Goal: Use online tool/utility: Utilize a website feature to perform a specific function

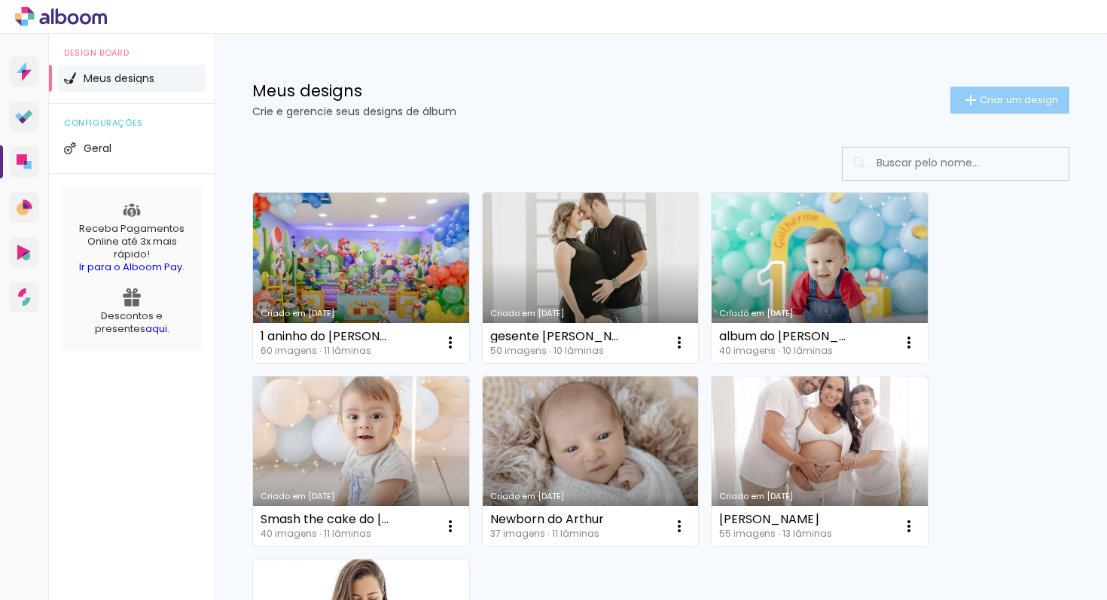
click at [981, 101] on span "Criar um design" at bounding box center [1019, 100] width 78 height 10
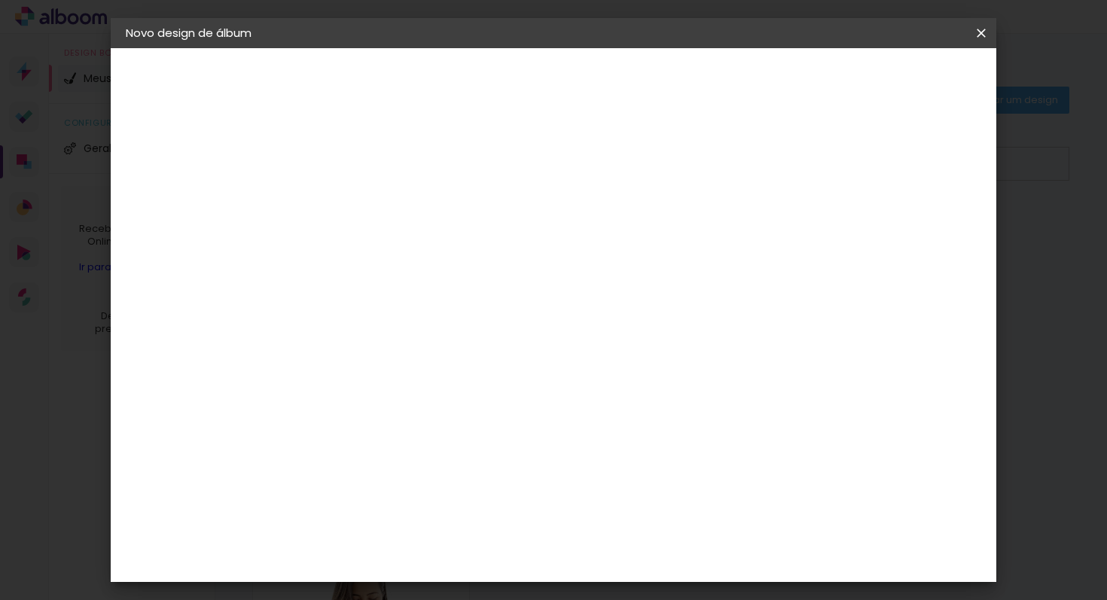
click at [0, 0] on paper-input-container "Título do álbum" at bounding box center [0, 0] width 0 height 0
type input "Smash the fruit do Noah"
type paper-input "Smash the fruit do Noah"
click at [0, 0] on slot "Avançar" at bounding box center [0, 0] width 0 height 0
click at [395, 289] on input at bounding box center [410, 286] width 152 height 19
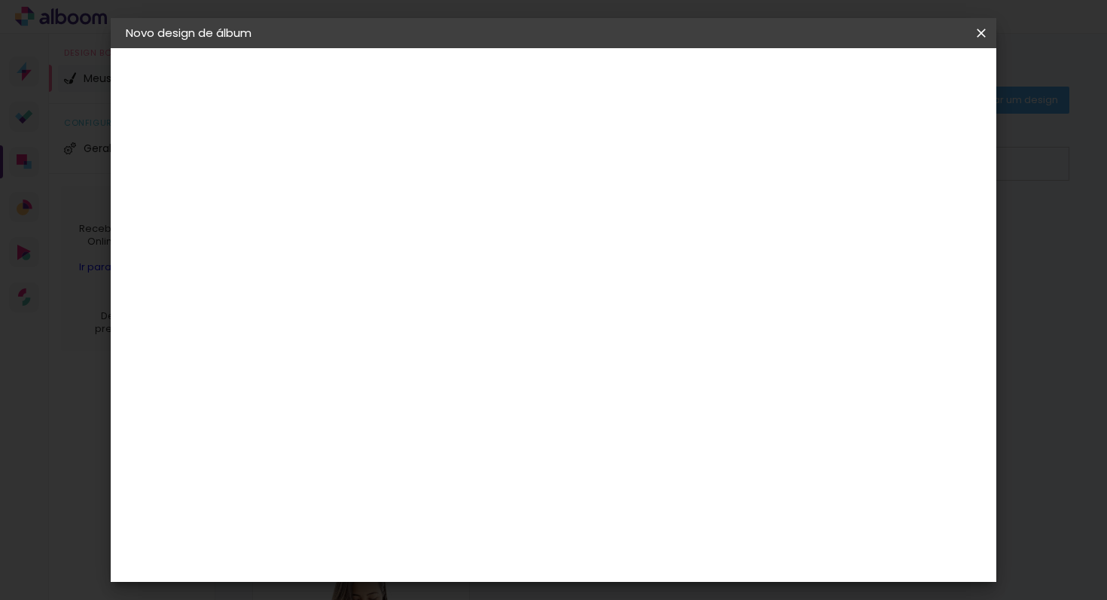
click at [397, 287] on input at bounding box center [410, 286] width 152 height 19
type input "f"
type input "go"
type paper-input "go"
click at [392, 351] on paper-item "Go image" at bounding box center [395, 343] width 133 height 39
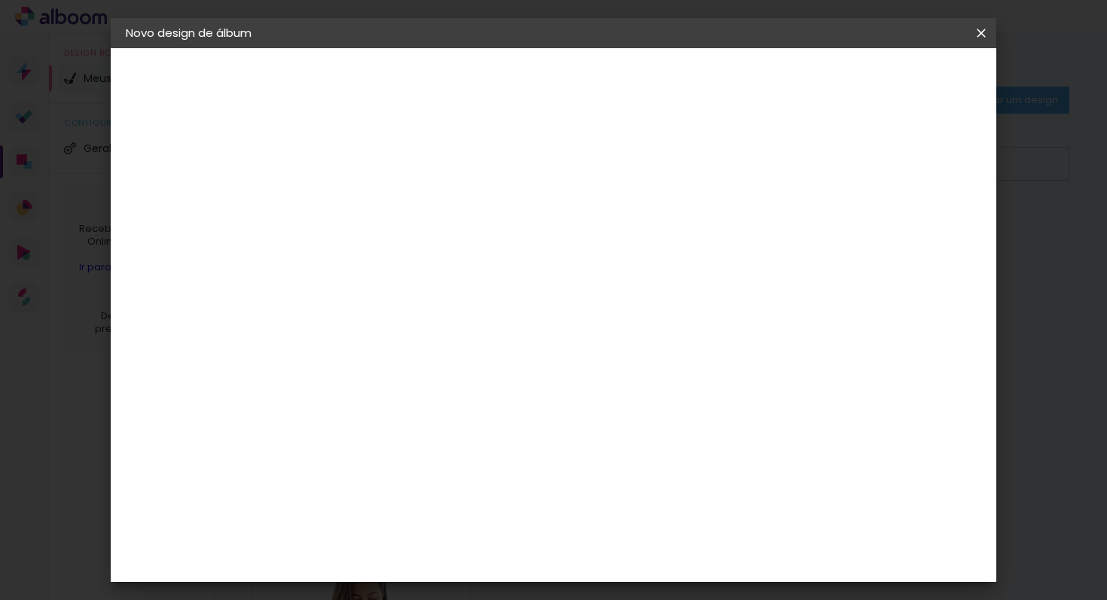
click at [0, 0] on slot "Tamanho Livre" at bounding box center [0, 0] width 0 height 0
click at [399, 338] on div "Go image" at bounding box center [380, 343] width 37 height 24
click at [462, 258] on paper-input-container "go" at bounding box center [395, 241] width 133 height 34
type input "g"
click at [386, 511] on paper-item "AlfaFotoBook" at bounding box center [410, 504] width 163 height 33
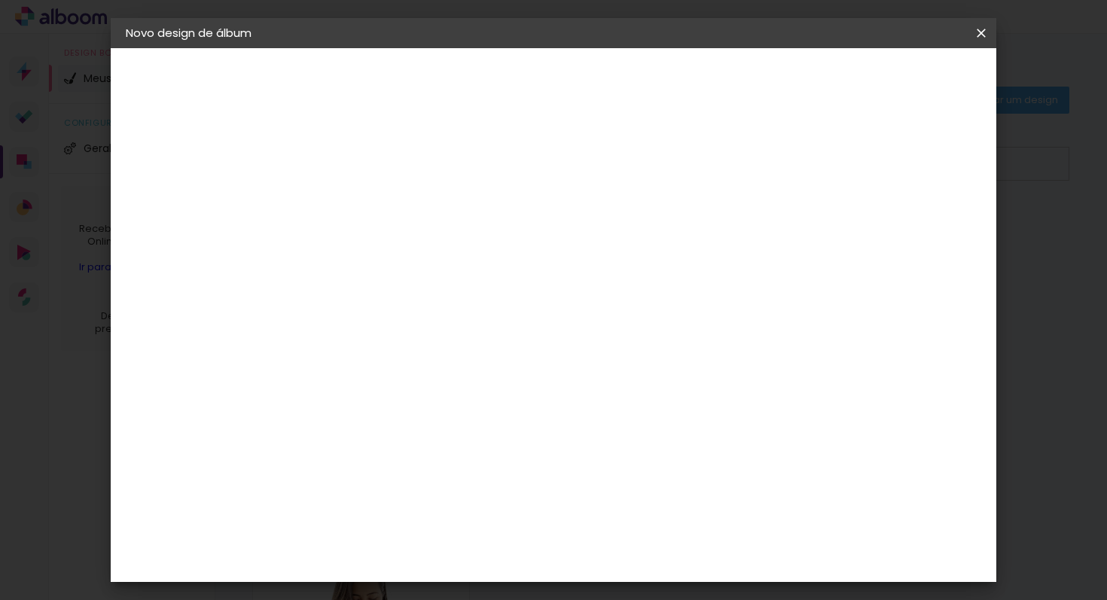
click at [384, 507] on div "AlfaFotoBook" at bounding box center [402, 505] width 80 height 12
click at [0, 0] on slot "Avançar" at bounding box center [0, 0] width 0 height 0
click at [0, 0] on slot "Voltar" at bounding box center [0, 0] width 0 height 0
click at [376, 285] on input at bounding box center [410, 286] width 152 height 19
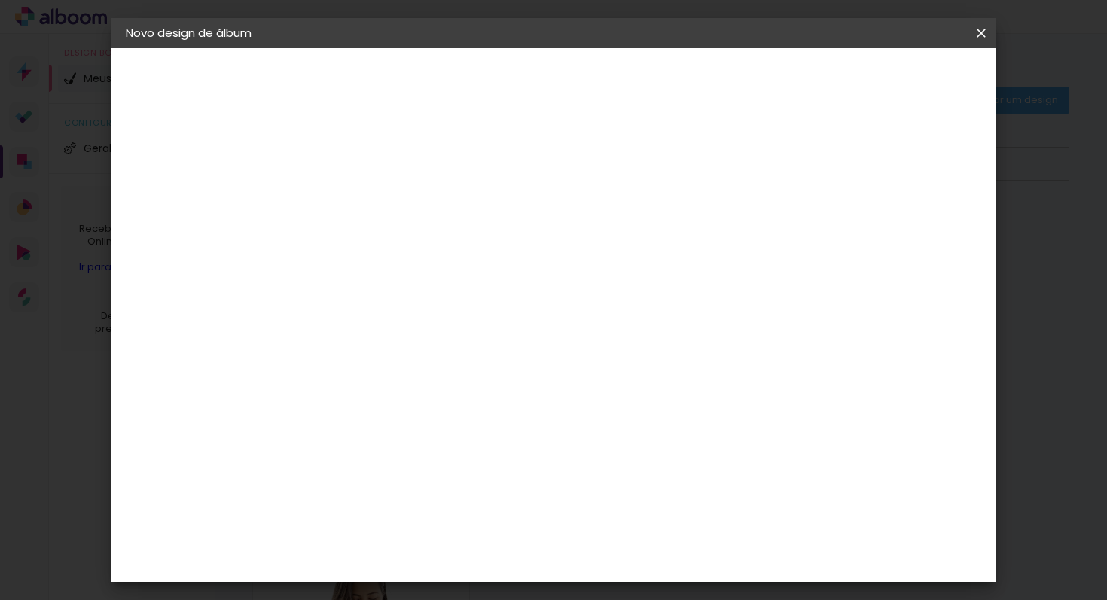
type input "go"
type paper-input "go"
click at [398, 332] on div "Go image" at bounding box center [380, 343] width 37 height 24
click at [614, 234] on paper-item "Tamanho Livre" at bounding box center [547, 228] width 134 height 33
click at [0, 0] on slot "Avançar" at bounding box center [0, 0] width 0 height 0
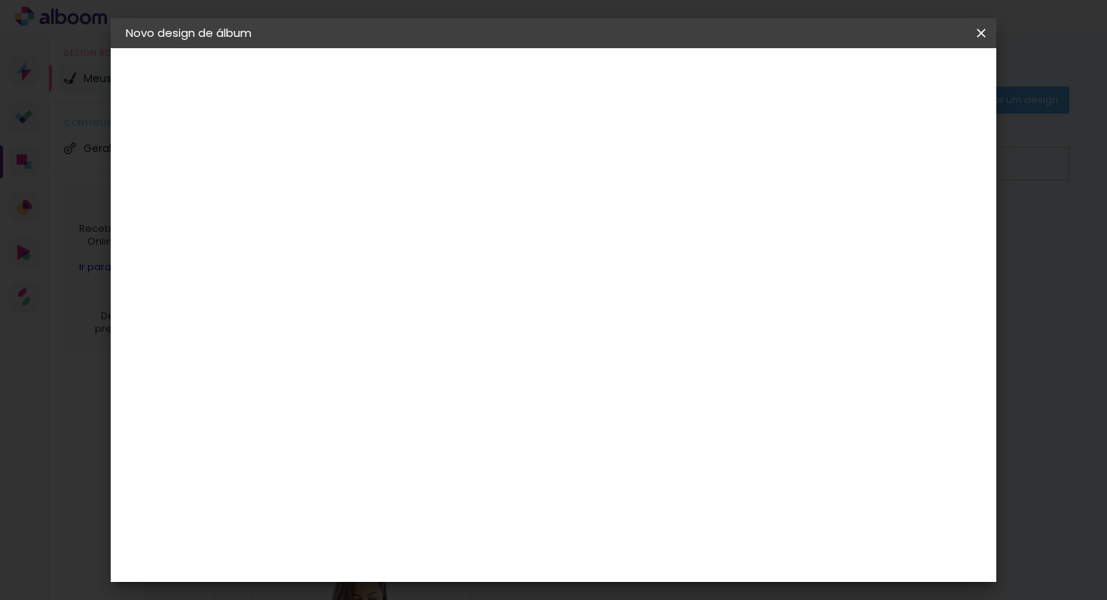
click at [544, 244] on span "cm" at bounding box center [537, 235] width 18 height 23
click at [209, 191] on div "Tamanho livre" at bounding box center [183, 185] width 52 height 21
click at [441, 252] on div at bounding box center [395, 251] width 122 height 2
type input "g"
click at [427, 502] on div "AlfaFotoBook" at bounding box center [402, 505] width 80 height 12
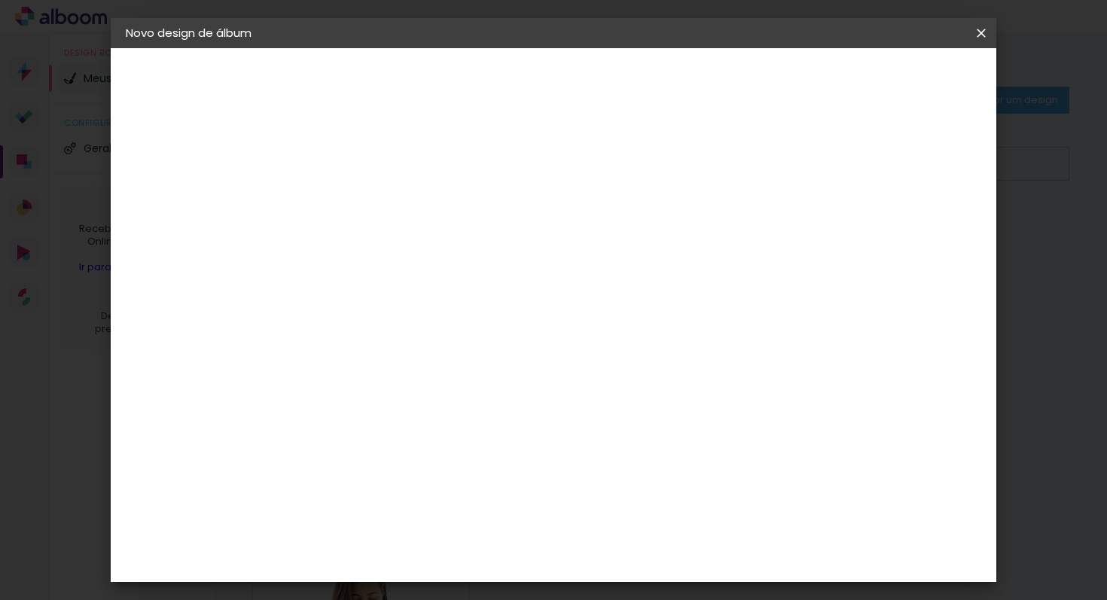
click at [0, 0] on slot "Tamanho Livre" at bounding box center [0, 0] width 0 height 0
click at [0, 0] on slot "Avançar" at bounding box center [0, 0] width 0 height 0
click at [807, 78] on paper-button "Voltar" at bounding box center [776, 80] width 61 height 26
click at [385, 258] on paper-input-container at bounding box center [410, 241] width 163 height 34
type input "go"
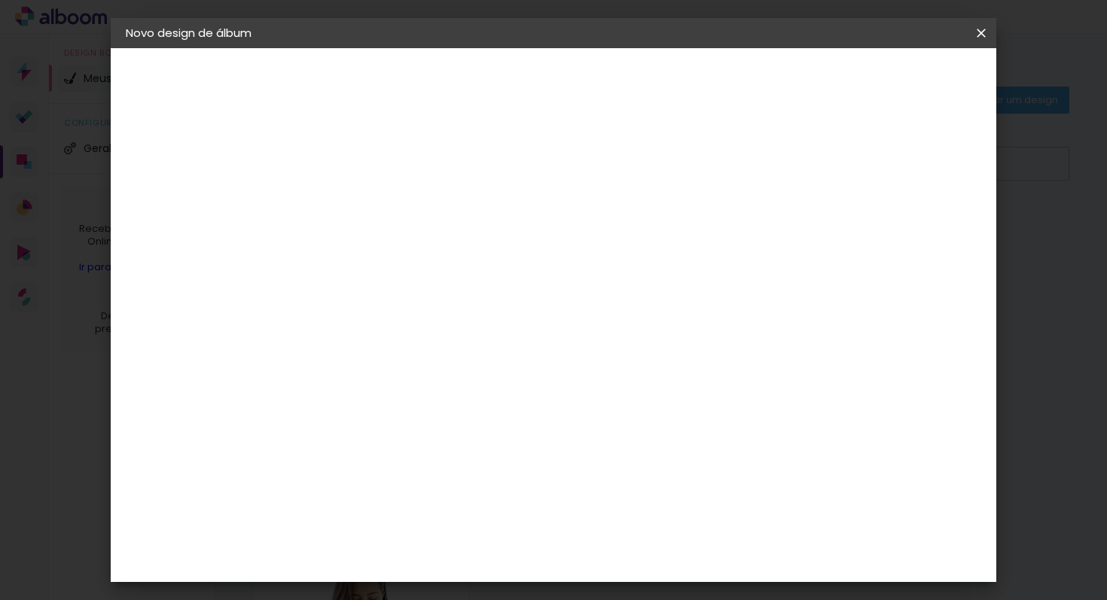
type paper-input "go"
click at [399, 343] on div "Go image" at bounding box center [380, 343] width 37 height 24
click at [0, 0] on slot "Avançar" at bounding box center [0, 0] width 0 height 0
click at [431, 251] on input "text" at bounding box center [401, 262] width 59 height 23
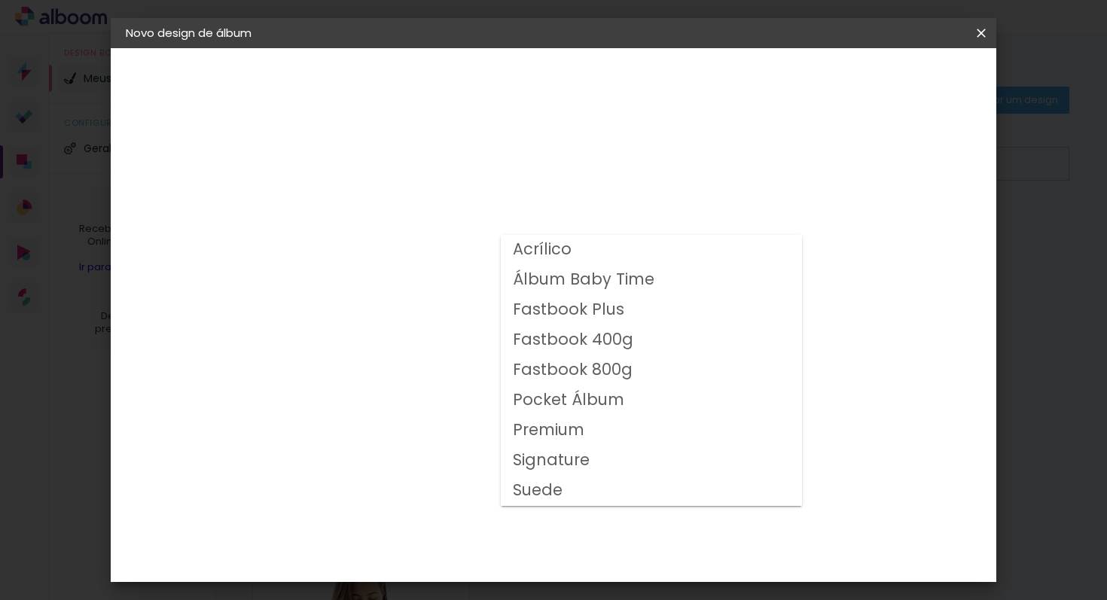
click at [0, 0] on slot "Voltar" at bounding box center [0, 0] width 0 height 0
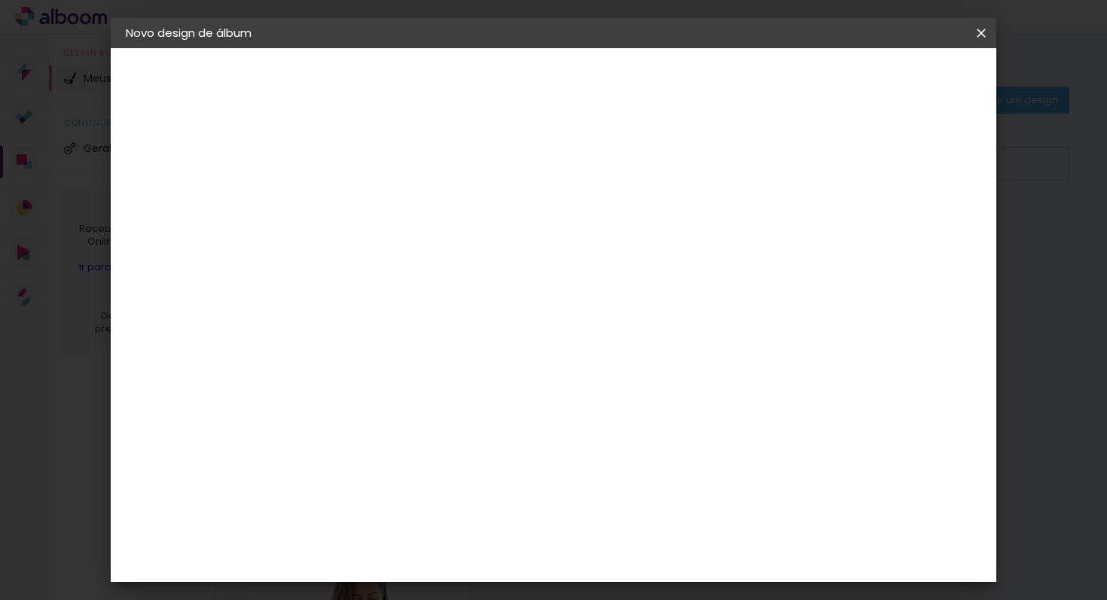
click at [386, 283] on input "go" at bounding box center [395, 286] width 122 height 19
type input "g"
click at [442, 499] on div "AlfaFotoBook" at bounding box center [402, 505] width 80 height 12
click at [0, 0] on slot "Tamanho Livre" at bounding box center [0, 0] width 0 height 0
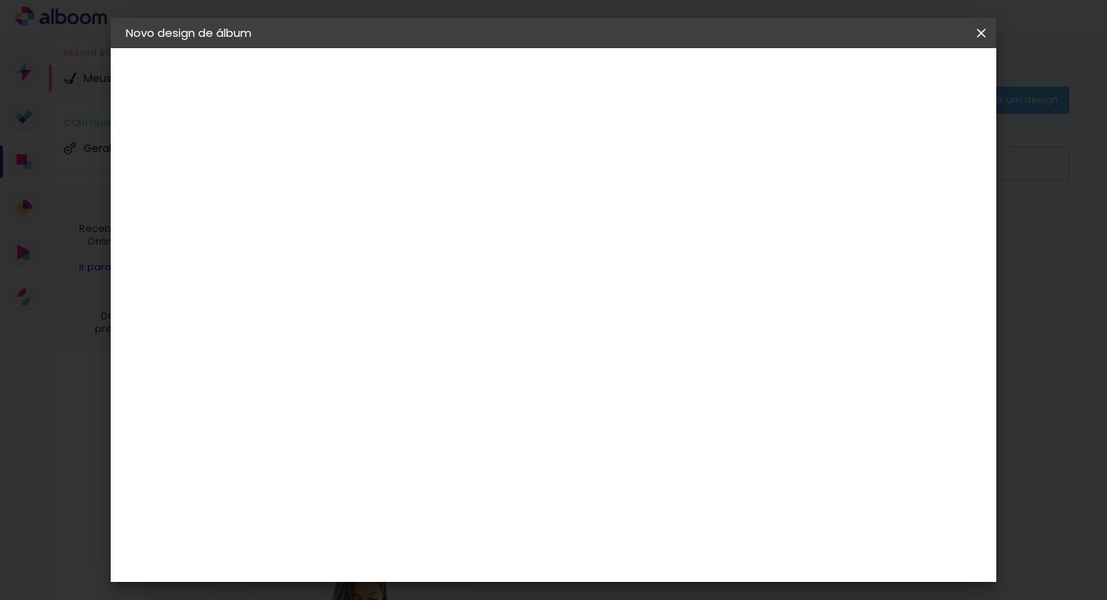
click at [0, 0] on slot "Tamanho Livre" at bounding box center [0, 0] width 0 height 0
click at [654, 224] on paper-item "Tamanho Livre" at bounding box center [582, 228] width 145 height 33
click at [654, 239] on paper-item "Tamanho Livre" at bounding box center [582, 228] width 145 height 33
click at [535, 233] on iron-icon at bounding box center [526, 229] width 18 height 18
click at [422, 465] on div "Albumaster" at bounding box center [397, 468] width 70 height 12
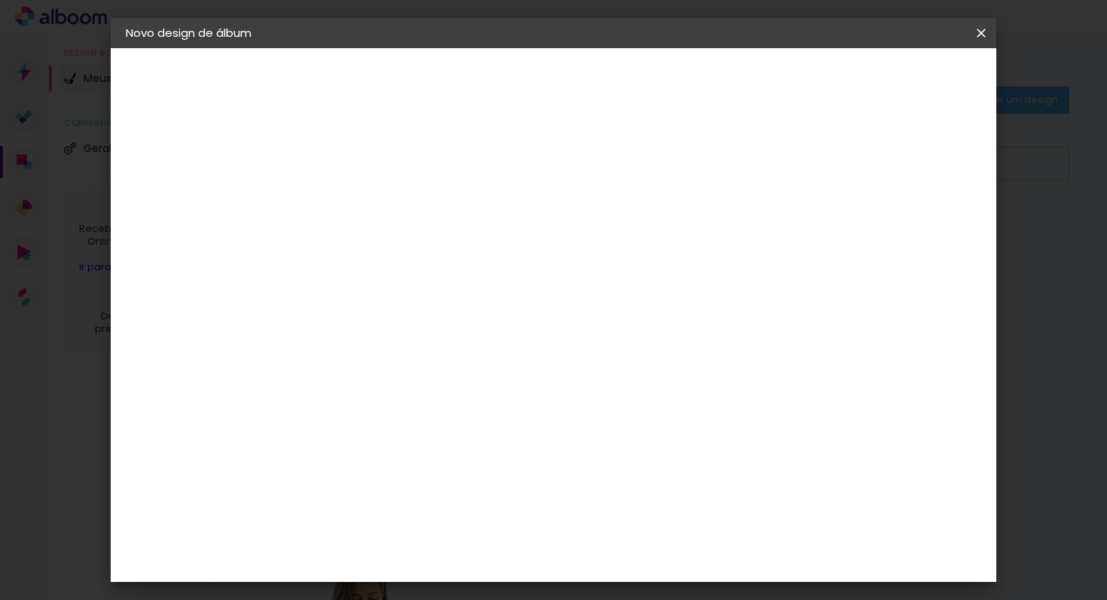
click at [0, 0] on slot "Tamanho Livre" at bounding box center [0, 0] width 0 height 0
click at [654, 88] on paper-button "Avançar" at bounding box center [617, 80] width 74 height 26
click at [185, 188] on div "Tamanho livre" at bounding box center [183, 185] width 52 height 21
click at [0, 0] on slot "Tamanho Livre" at bounding box center [0, 0] width 0 height 0
click at [0, 0] on slot "Avançar" at bounding box center [0, 0] width 0 height 0
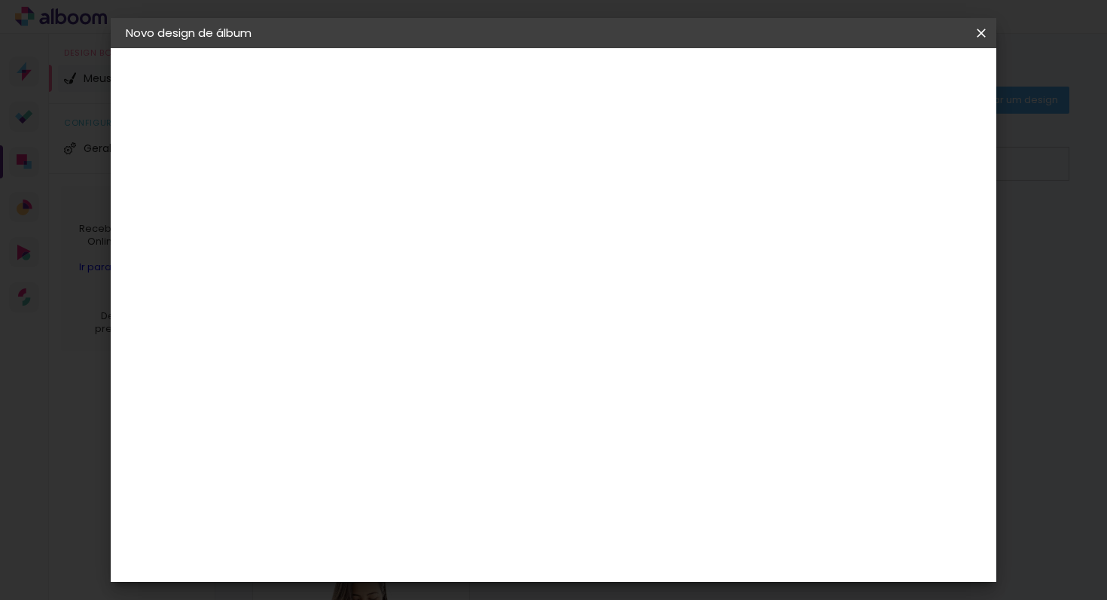
click at [913, 89] on paper-button "Iniciar design" at bounding box center [864, 80] width 99 height 26
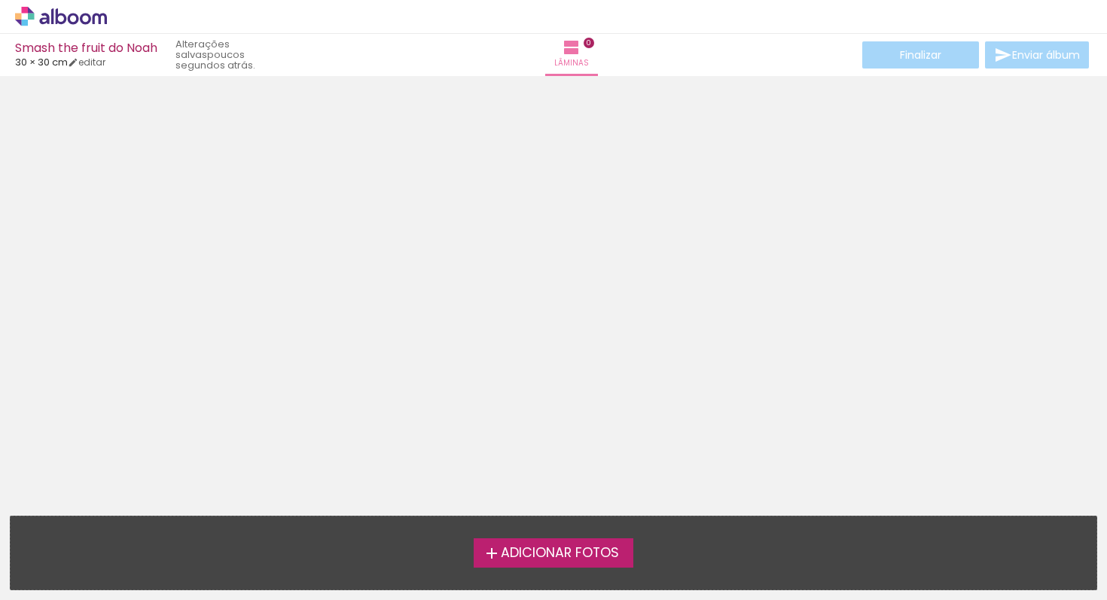
click at [557, 549] on span "Adicionar Fotos" at bounding box center [560, 554] width 118 height 14
click at [0, 0] on input "file" at bounding box center [0, 0] width 0 height 0
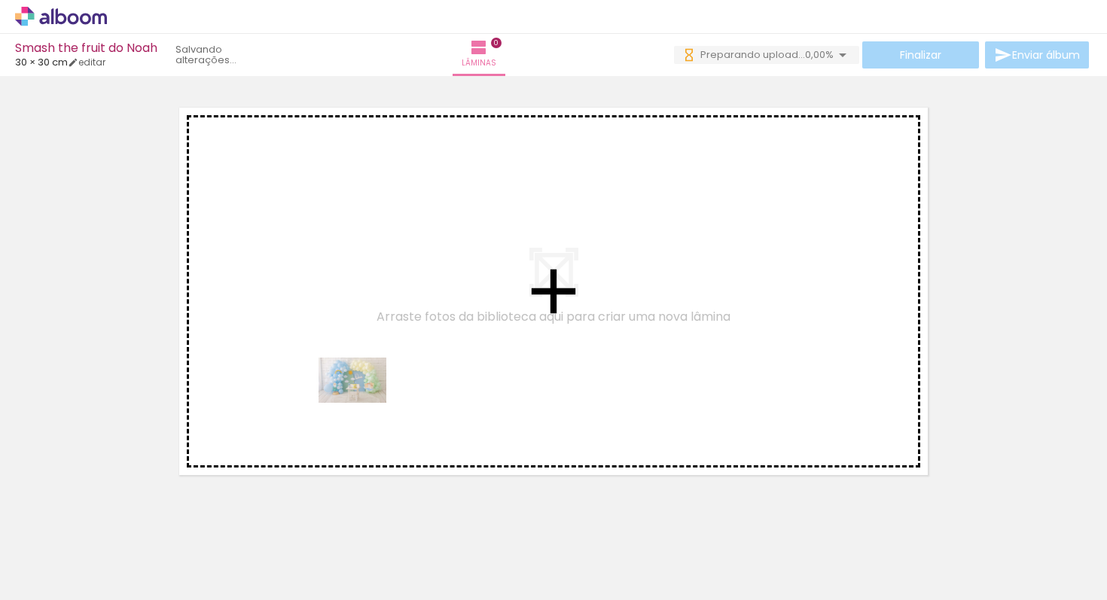
drag, startPoint x: 170, startPoint y: 562, endPoint x: 380, endPoint y: 386, distance: 273.7
click at [380, 386] on quentale-workspace at bounding box center [553, 300] width 1107 height 600
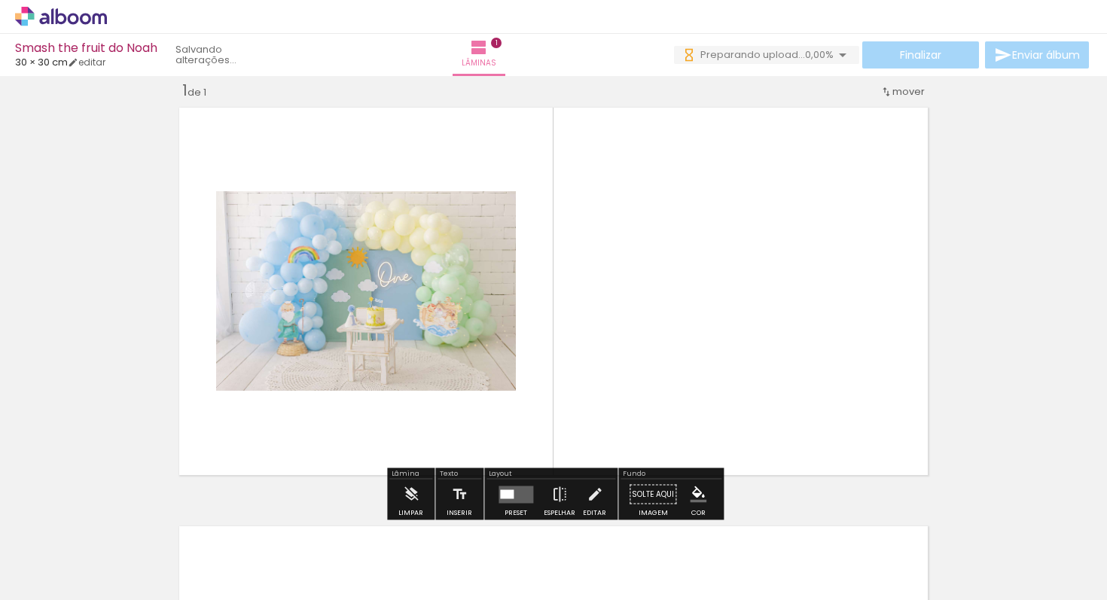
scroll to position [19, 0]
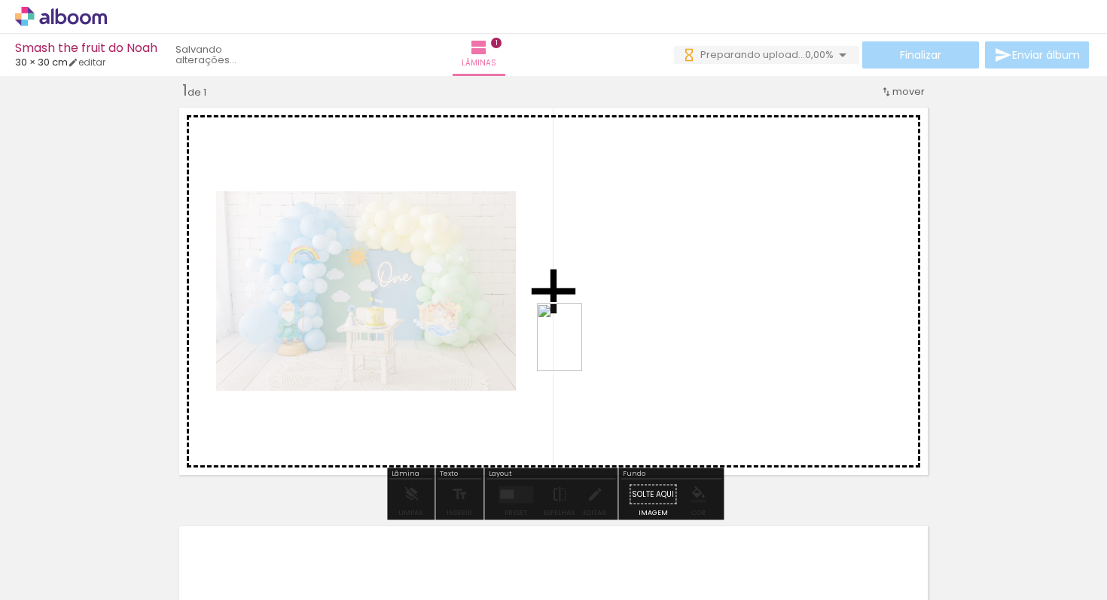
drag, startPoint x: 248, startPoint y: 560, endPoint x: 582, endPoint y: 349, distance: 395.3
click at [582, 349] on quentale-workspace at bounding box center [553, 300] width 1107 height 600
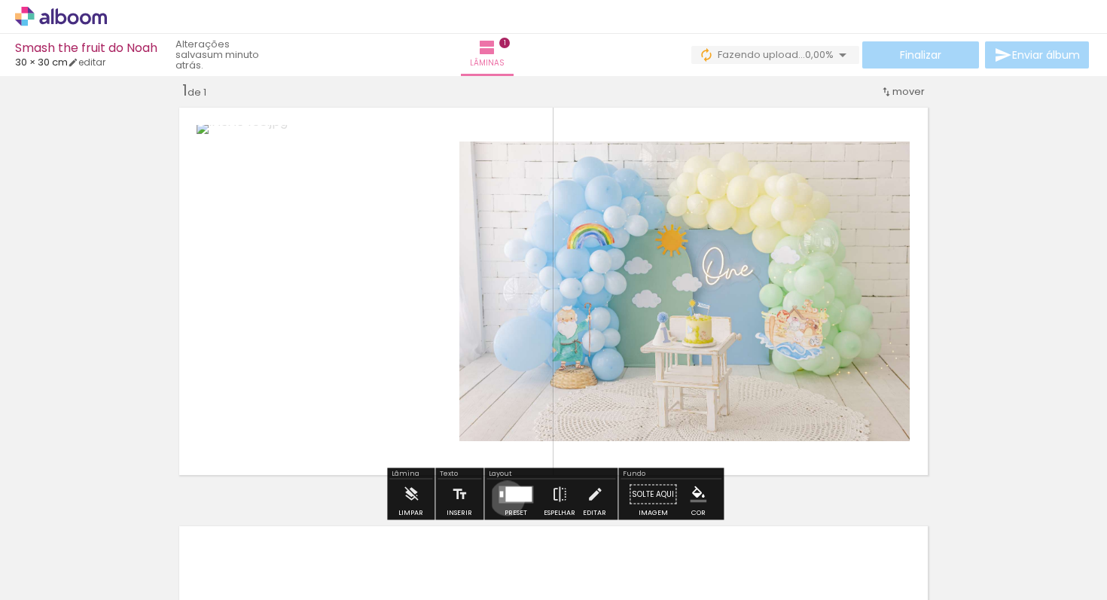
click at [505, 498] on div at bounding box center [518, 493] width 26 height 15
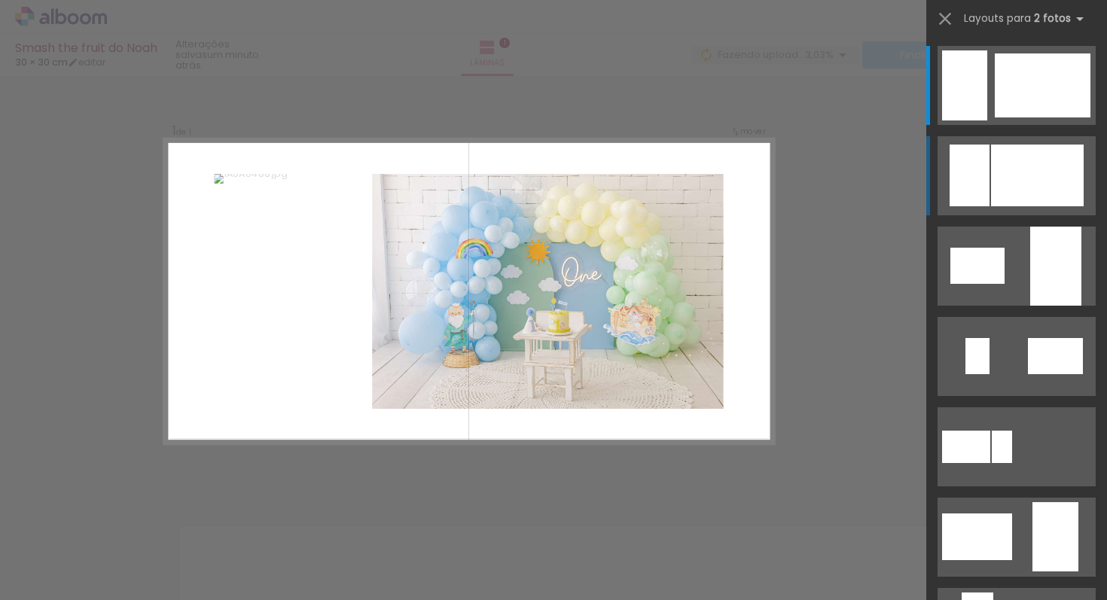
click at [1023, 117] on div at bounding box center [1043, 85] width 96 height 64
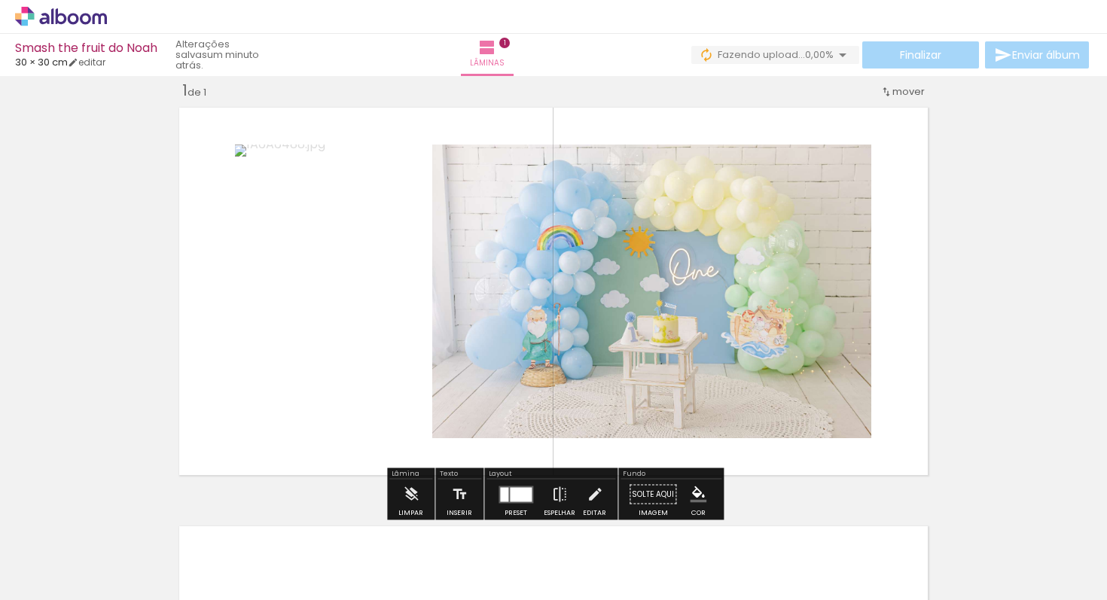
scroll to position [466, 0]
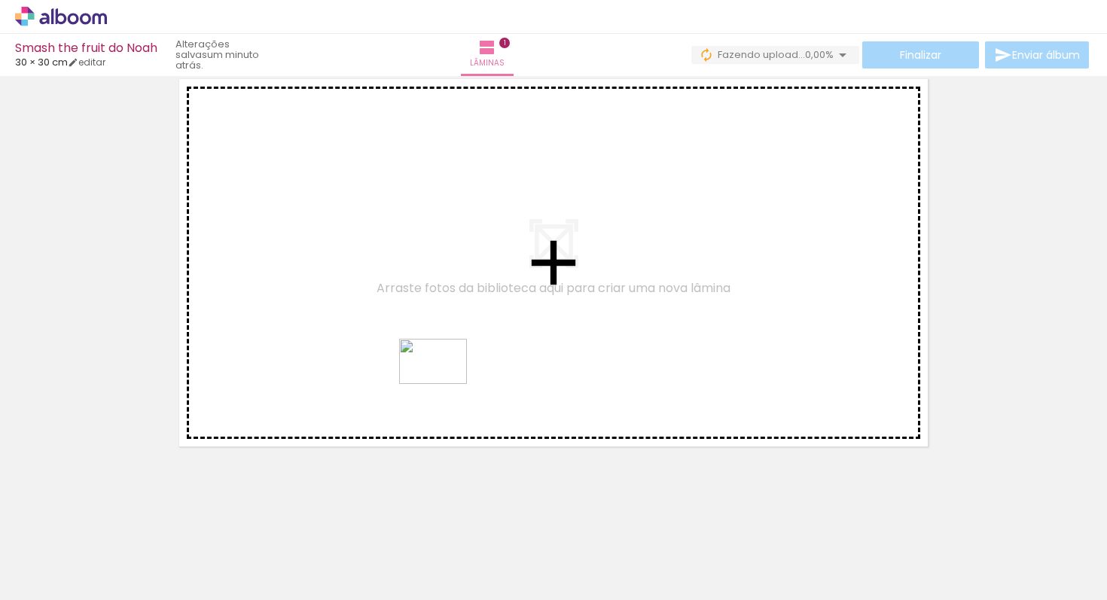
drag, startPoint x: 422, startPoint y: 528, endPoint x: 444, endPoint y: 384, distance: 145.6
click at [444, 384] on quentale-workspace at bounding box center [553, 300] width 1107 height 600
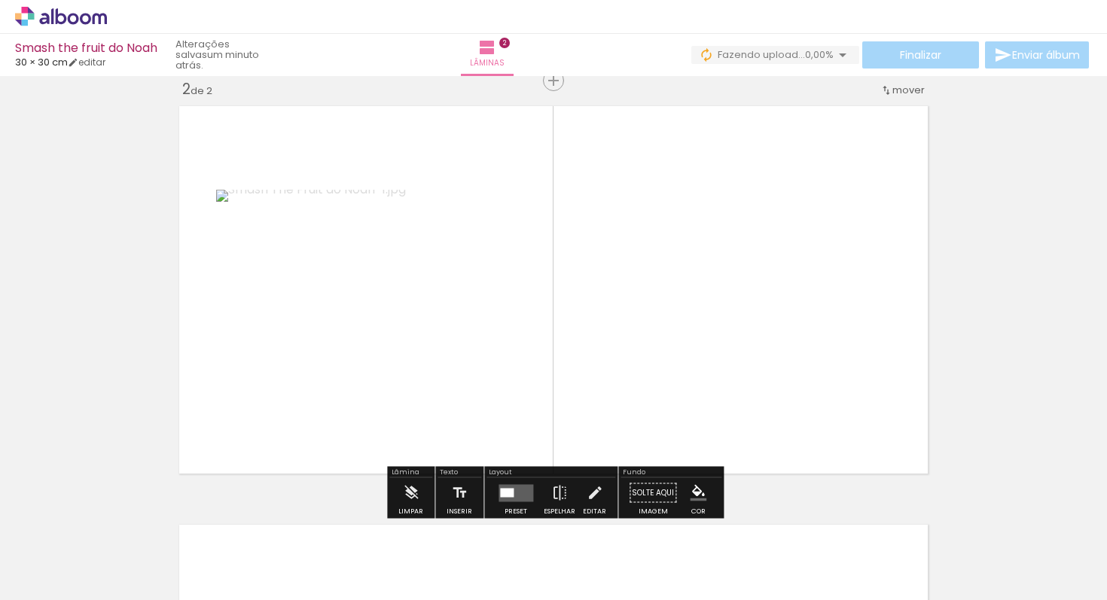
scroll to position [438, 0]
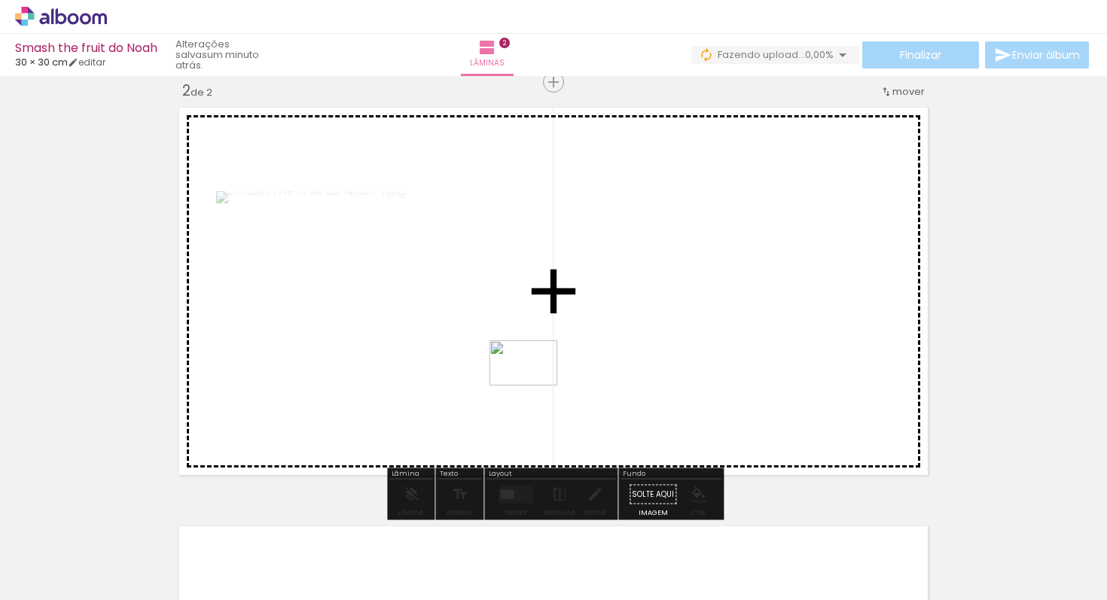
drag, startPoint x: 487, startPoint y: 554, endPoint x: 535, endPoint y: 386, distance: 175.2
click at [535, 386] on quentale-workspace at bounding box center [553, 300] width 1107 height 600
drag, startPoint x: 581, startPoint y: 558, endPoint x: 648, endPoint y: 383, distance: 187.1
click at [648, 383] on quentale-workspace at bounding box center [553, 300] width 1107 height 600
drag, startPoint x: 677, startPoint y: 551, endPoint x: 774, endPoint y: 316, distance: 254.2
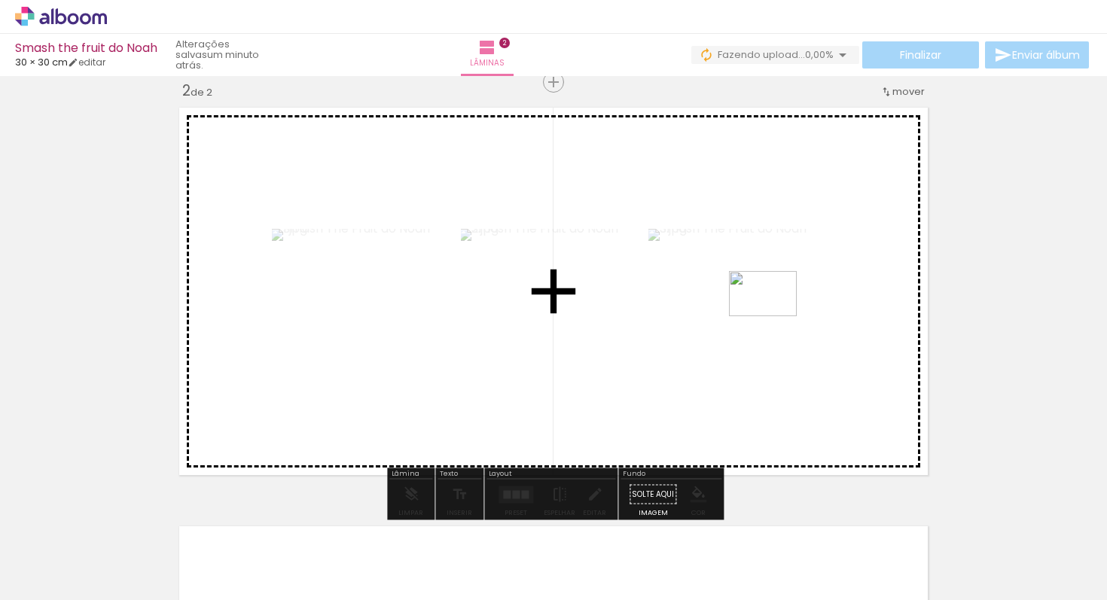
click at [774, 316] on quentale-workspace at bounding box center [553, 300] width 1107 height 600
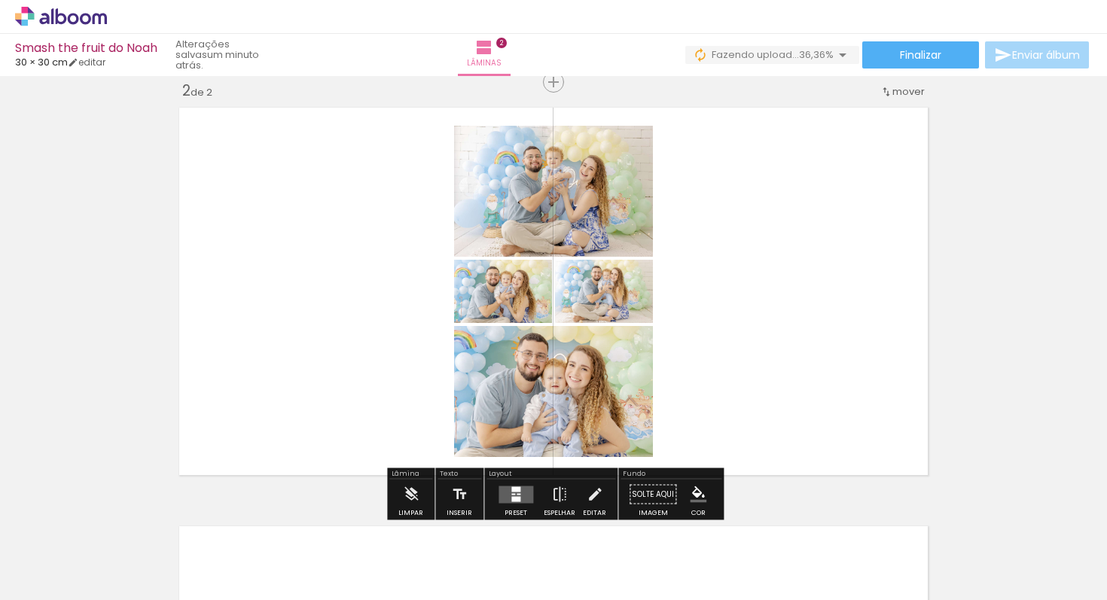
click at [517, 493] on div at bounding box center [519, 494] width 4 height 2
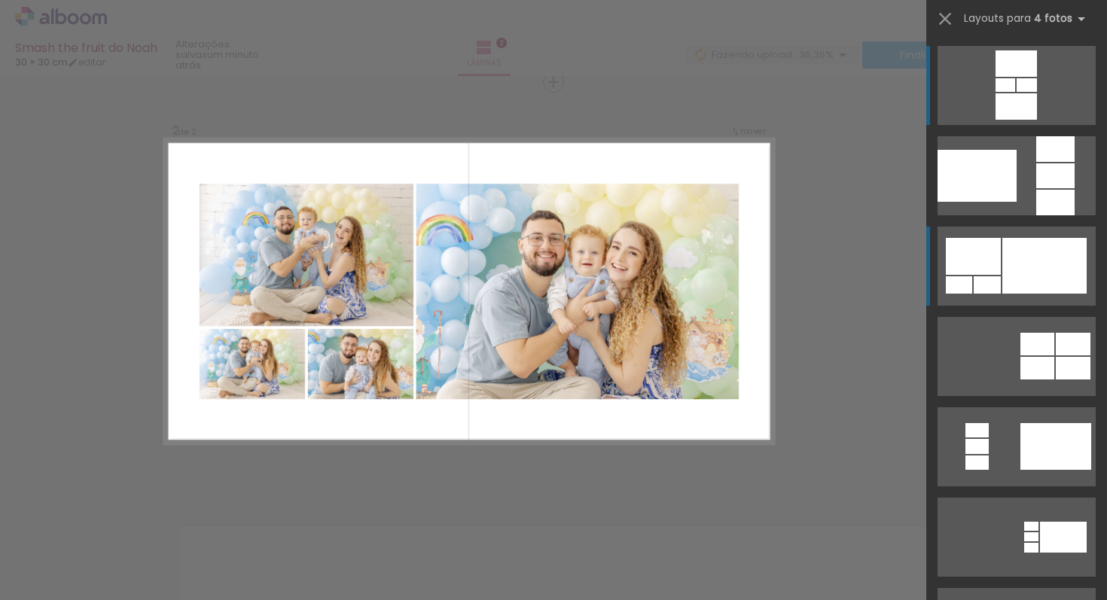
click at [1044, 246] on div at bounding box center [1044, 266] width 84 height 56
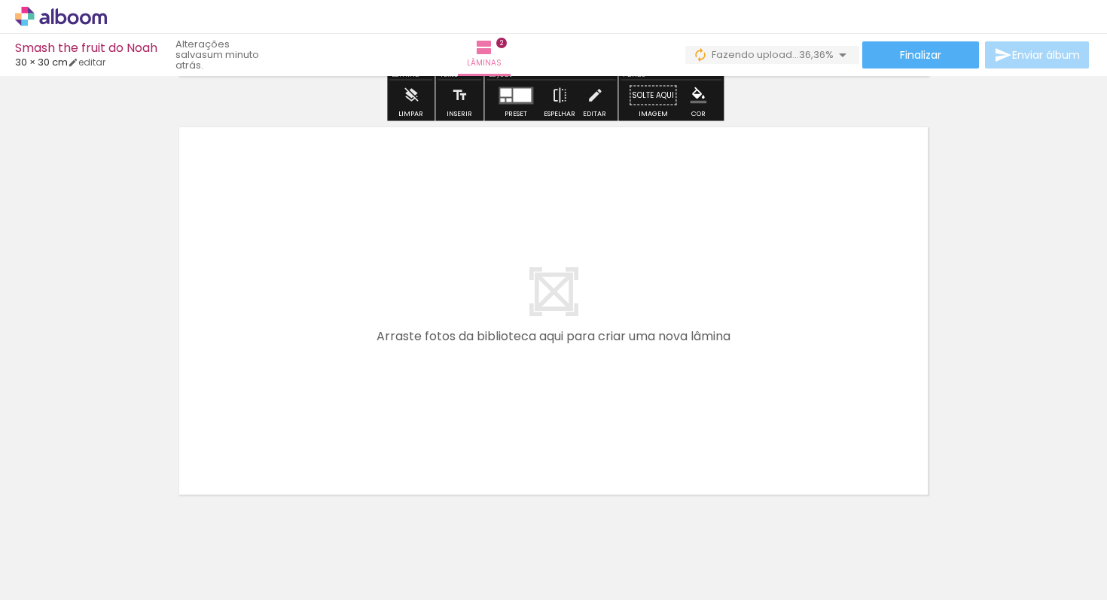
scroll to position [845, 0]
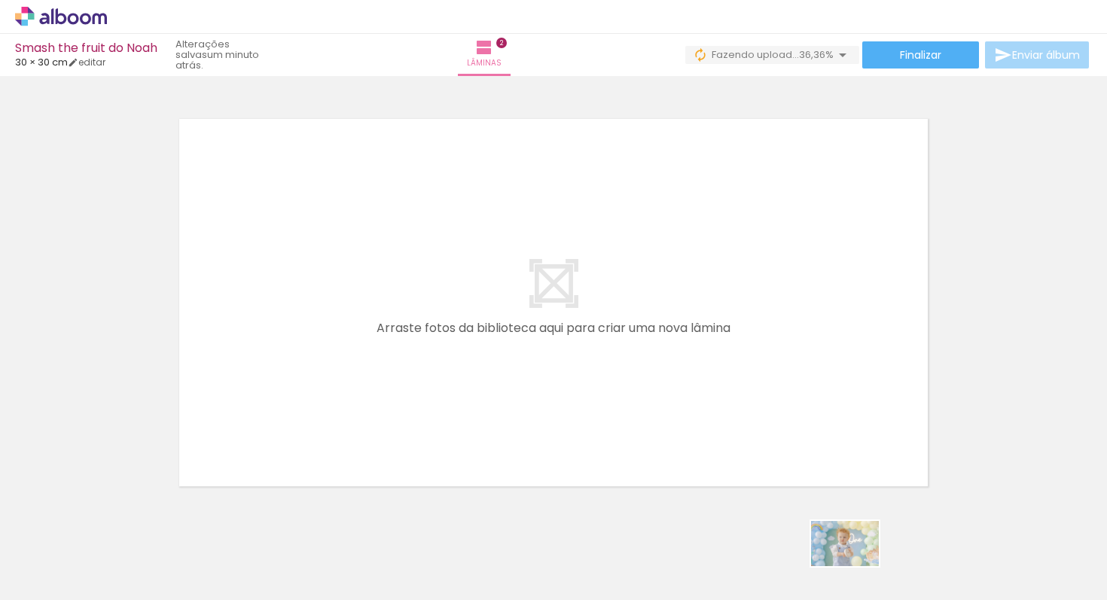
drag, startPoint x: 847, startPoint y: 558, endPoint x: 855, endPoint y: 576, distance: 19.9
click at [855, 575] on div at bounding box center [825, 550] width 75 height 50
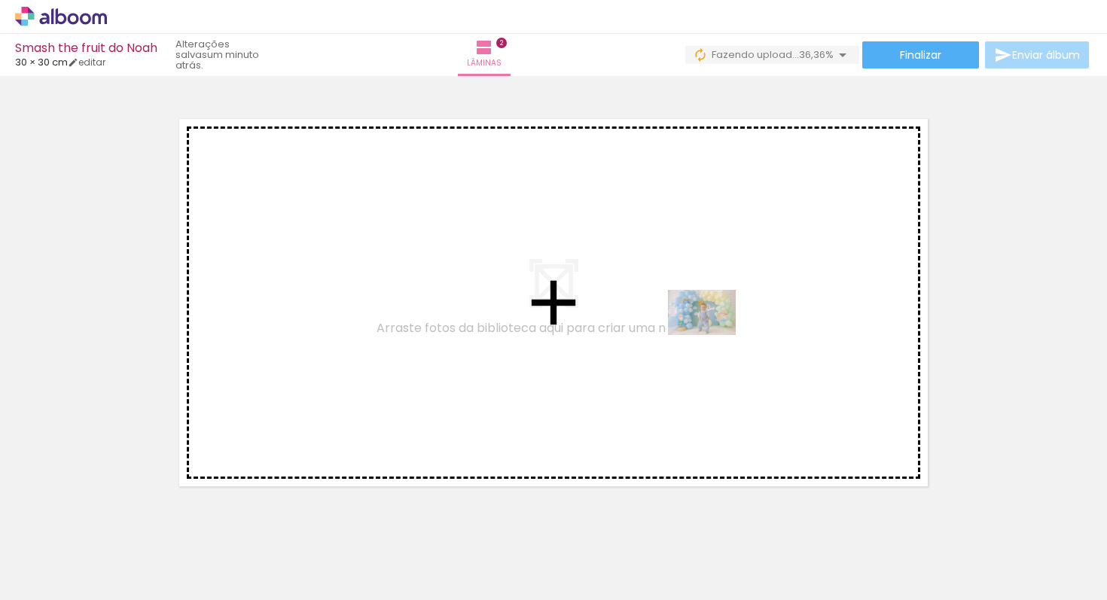
drag, startPoint x: 915, startPoint y: 552, endPoint x: 661, endPoint y: 300, distance: 357.3
click at [661, 300] on quentale-workspace at bounding box center [553, 300] width 1107 height 600
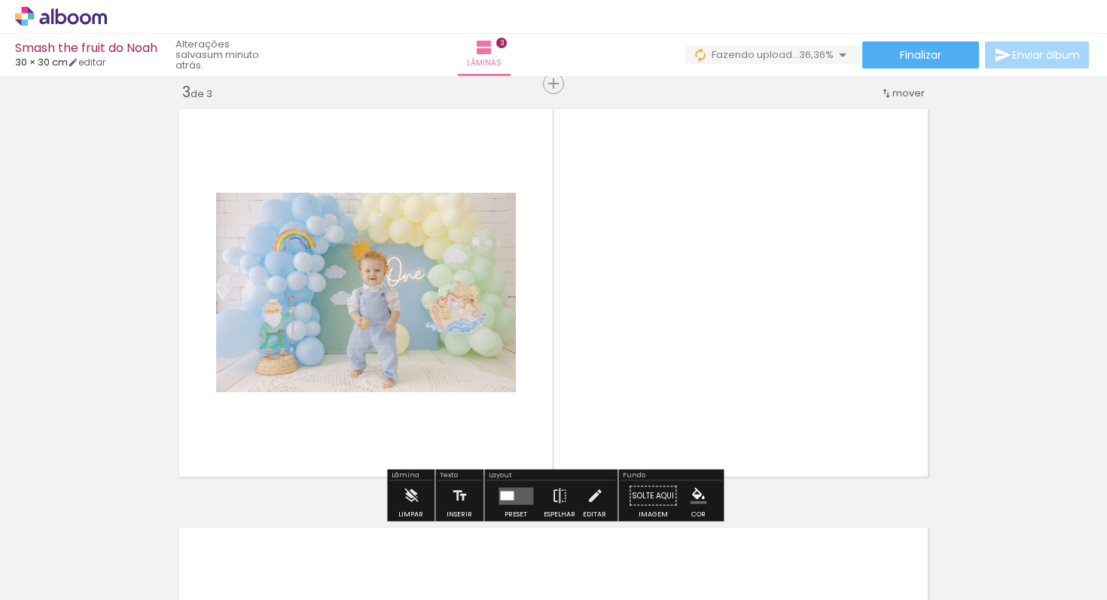
scroll to position [856, 0]
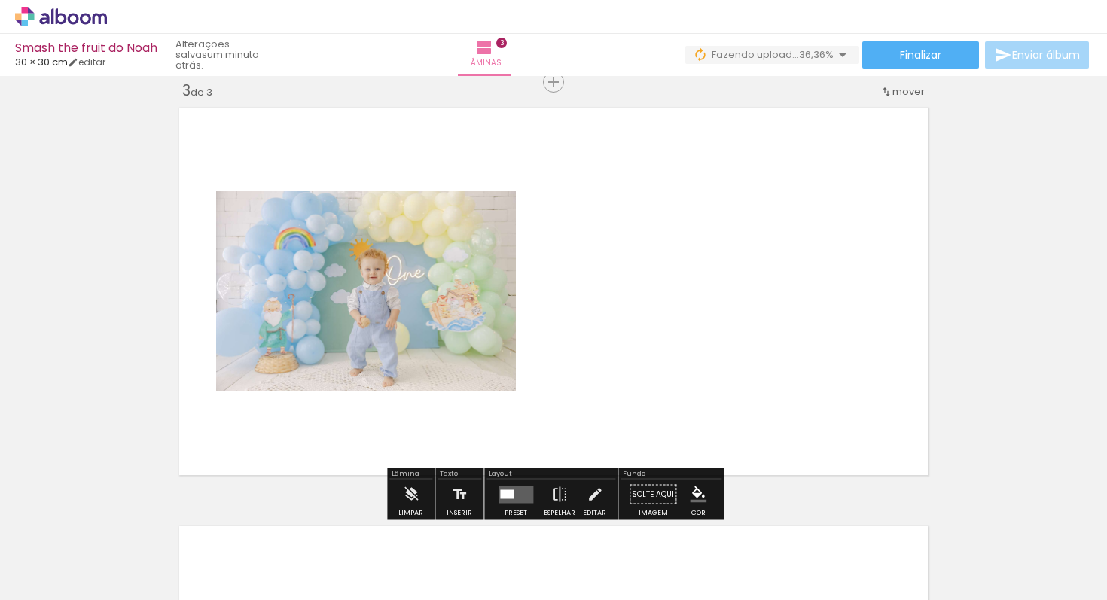
click at [503, 488] on quentale-layouter at bounding box center [516, 494] width 35 height 17
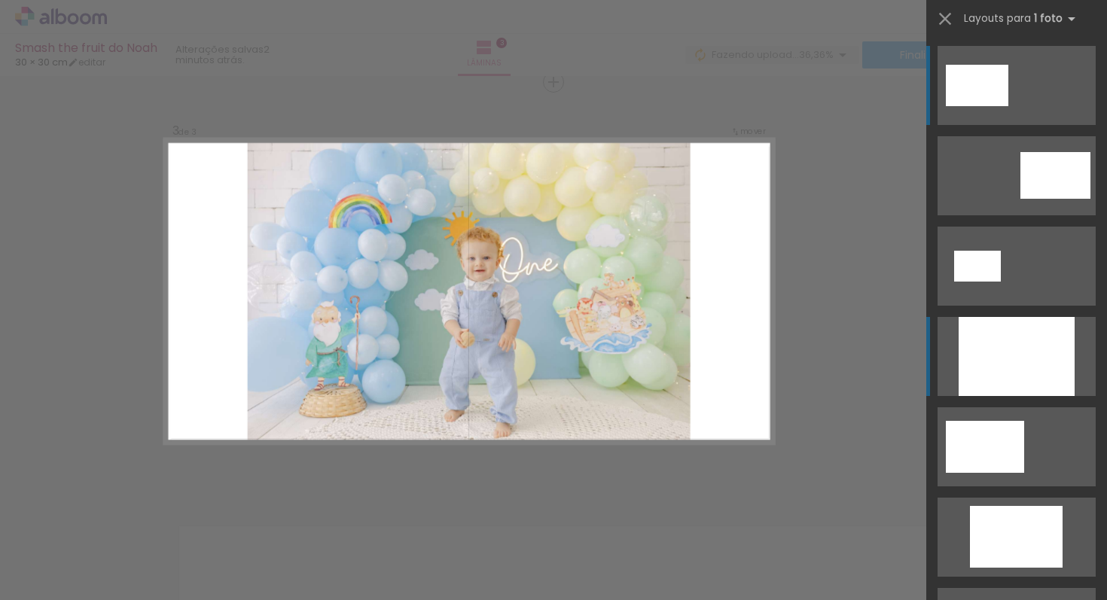
click at [986, 361] on div at bounding box center [1017, 356] width 116 height 79
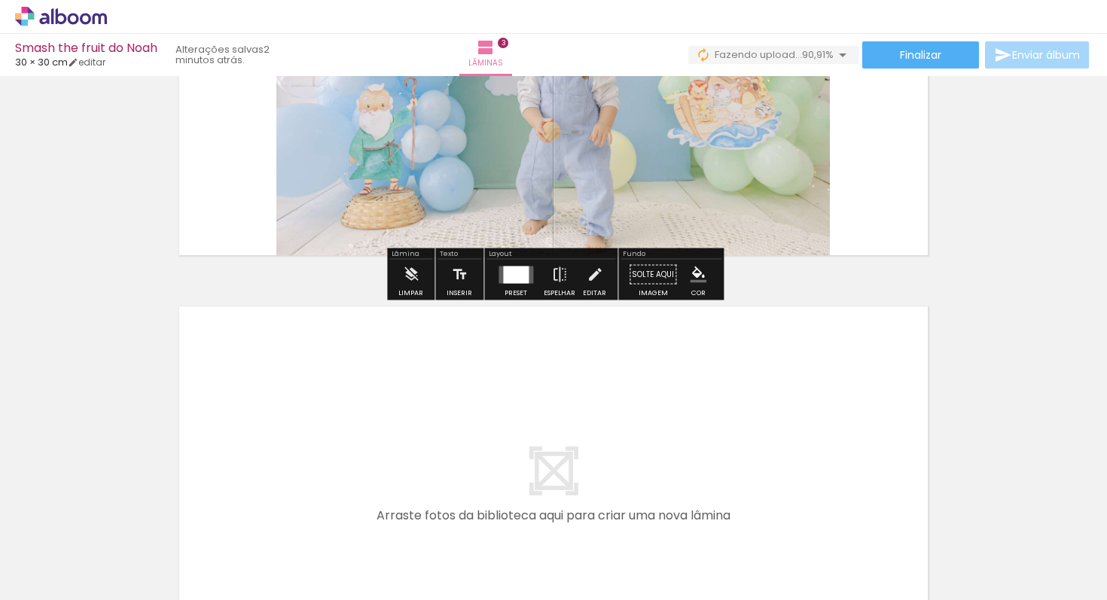
scroll to position [1304, 0]
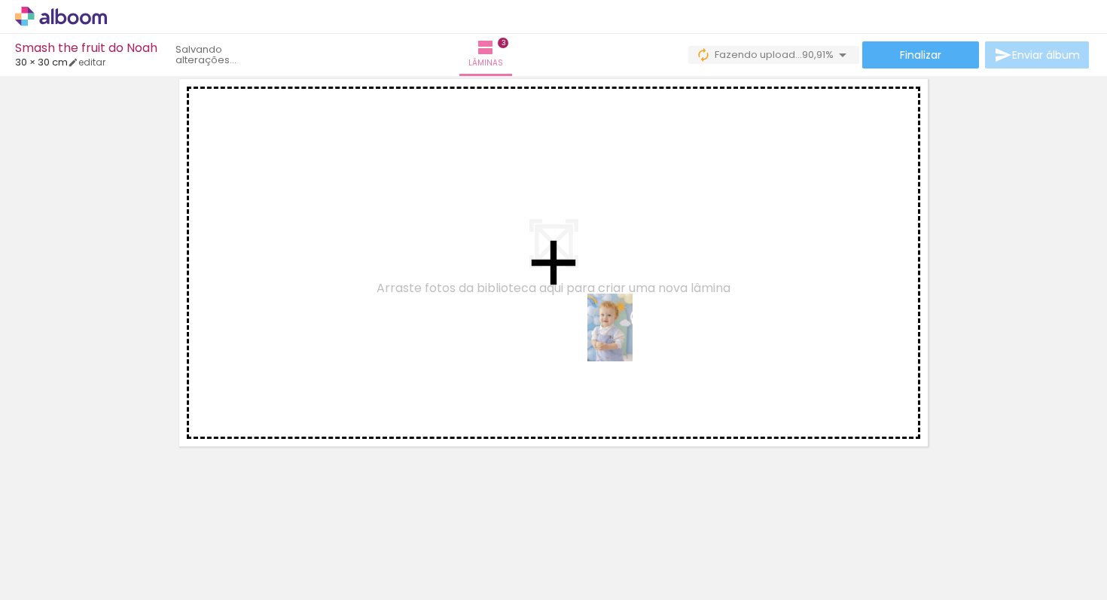
drag, startPoint x: 742, startPoint y: 552, endPoint x: 639, endPoint y: 346, distance: 230.4
click at [633, 338] on quentale-workspace at bounding box center [553, 300] width 1107 height 600
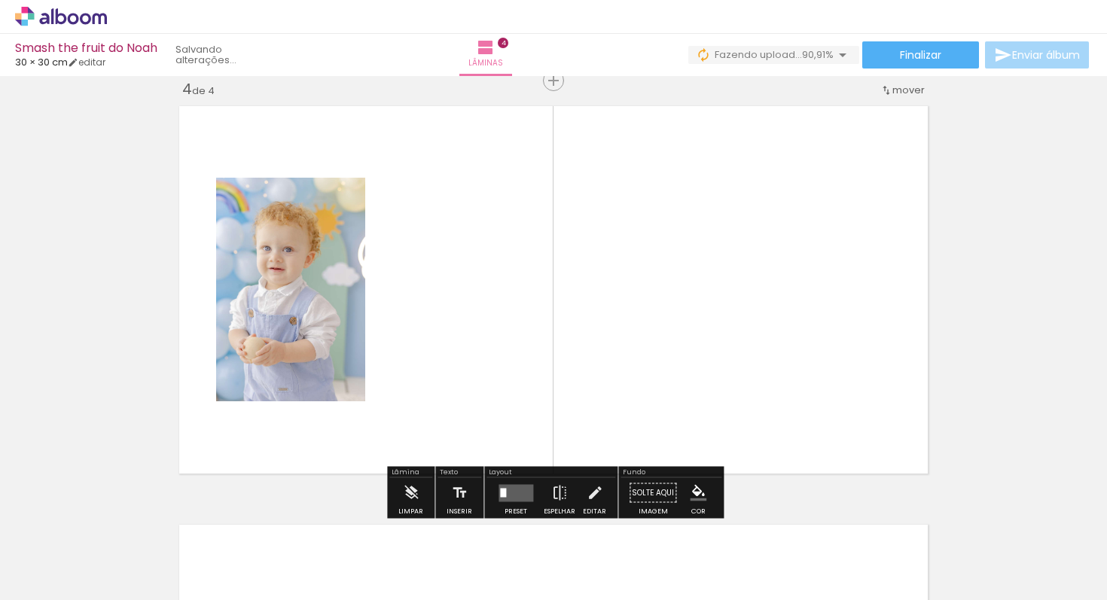
scroll to position [1275, 0]
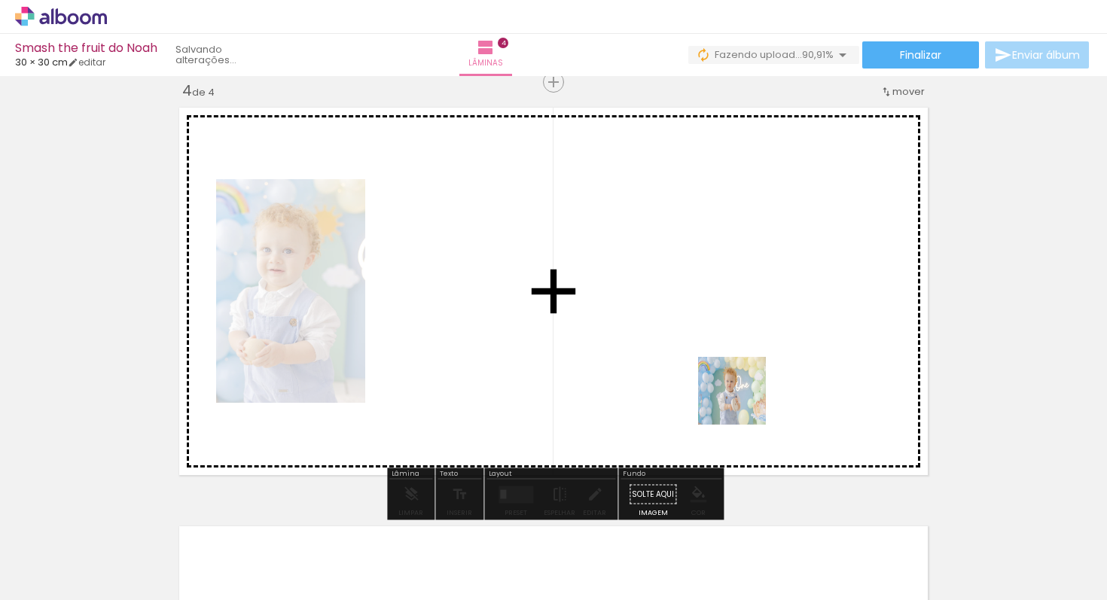
drag, startPoint x: 829, startPoint y: 562, endPoint x: 737, endPoint y: 380, distance: 203.4
click at [737, 380] on quentale-workspace at bounding box center [553, 300] width 1107 height 600
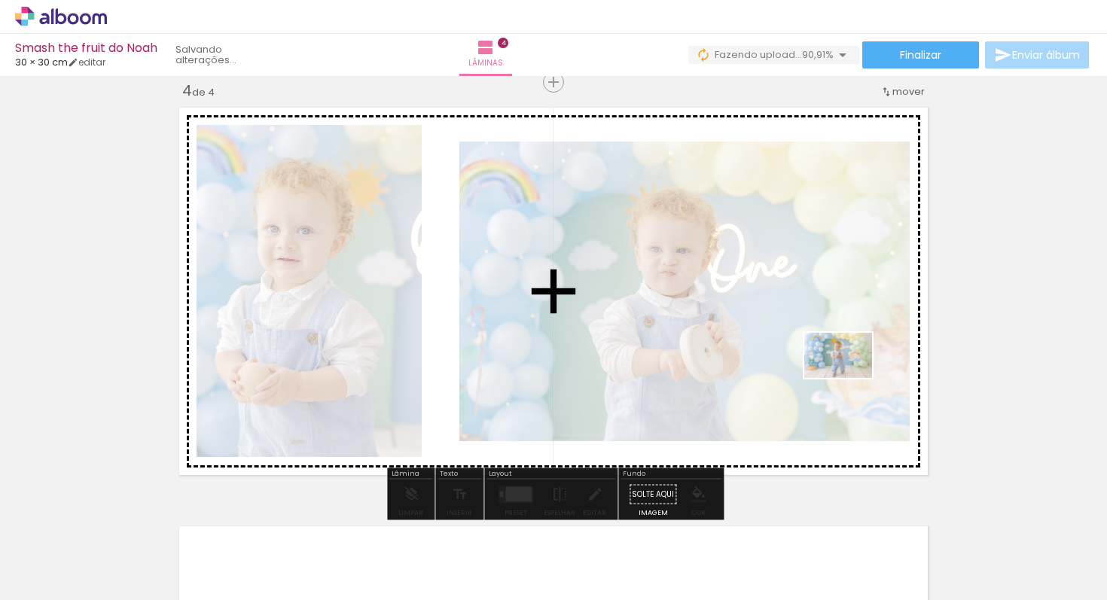
drag, startPoint x: 1017, startPoint y: 563, endPoint x: 878, endPoint y: 390, distance: 222.3
click at [843, 370] on quentale-workspace at bounding box center [553, 300] width 1107 height 600
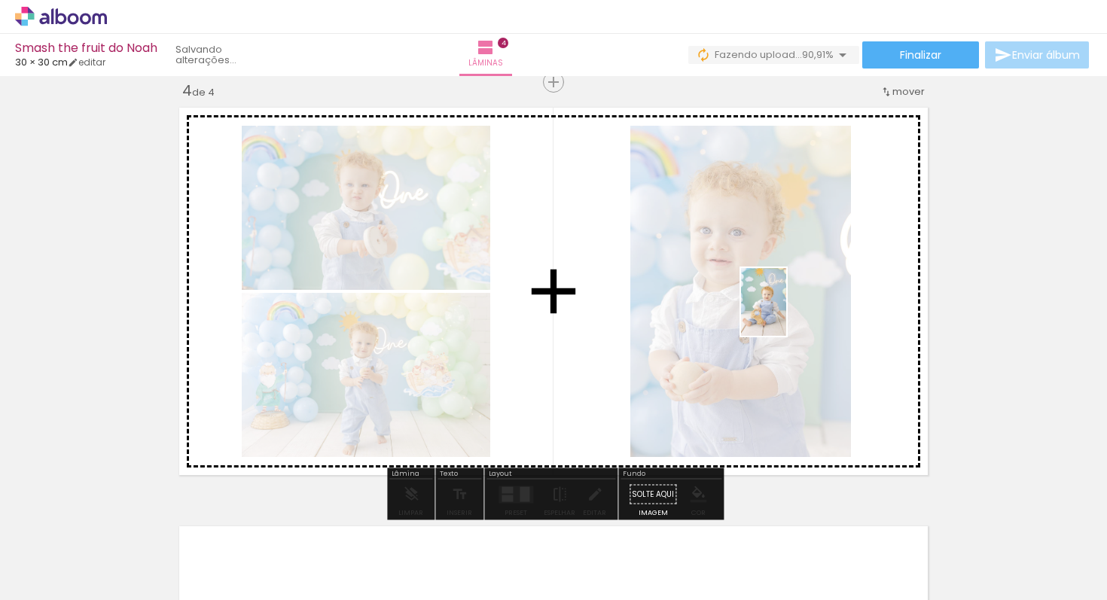
drag, startPoint x: 1076, startPoint y: 558, endPoint x: 779, endPoint y: 309, distance: 387.5
click at [782, 307] on quentale-workspace at bounding box center [553, 300] width 1107 height 600
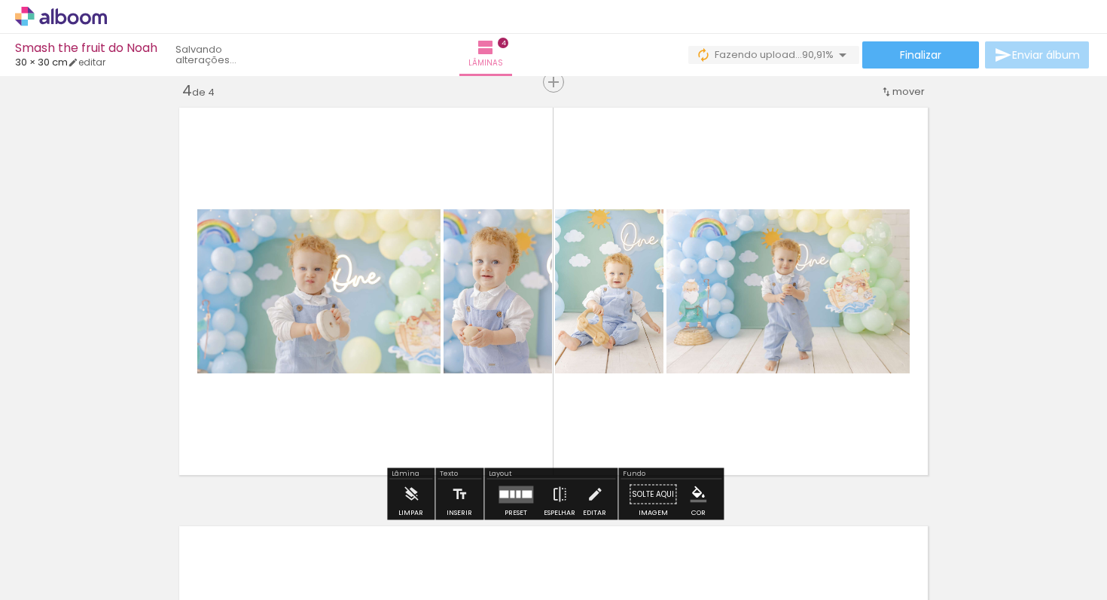
click at [600, 444] on quentale-layouter at bounding box center [553, 291] width 762 height 381
click at [776, 63] on quentale-upload-monitor at bounding box center [796, 55] width 125 height 19
click at [779, 58] on quentale-upload-monitor at bounding box center [796, 55] width 125 height 19
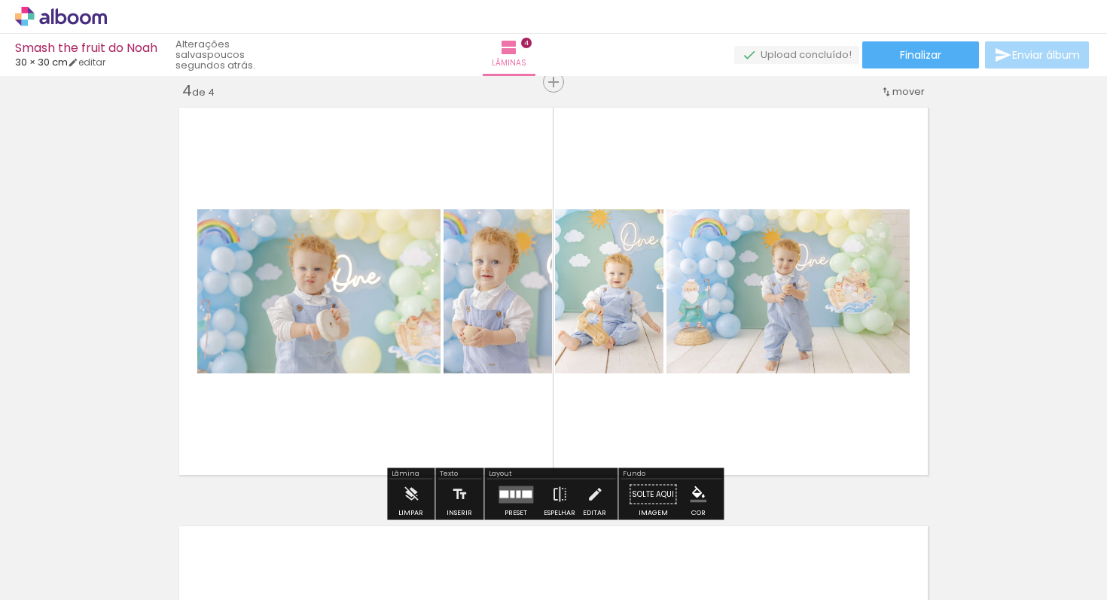
click at [0, 0] on slot "poucos segundos atrás." at bounding box center [0, 0] width 0 height 0
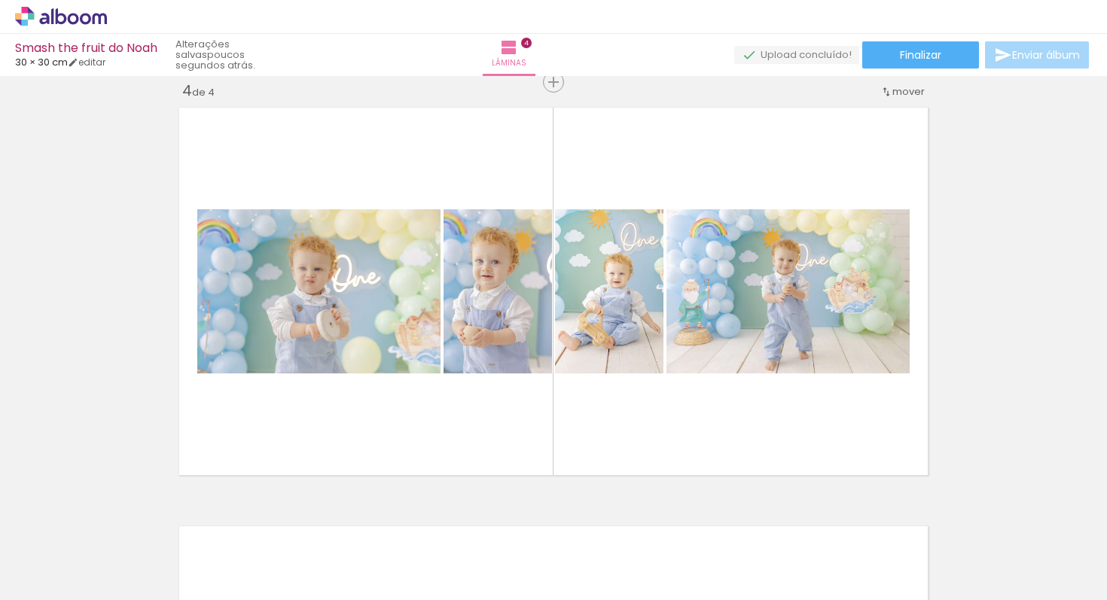
click at [42, 556] on input "Todas as fotos" at bounding box center [42, 554] width 57 height 13
click at [42, 525] on iron-dropdown at bounding box center [49, 539] width 78 height 33
click at [3, 532] on div "Biblioteca 33 fotos Todas as fotos Não utilizadas Adicionar Fotos" at bounding box center [46, 553] width 93 height 75
click at [27, 534] on span "33 fotos" at bounding box center [33, 531] width 47 height 17
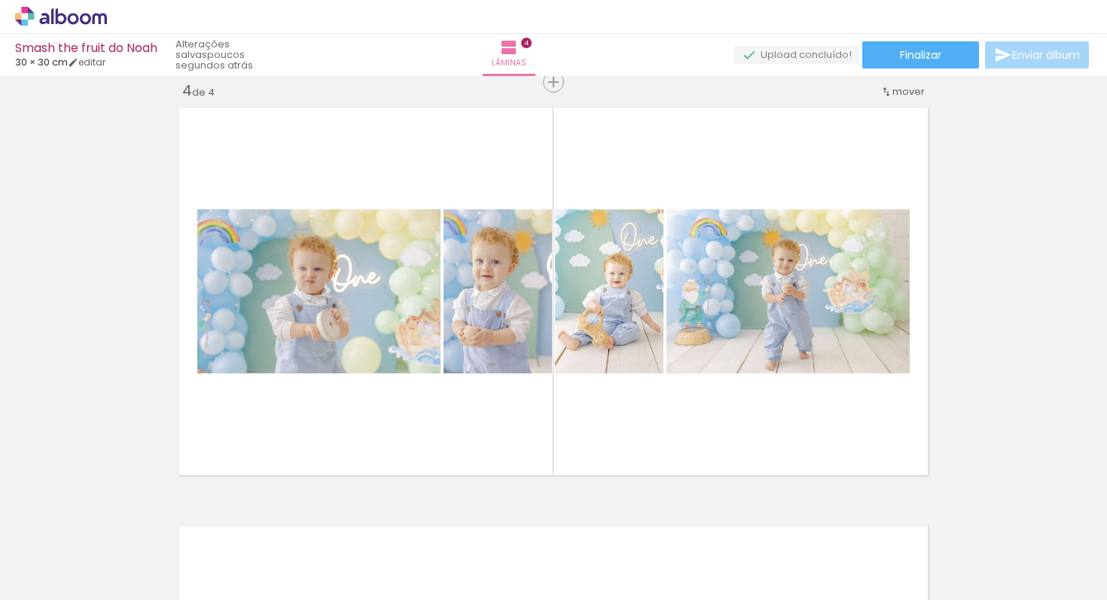
click at [27, 534] on span "33 fotos" at bounding box center [33, 531] width 47 height 17
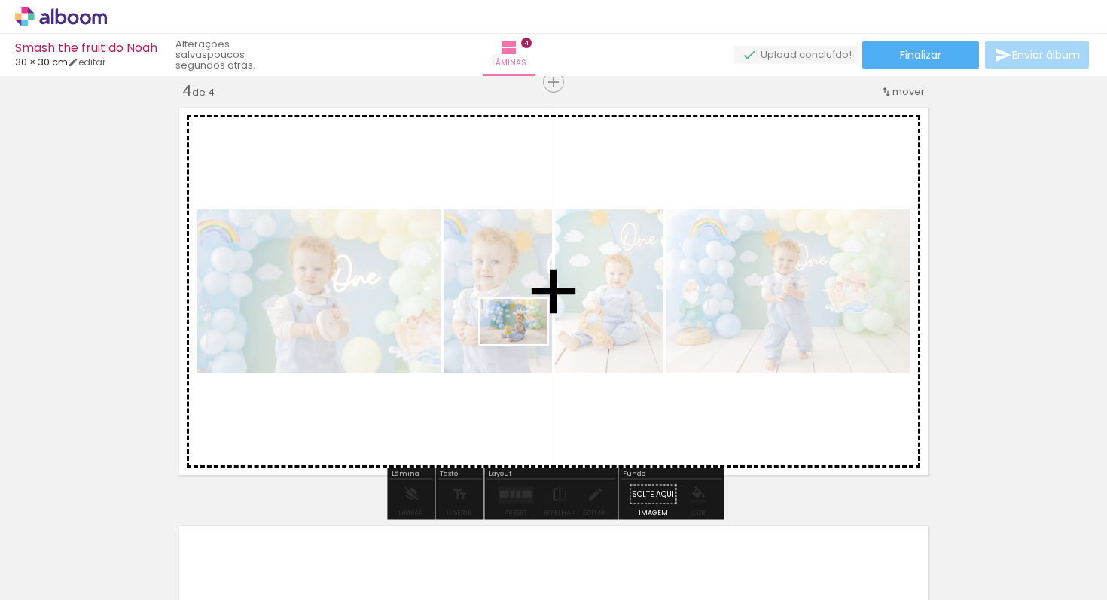
drag, startPoint x: 494, startPoint y: 560, endPoint x: 525, endPoint y: 344, distance: 217.6
click at [525, 344] on quentale-workspace at bounding box center [553, 300] width 1107 height 600
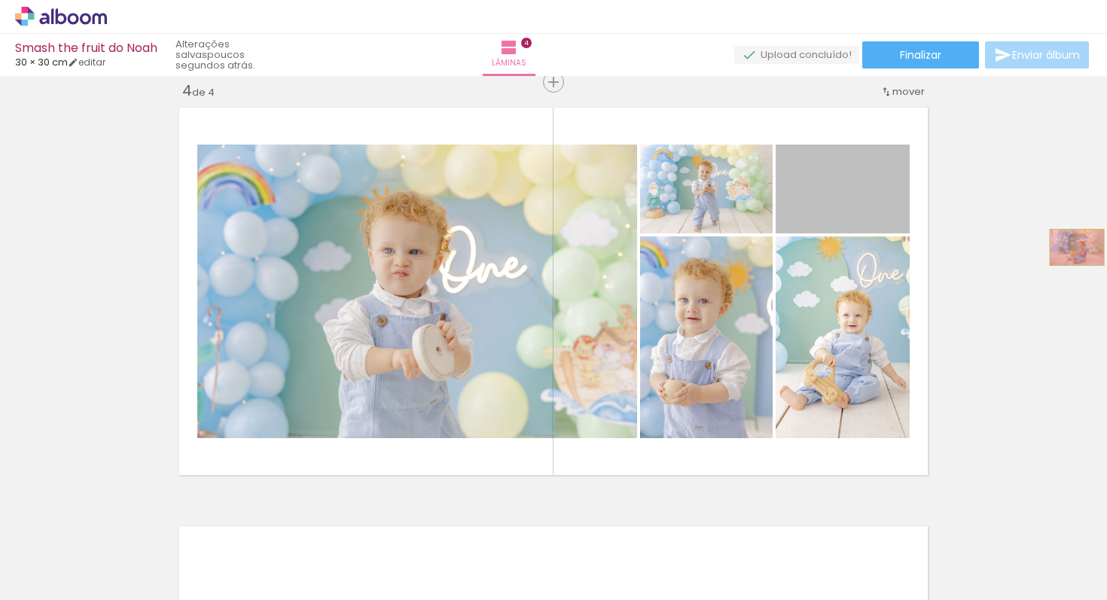
drag, startPoint x: 871, startPoint y: 197, endPoint x: 1077, endPoint y: 247, distance: 212.2
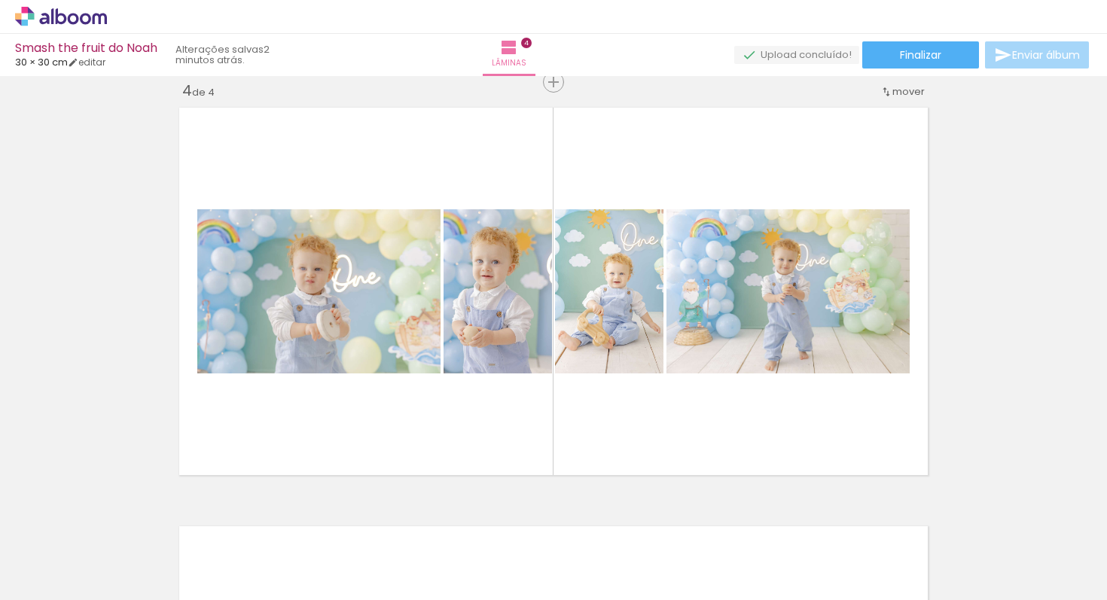
scroll to position [0, 613]
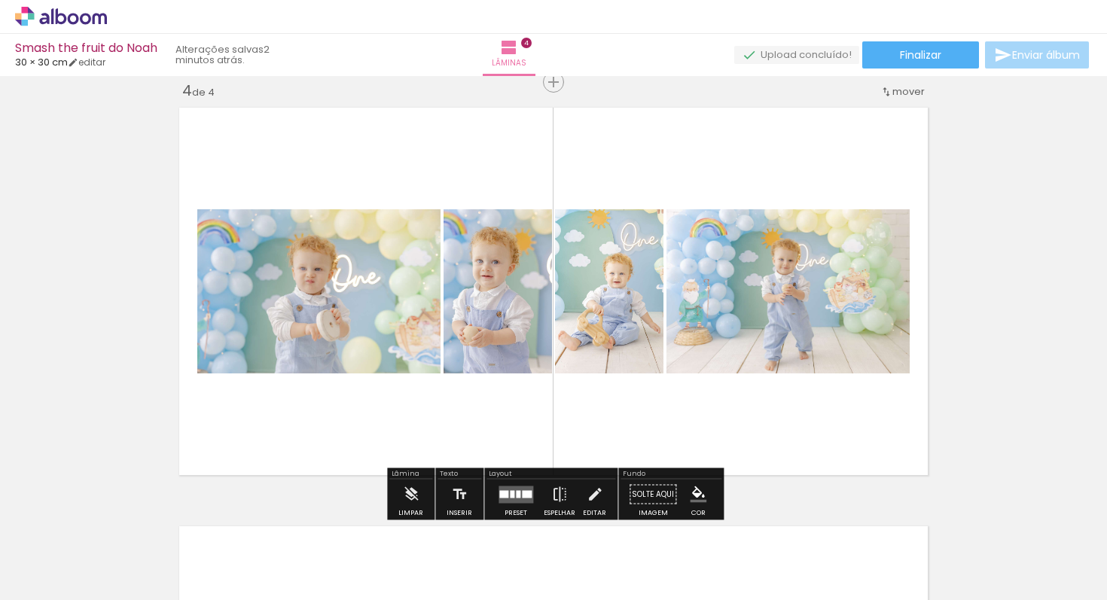
click at [523, 497] on quentale-layouter at bounding box center [516, 494] width 35 height 17
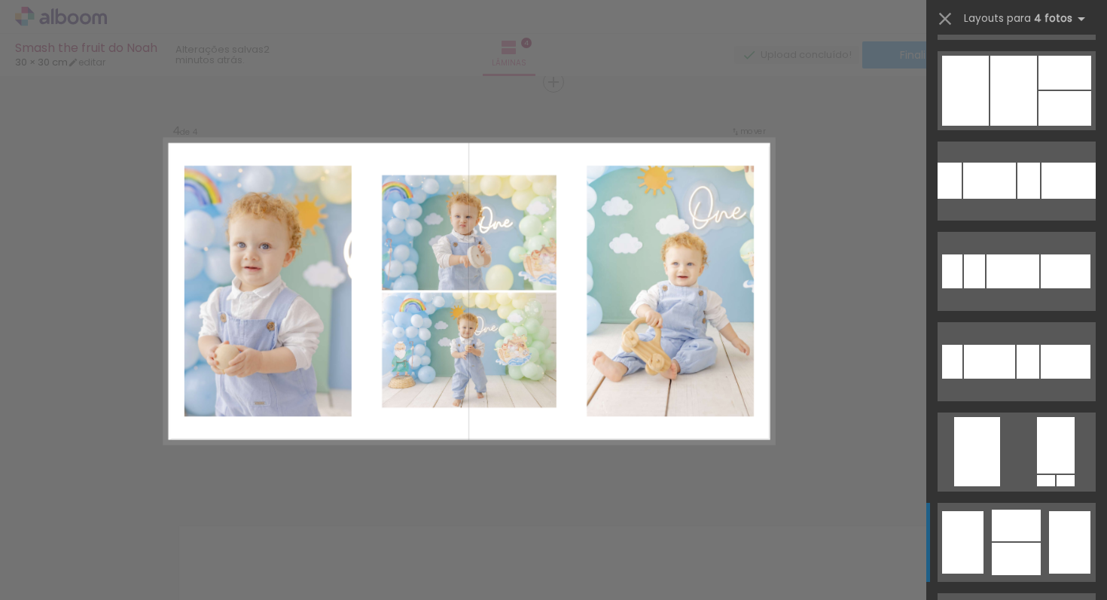
scroll to position [2463, 0]
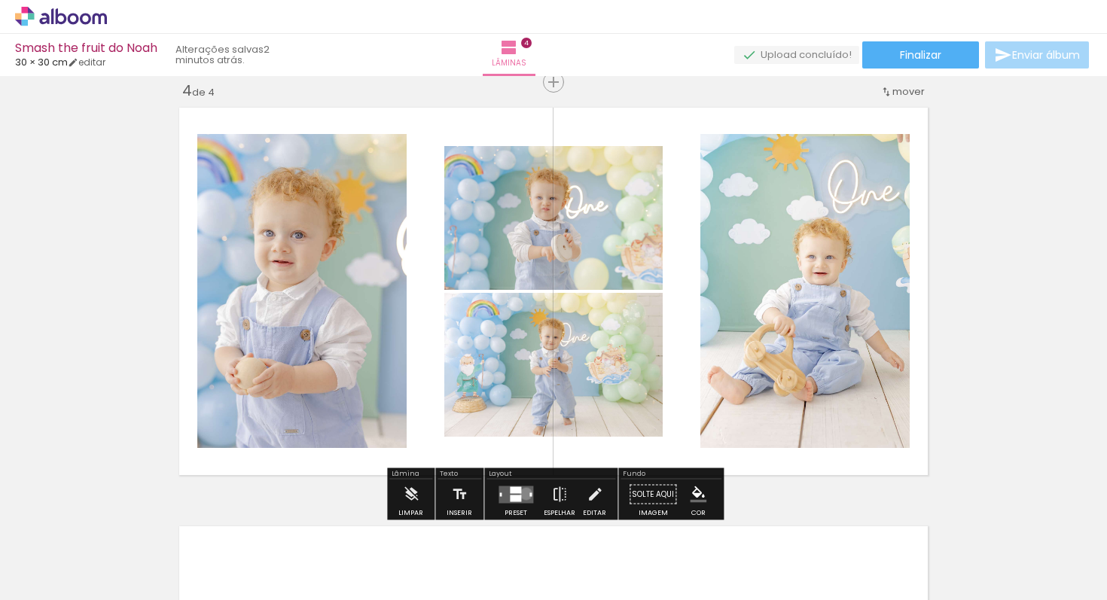
click at [523, 493] on quentale-layouter at bounding box center [516, 494] width 35 height 17
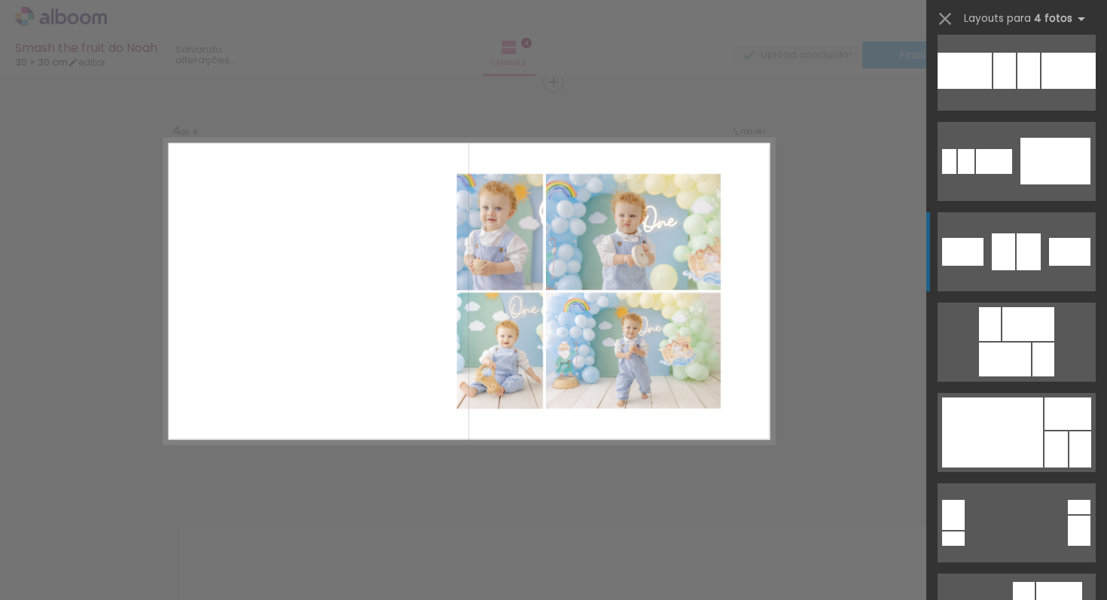
scroll to position [3097, 0]
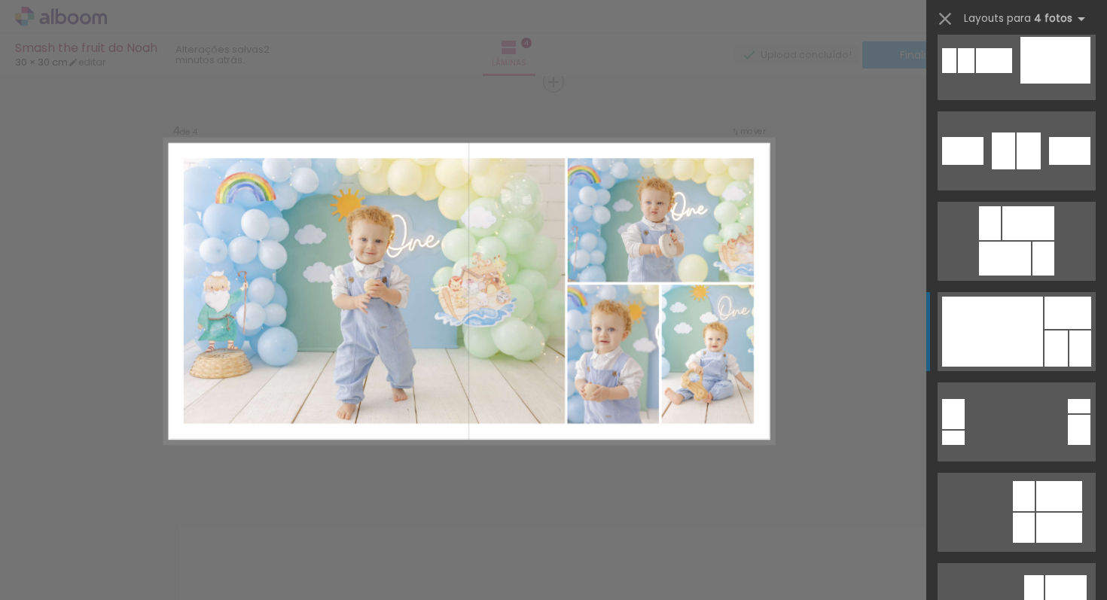
click at [1047, 319] on div at bounding box center [1067, 313] width 47 height 32
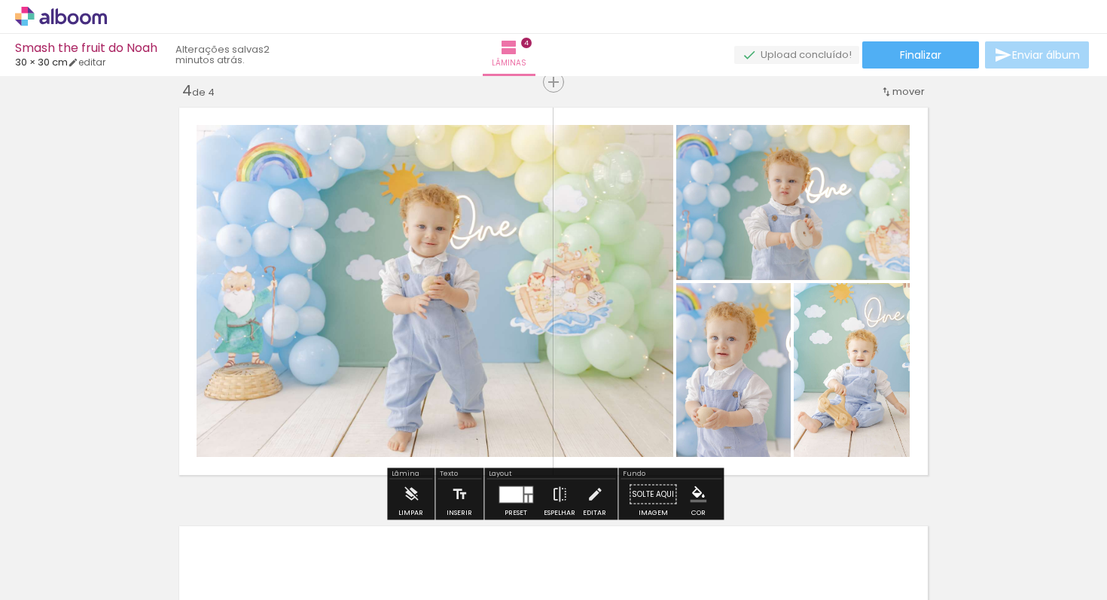
click at [757, 372] on quentale-photo at bounding box center [733, 370] width 114 height 174
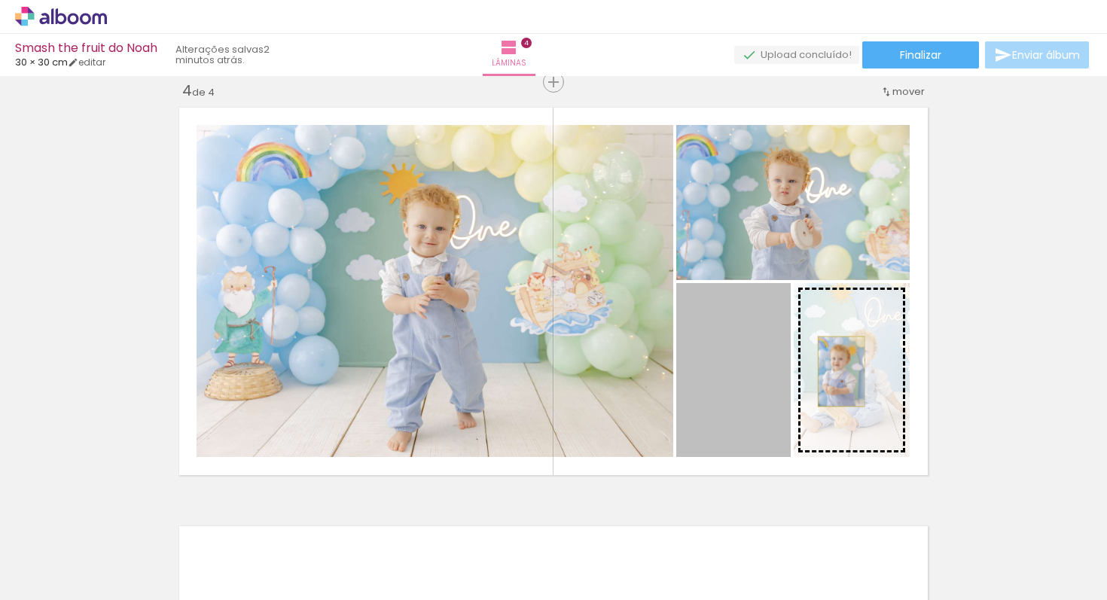
drag, startPoint x: 715, startPoint y: 376, endPoint x: 841, endPoint y: 371, distance: 126.6
click at [0, 0] on slot at bounding box center [0, 0] width 0 height 0
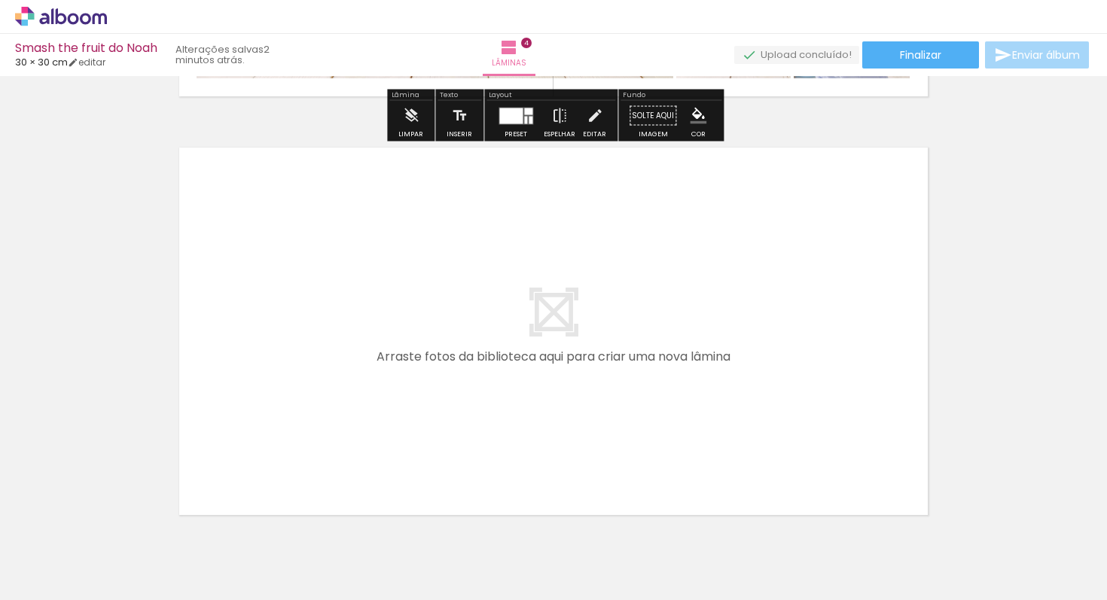
scroll to position [1666, 0]
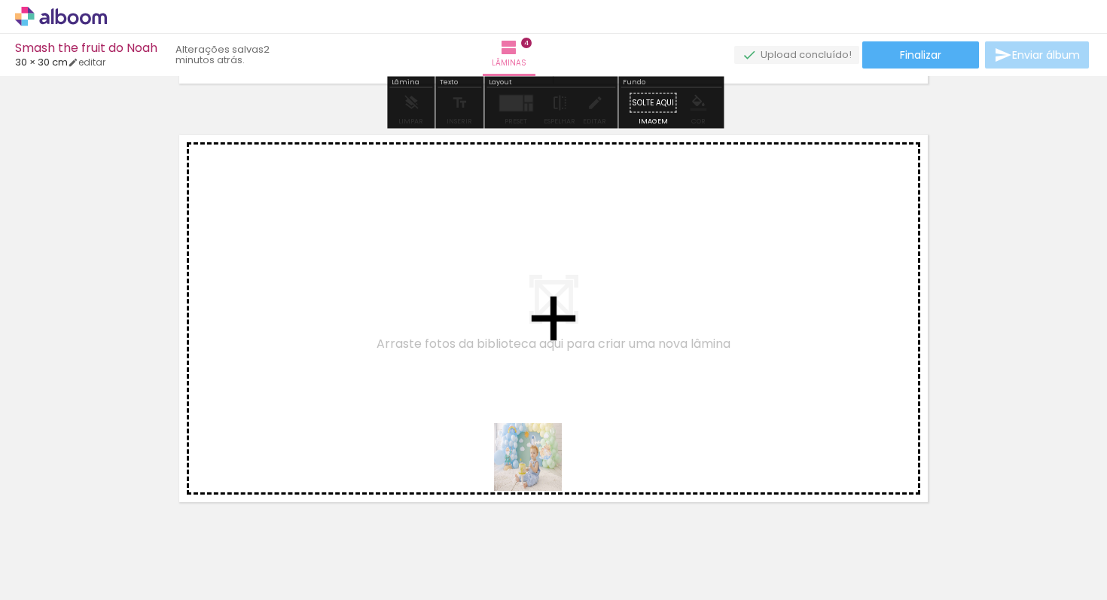
drag, startPoint x: 558, startPoint y: 563, endPoint x: 538, endPoint y: 363, distance: 201.3
click at [538, 363] on quentale-workspace at bounding box center [553, 300] width 1107 height 600
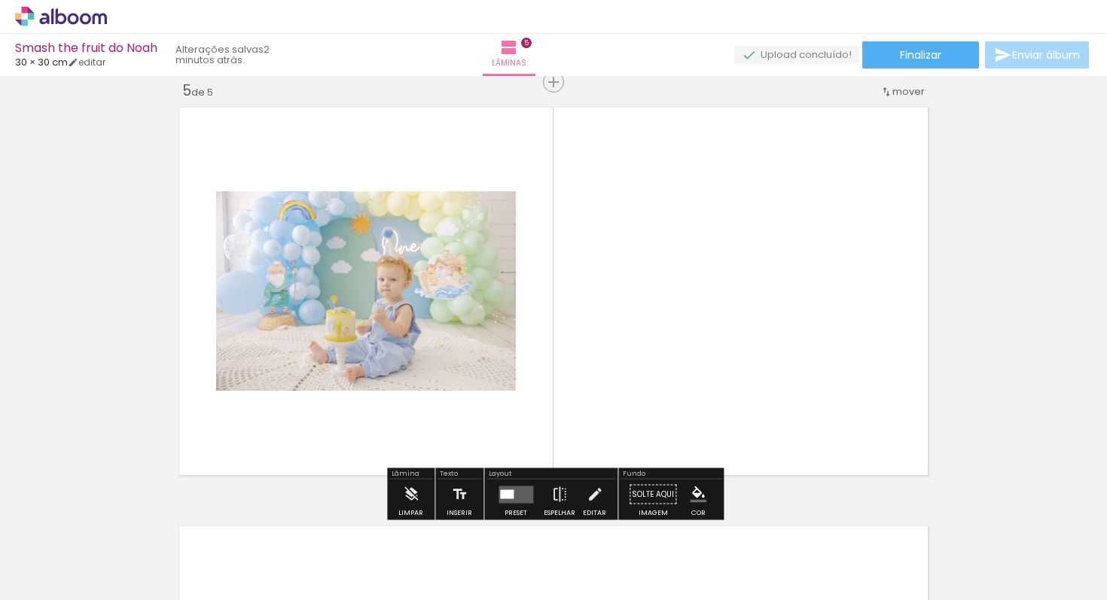
scroll to position [1694, 0]
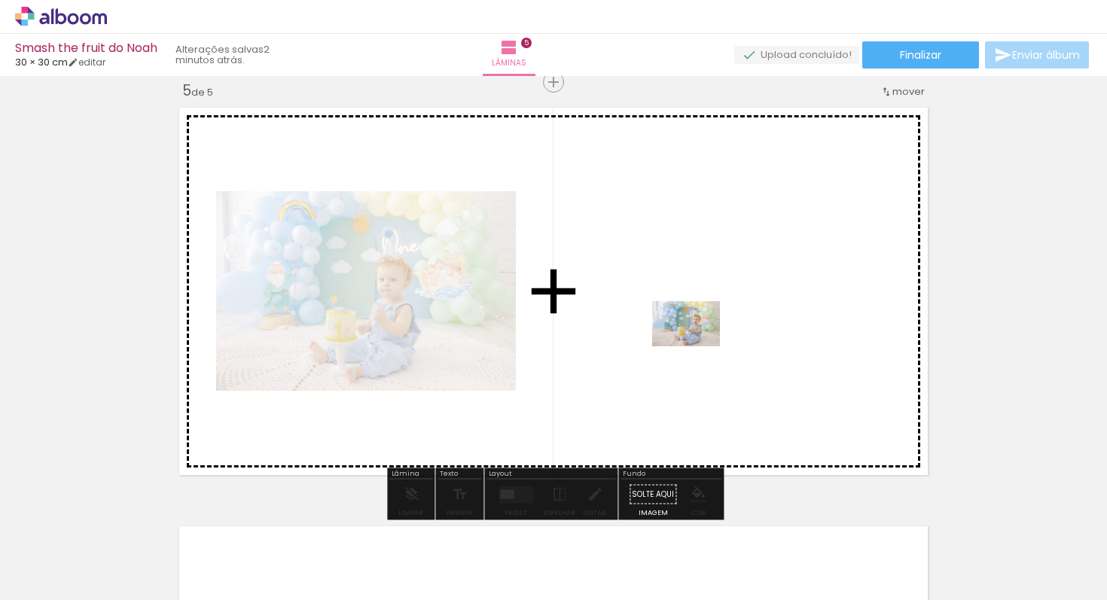
drag, startPoint x: 636, startPoint y: 549, endPoint x: 697, endPoint y: 346, distance: 212.5
click at [697, 346] on quentale-workspace at bounding box center [553, 300] width 1107 height 600
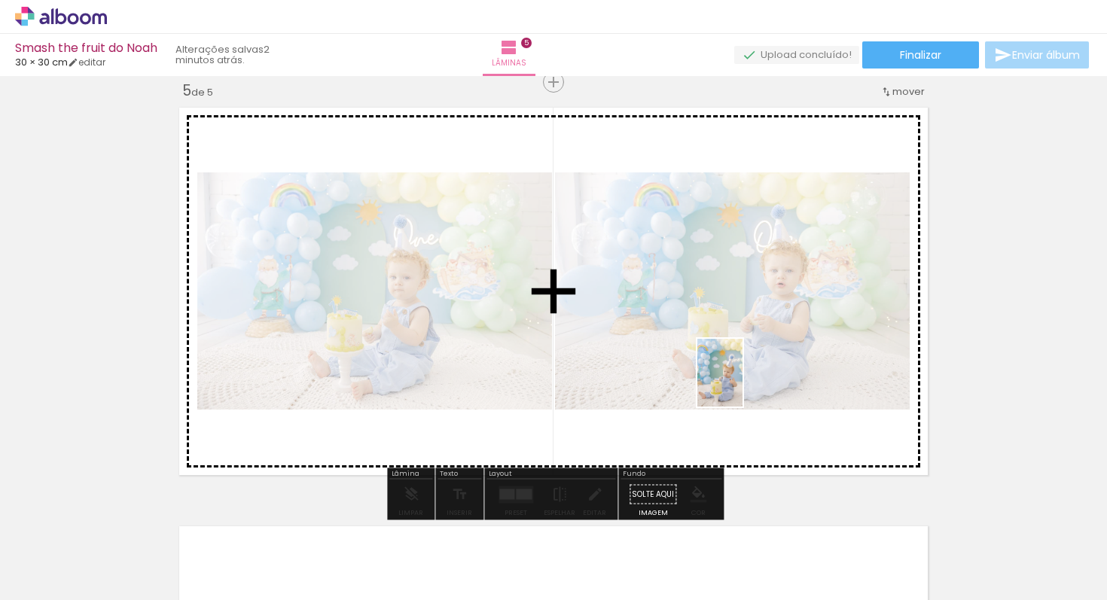
drag, startPoint x: 736, startPoint y: 557, endPoint x: 741, endPoint y: 363, distance: 193.6
click at [743, 380] on quentale-workspace at bounding box center [553, 300] width 1107 height 600
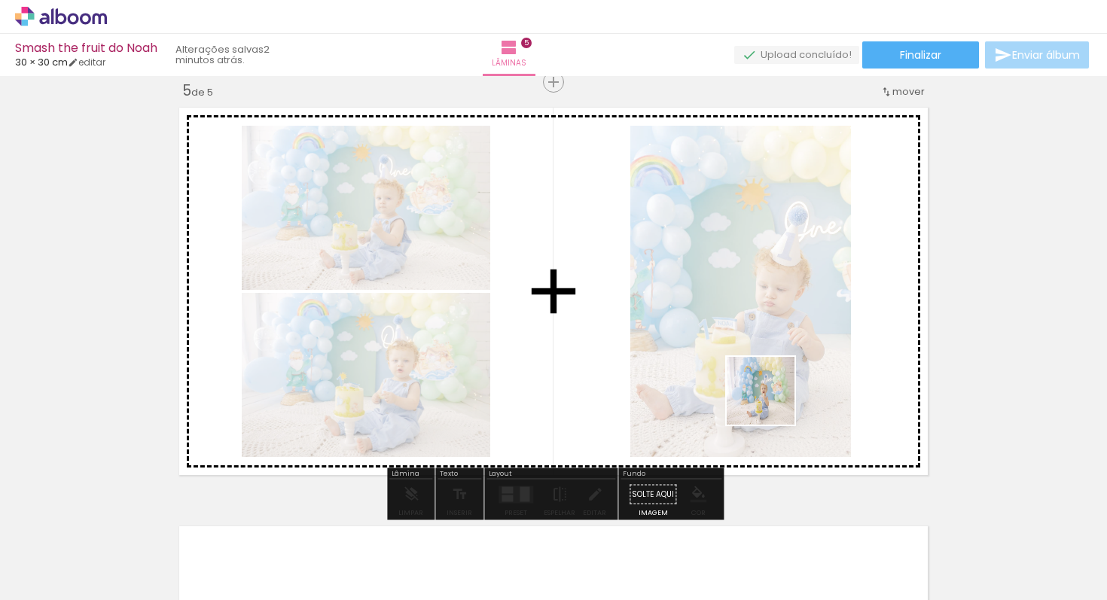
drag, startPoint x: 820, startPoint y: 559, endPoint x: 769, endPoint y: 398, distance: 168.4
click at [769, 398] on quentale-workspace at bounding box center [553, 300] width 1107 height 600
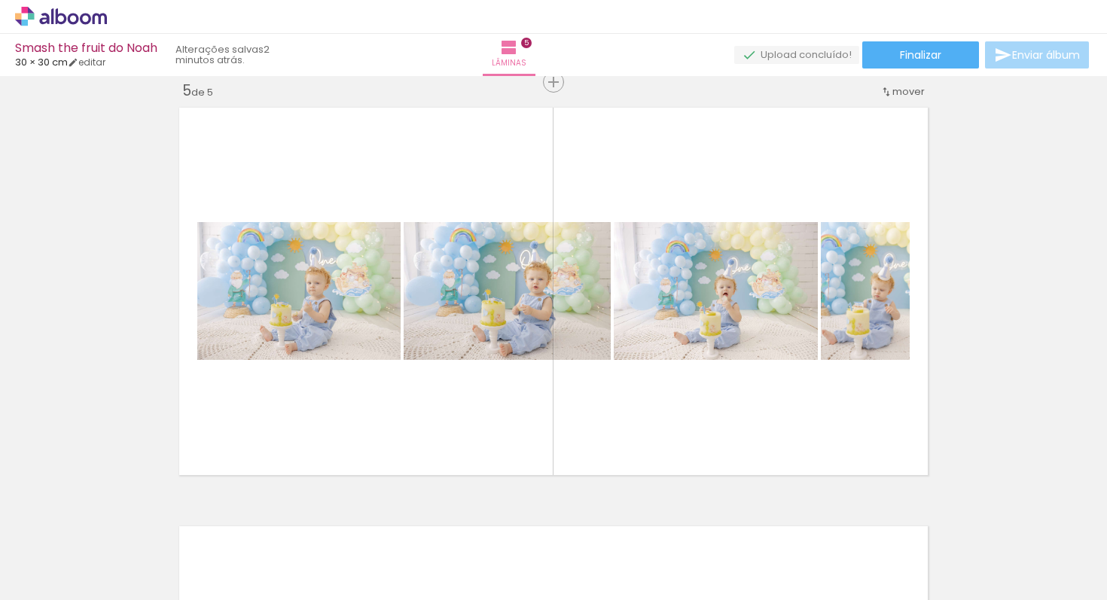
scroll to position [0, 985]
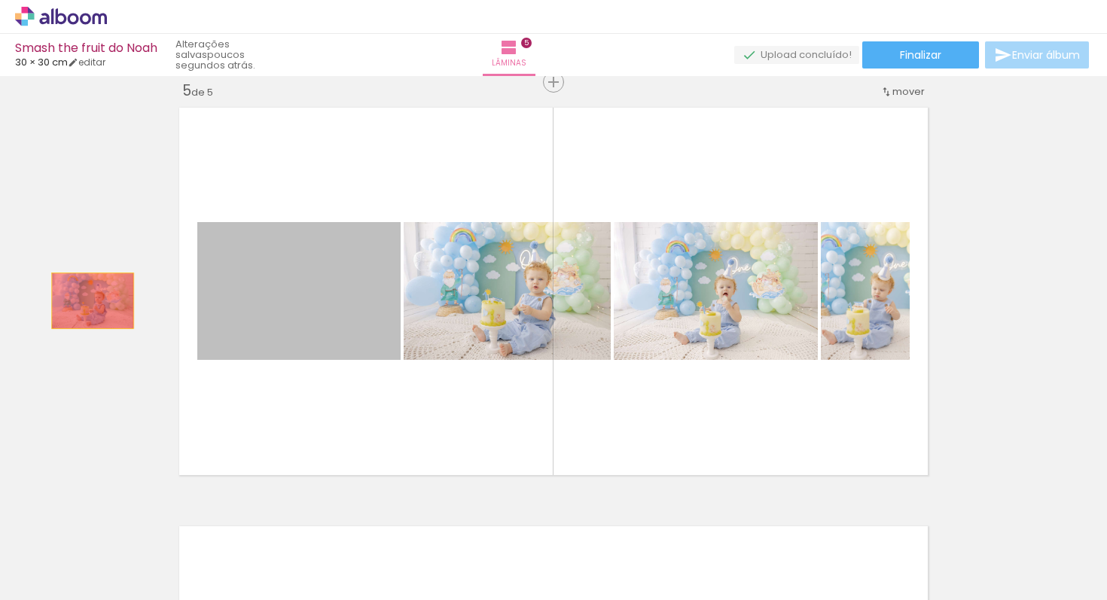
drag, startPoint x: 326, startPoint y: 310, endPoint x: 96, endPoint y: 301, distance: 229.9
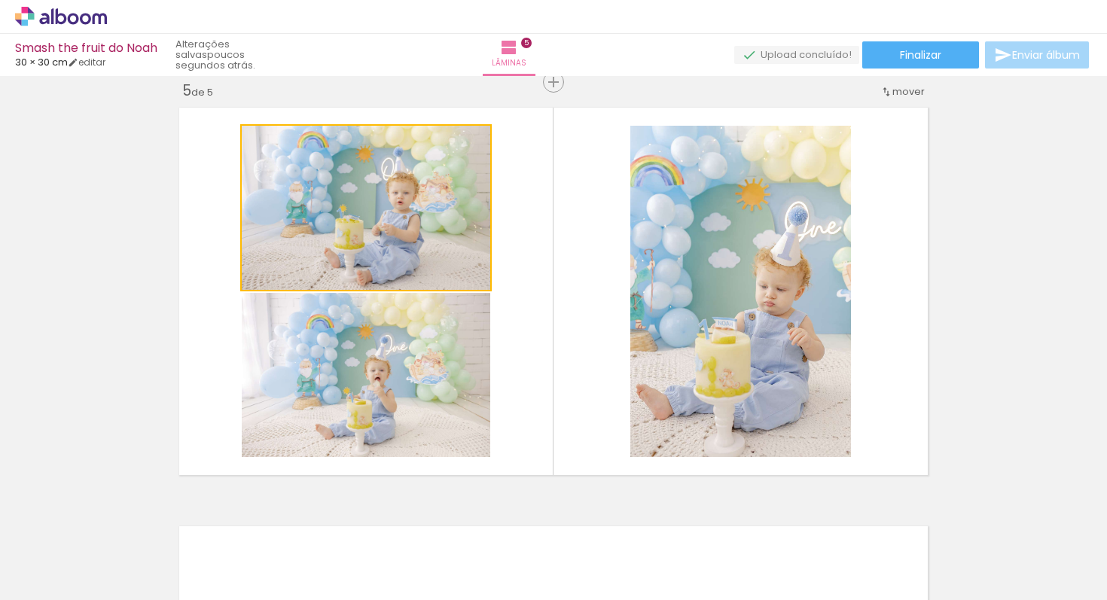
drag, startPoint x: 419, startPoint y: 230, endPoint x: 197, endPoint y: 233, distance: 222.9
click at [189, 228] on quentale-layouter at bounding box center [553, 291] width 762 height 381
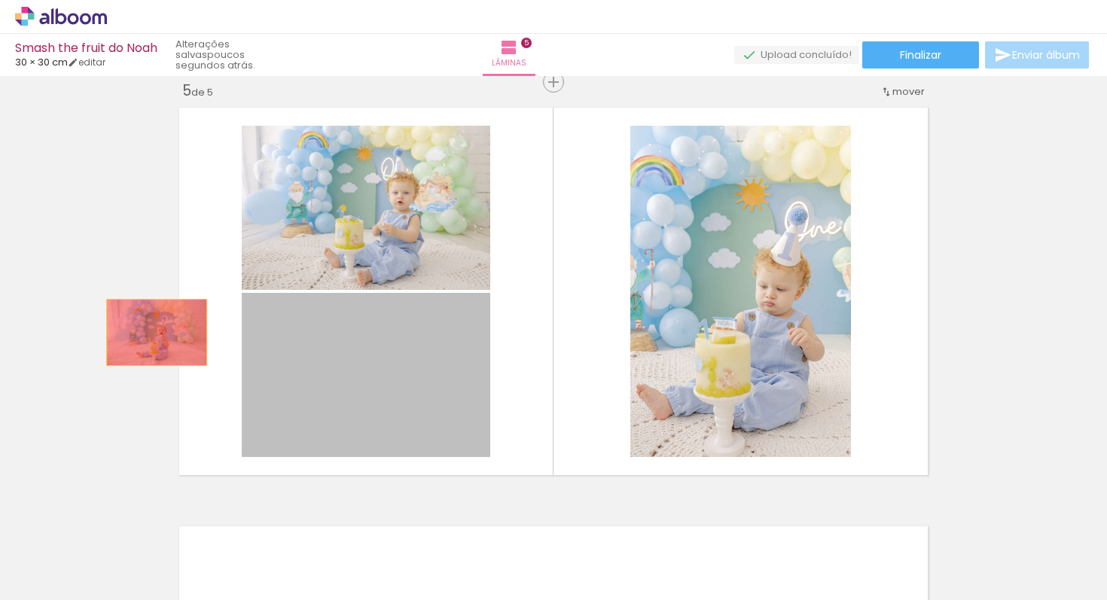
drag, startPoint x: 446, startPoint y: 402, endPoint x: 149, endPoint y: 331, distance: 305.2
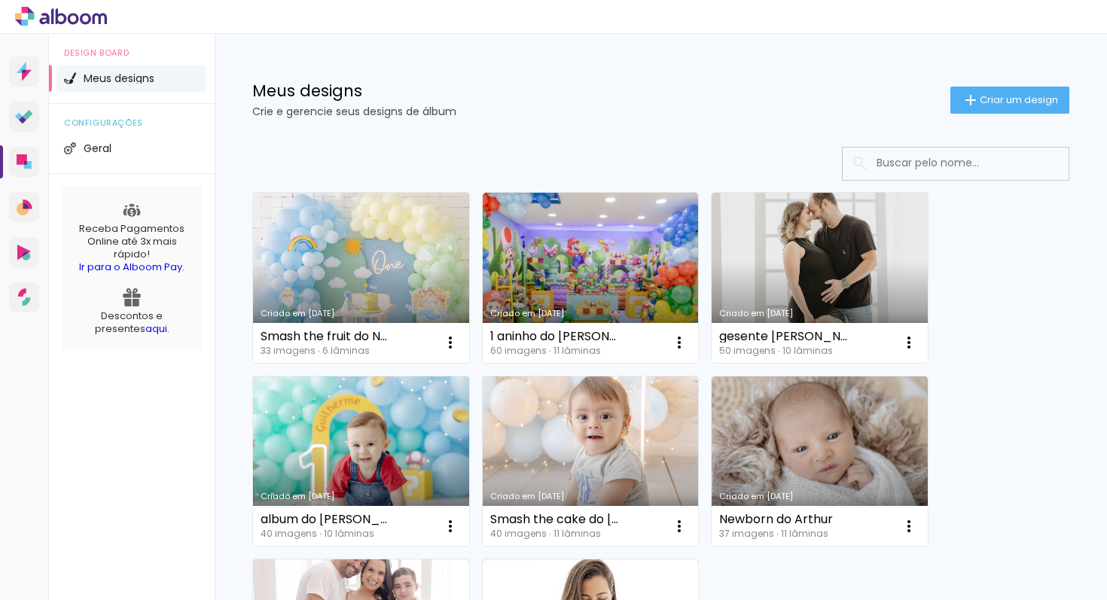
click at [347, 285] on link "Criado em [DATE]" at bounding box center [361, 278] width 216 height 170
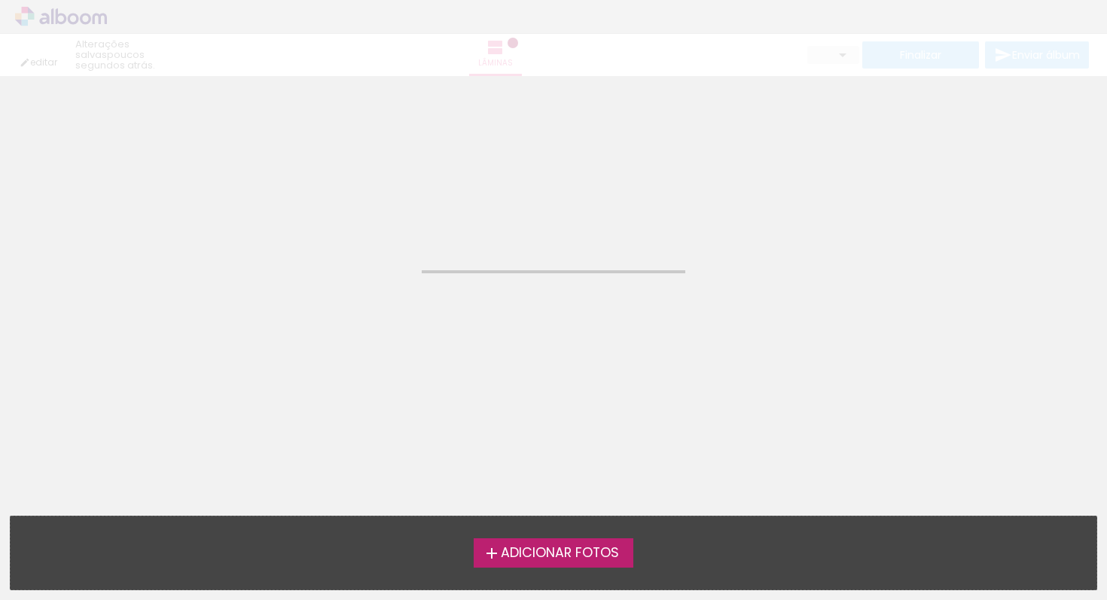
click at [347, 285] on neon-animated-pages "Confirmar Cancelar" at bounding box center [553, 338] width 1107 height 524
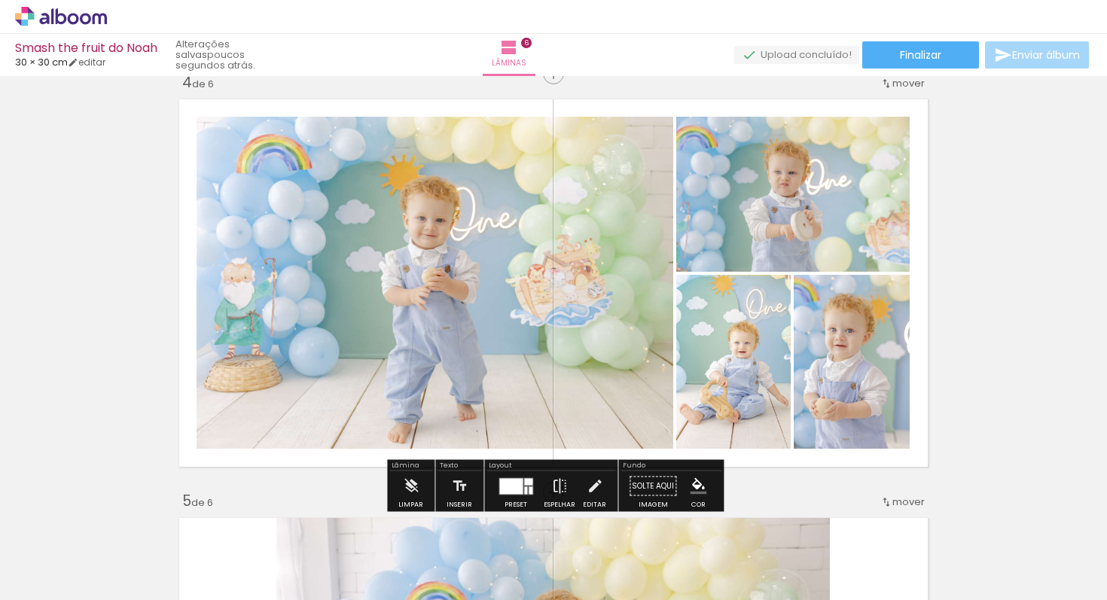
scroll to position [1292, 0]
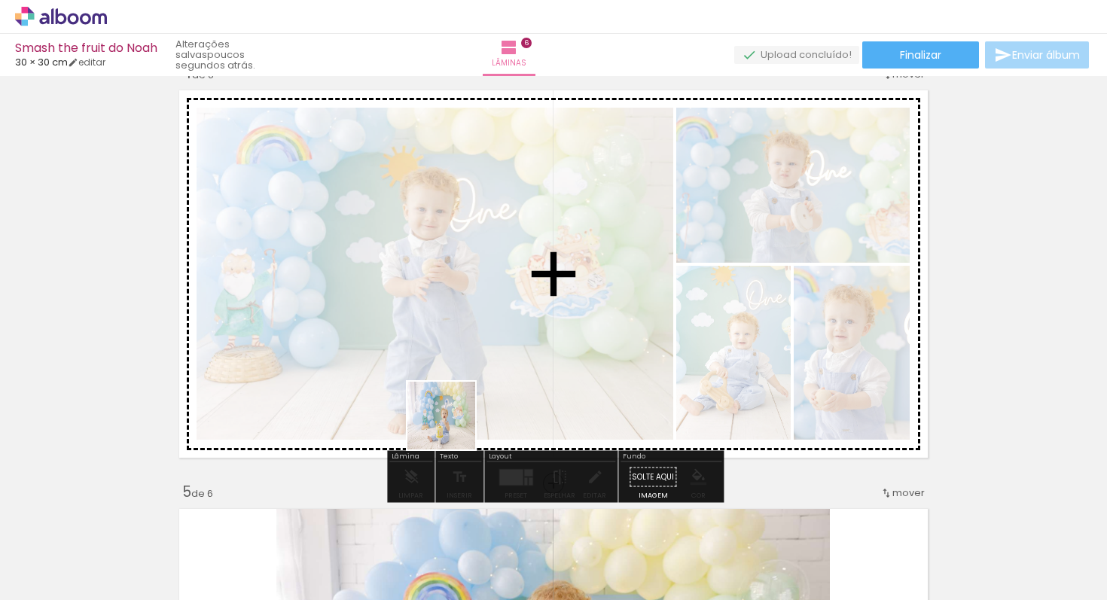
drag, startPoint x: 428, startPoint y: 553, endPoint x: 474, endPoint y: 361, distance: 198.0
click at [474, 360] on quentale-workspace at bounding box center [553, 300] width 1107 height 600
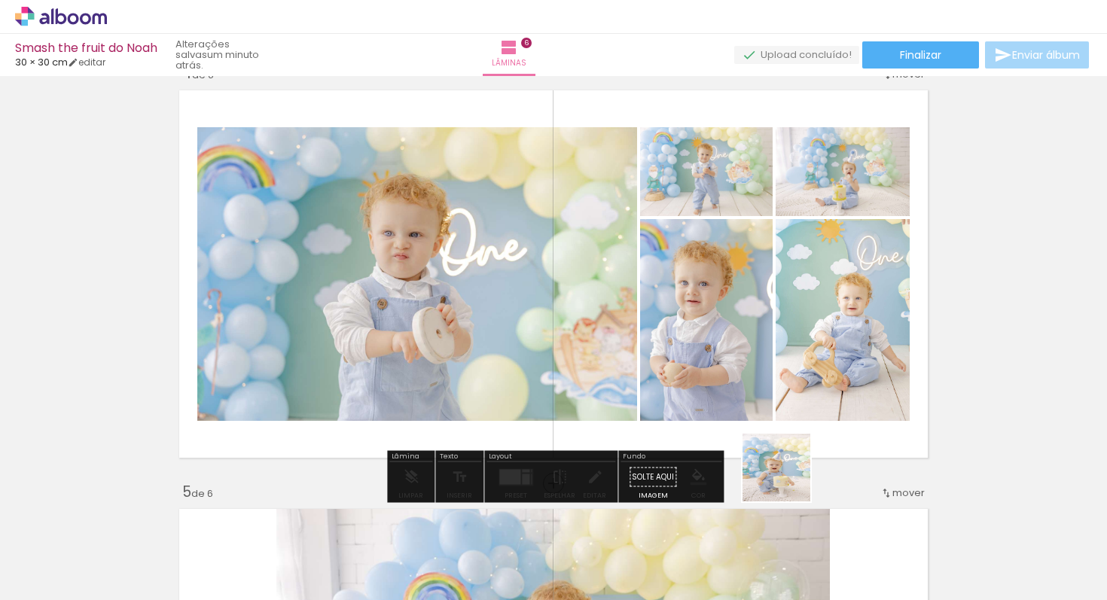
drag, startPoint x: 928, startPoint y: 568, endPoint x: 715, endPoint y: 444, distance: 245.7
click at [715, 444] on quentale-workspace at bounding box center [553, 300] width 1107 height 600
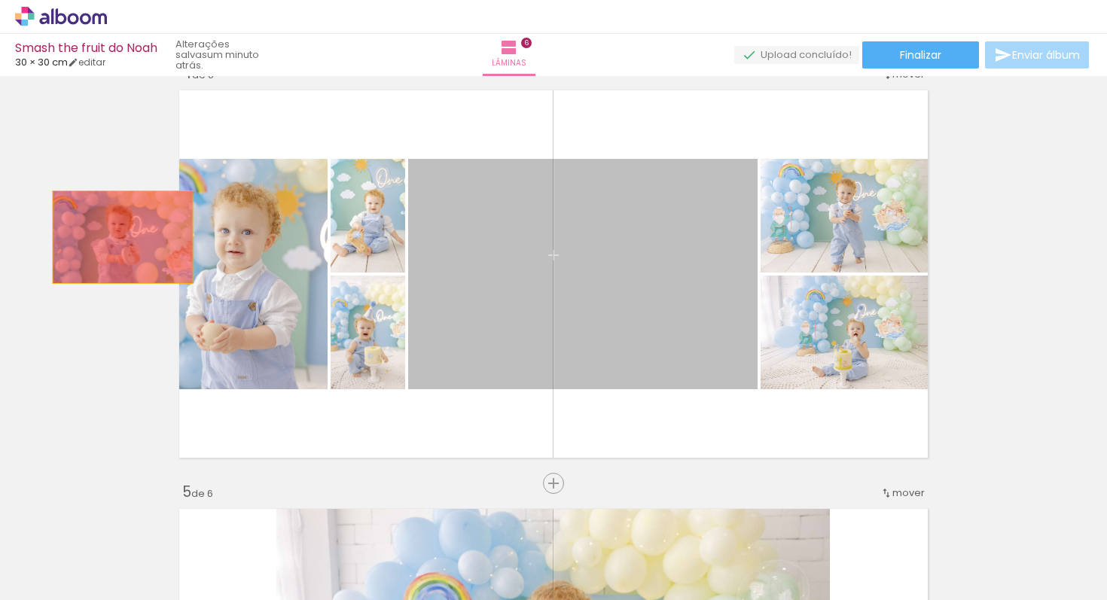
drag, startPoint x: 641, startPoint y: 316, endPoint x: 91, endPoint y: 233, distance: 555.9
click at [91, 233] on div "Inserir lâmina 1 de 6 Inserir lâmina 2 de 6 Inserir lâmina 3 de 6 Inserir lâmin…" at bounding box center [553, 255] width 1107 height 2932
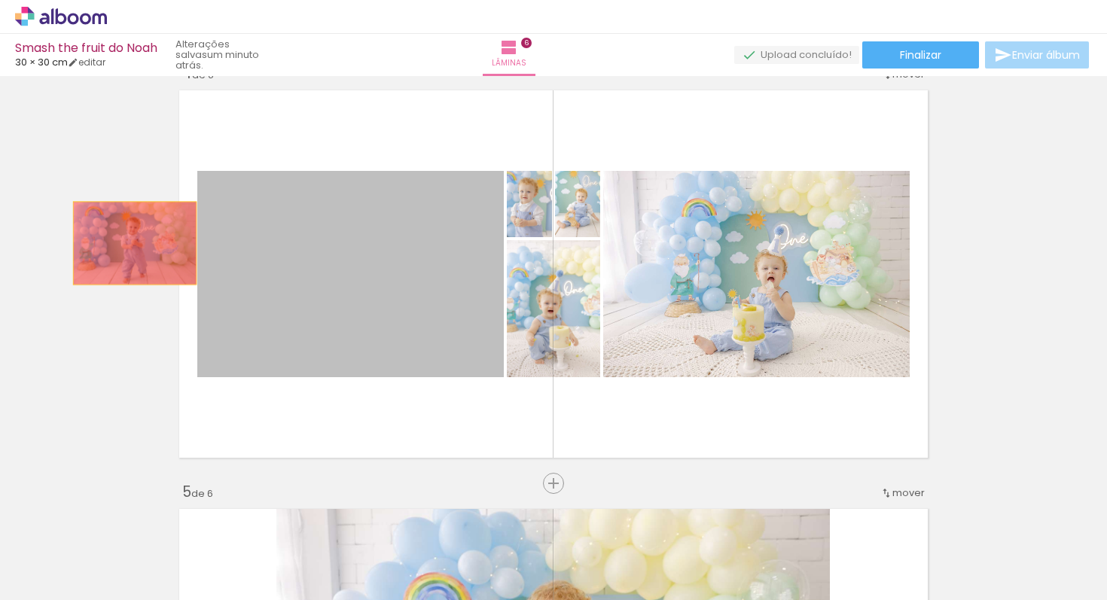
drag, startPoint x: 419, startPoint y: 283, endPoint x: 111, endPoint y: 250, distance: 309.8
click at [111, 250] on div "Inserir lâmina 1 de 6 Inserir lâmina 2 de 6 Inserir lâmina 3 de 6 Inserir lâmin…" at bounding box center [553, 255] width 1107 height 2932
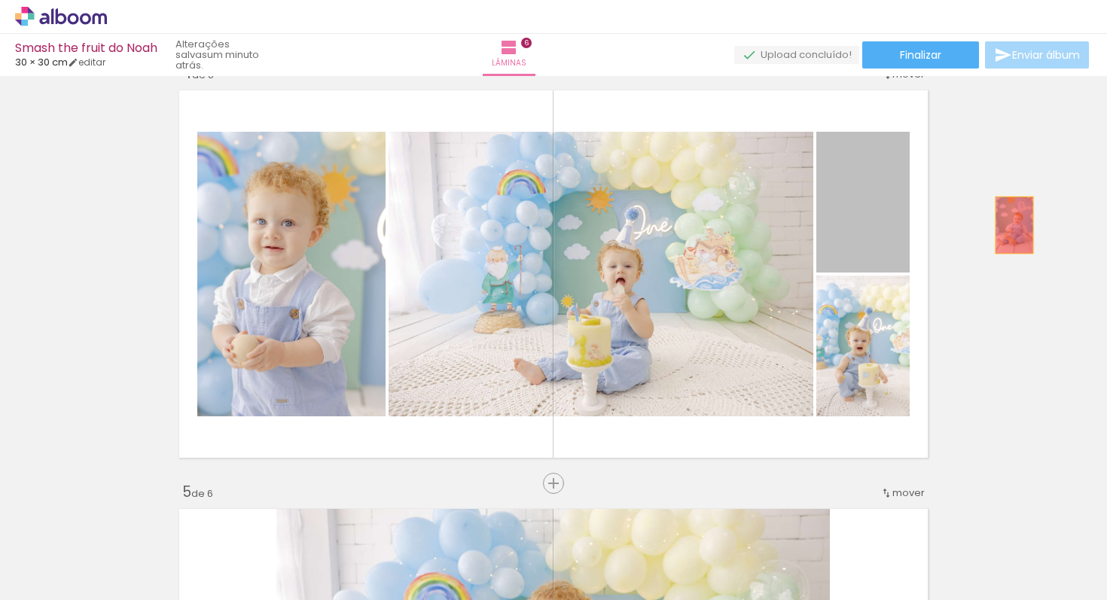
drag, startPoint x: 858, startPoint y: 200, endPoint x: 1014, endPoint y: 225, distance: 157.2
click at [1014, 225] on div "Inserir lâmina 1 de 6 Inserir lâmina 2 de 6 Inserir lâmina 3 de 6 Inserir lâmin…" at bounding box center [553, 255] width 1107 height 2932
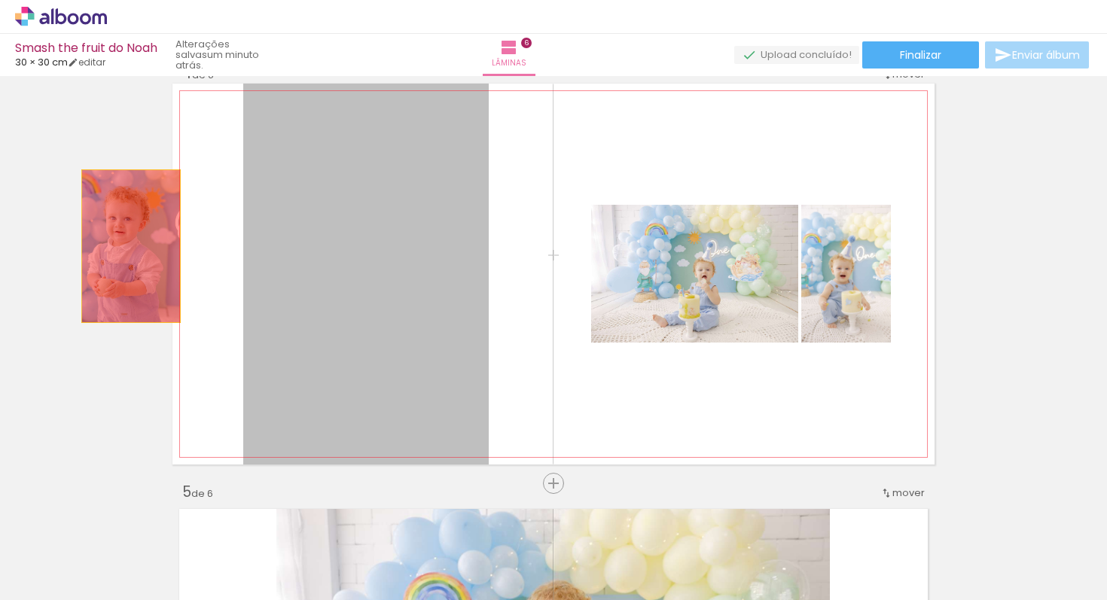
drag, startPoint x: 389, startPoint y: 243, endPoint x: 94, endPoint y: 270, distance: 296.4
click at [102, 264] on div "Inserir lâmina 1 de 6 Inserir lâmina 2 de 6 Inserir lâmina 3 de 6 Inserir lâmin…" at bounding box center [553, 255] width 1107 height 2932
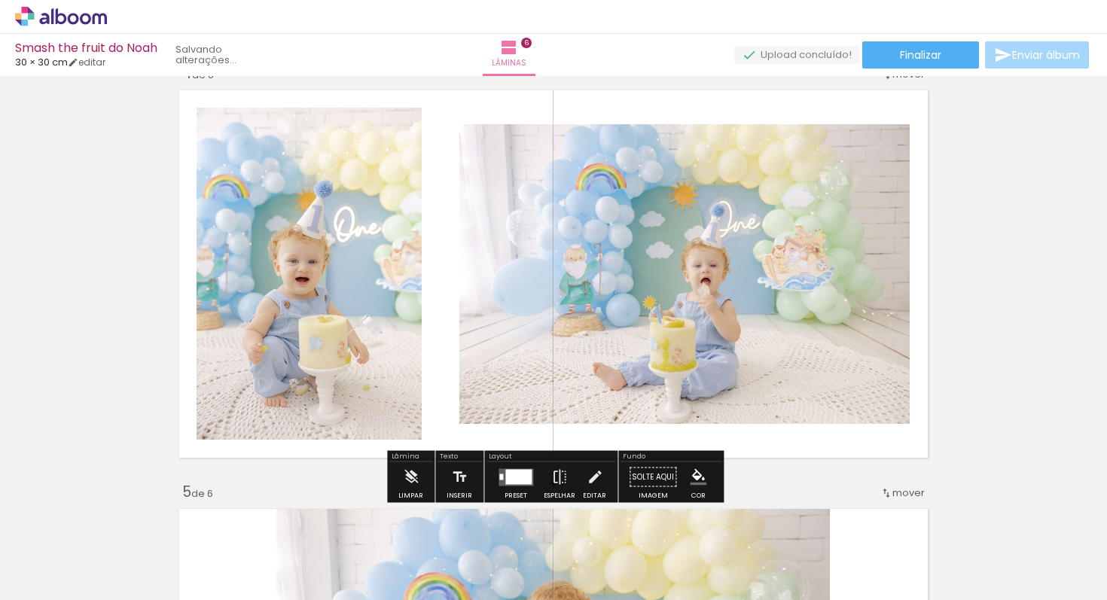
drag, startPoint x: 94, startPoint y: 270, endPoint x: 53, endPoint y: 268, distance: 41.4
click at [81, 274] on div "Inserir lâmina 1 de 6 Inserir lâmina 2 de 6 Inserir lâmina 3 de 6 Inserir lâmin…" at bounding box center [553, 255] width 1107 height 2932
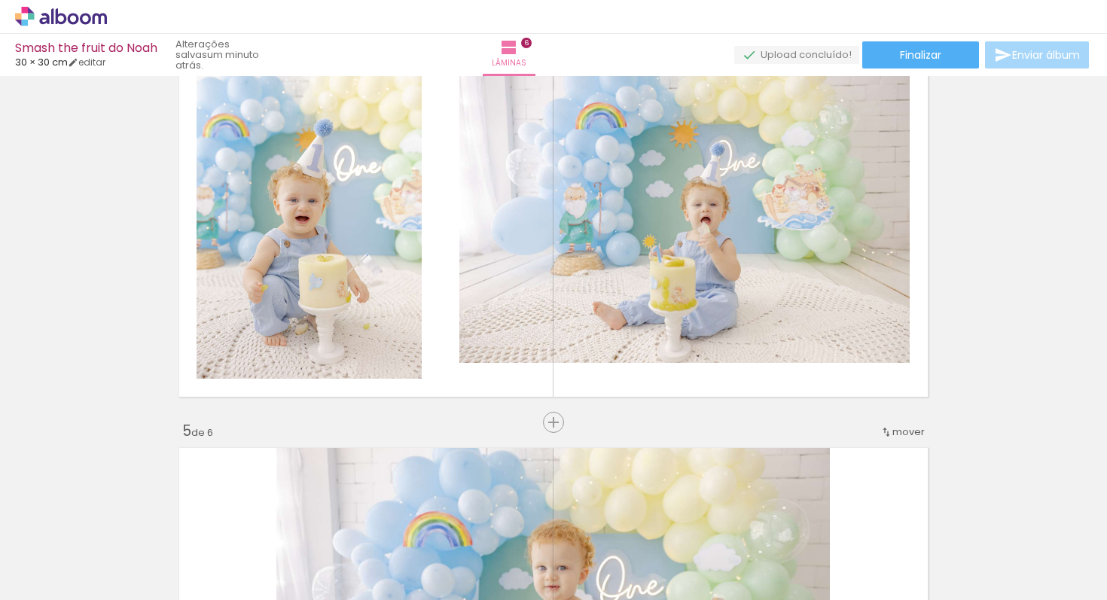
scroll to position [1291, 0]
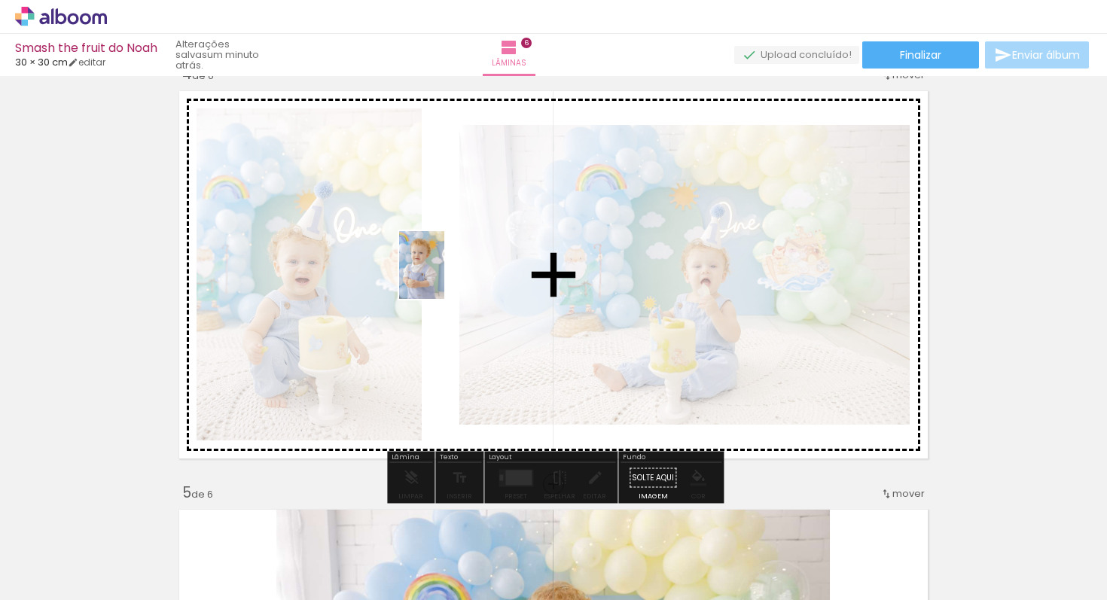
drag, startPoint x: 404, startPoint y: 556, endPoint x: 445, endPoint y: 275, distance: 283.8
click at [445, 275] on quentale-workspace at bounding box center [553, 300] width 1107 height 600
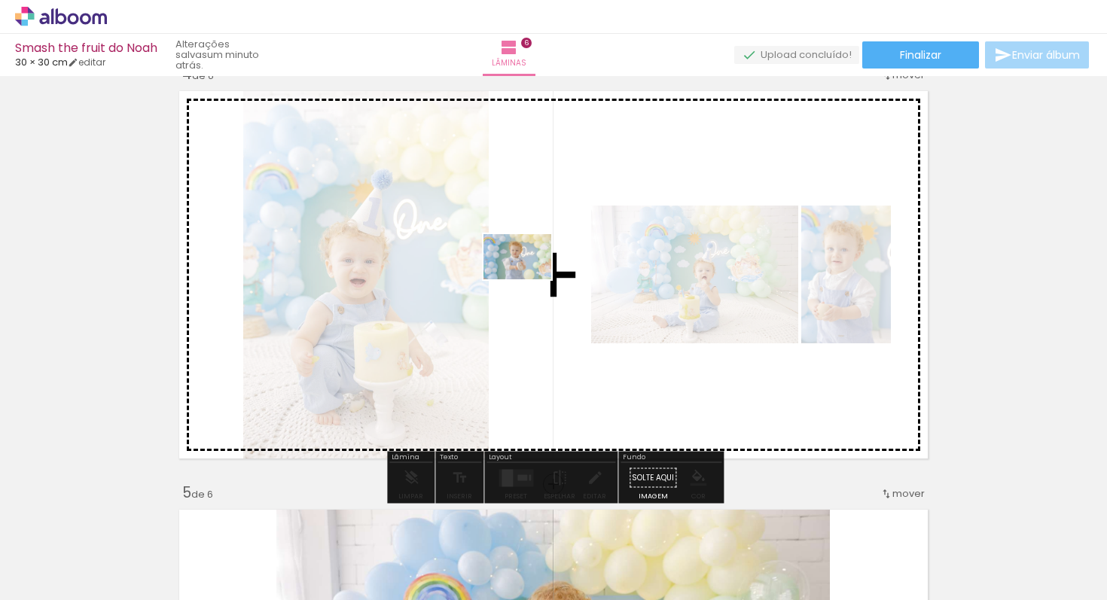
drag, startPoint x: 492, startPoint y: 560, endPoint x: 529, endPoint y: 276, distance: 286.3
click at [529, 276] on quentale-workspace at bounding box center [553, 300] width 1107 height 600
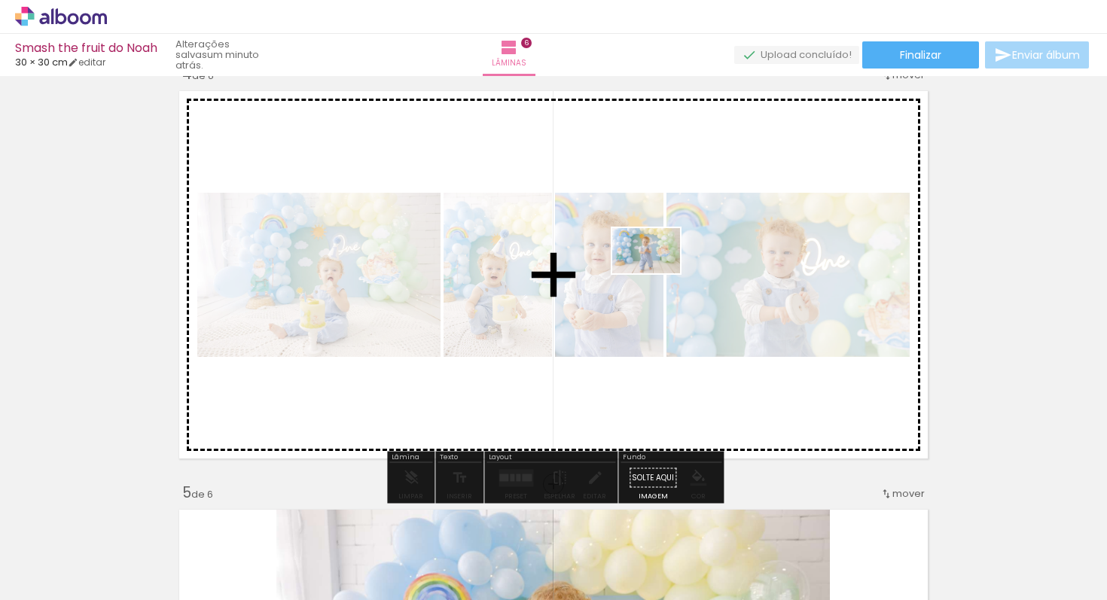
drag, startPoint x: 666, startPoint y: 551, endPoint x: 658, endPoint y: 261, distance: 290.0
click at [658, 261] on quentale-workspace at bounding box center [553, 300] width 1107 height 600
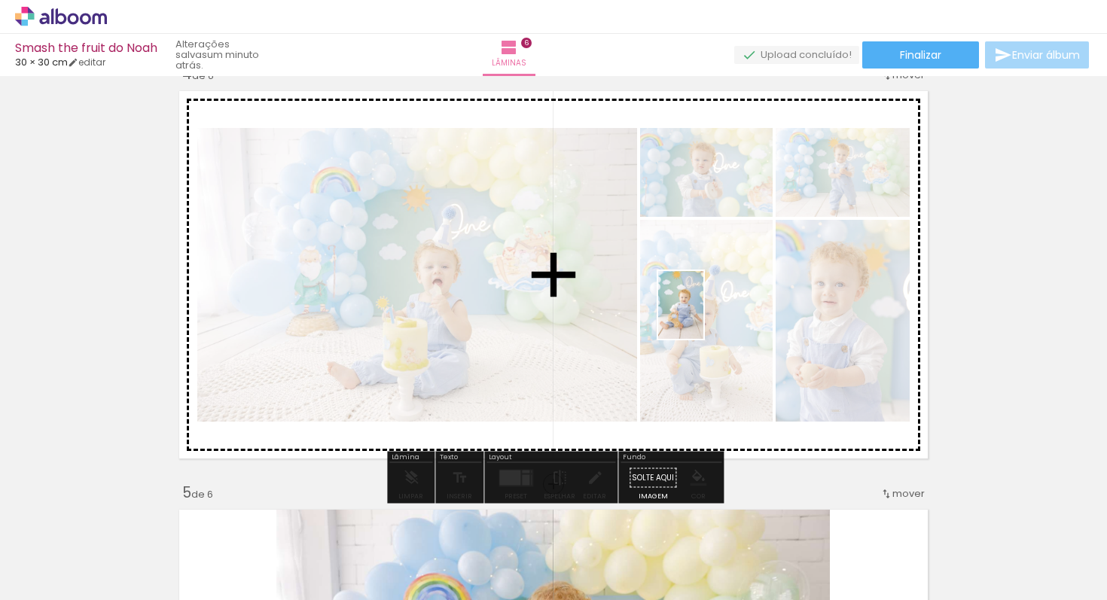
drag, startPoint x: 727, startPoint y: 560, endPoint x: 702, endPoint y: 313, distance: 249.1
click at [703, 313] on quentale-workspace at bounding box center [553, 300] width 1107 height 600
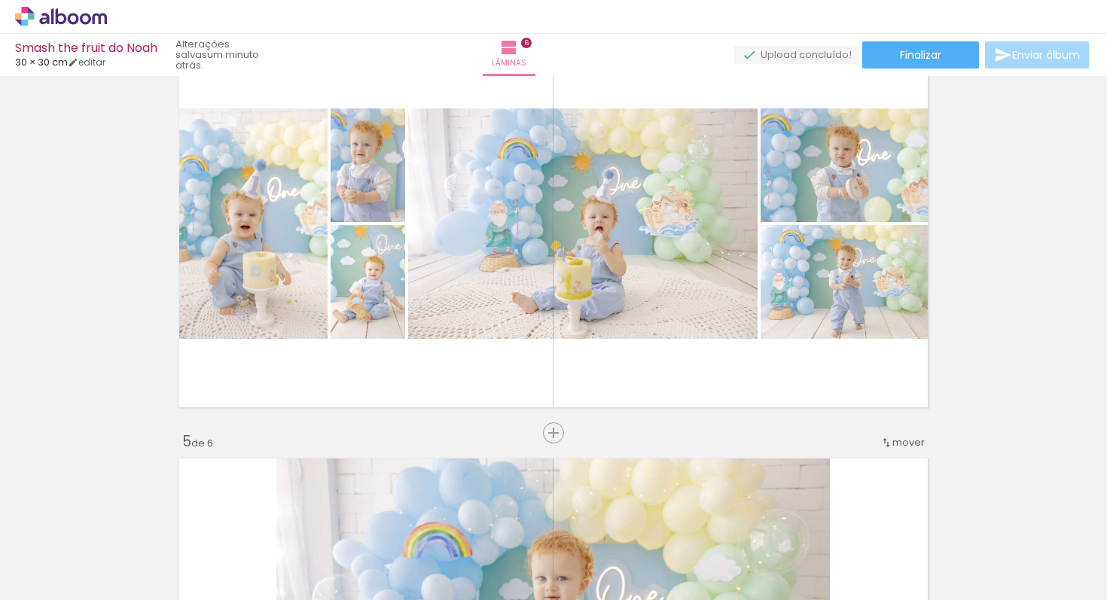
scroll to position [1348, 0]
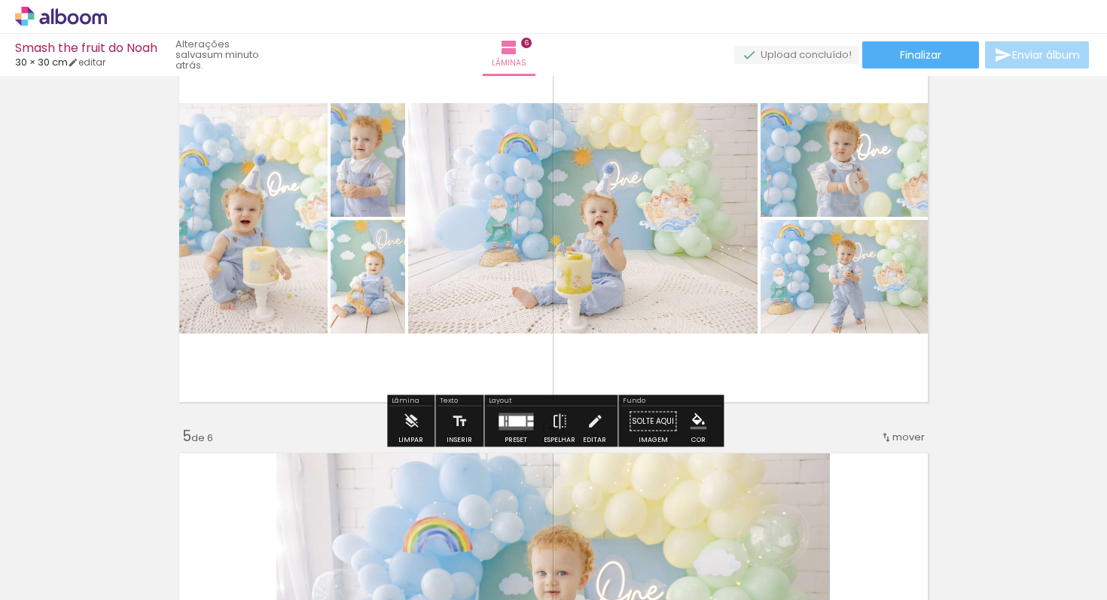
click at [508, 431] on div at bounding box center [516, 422] width 41 height 30
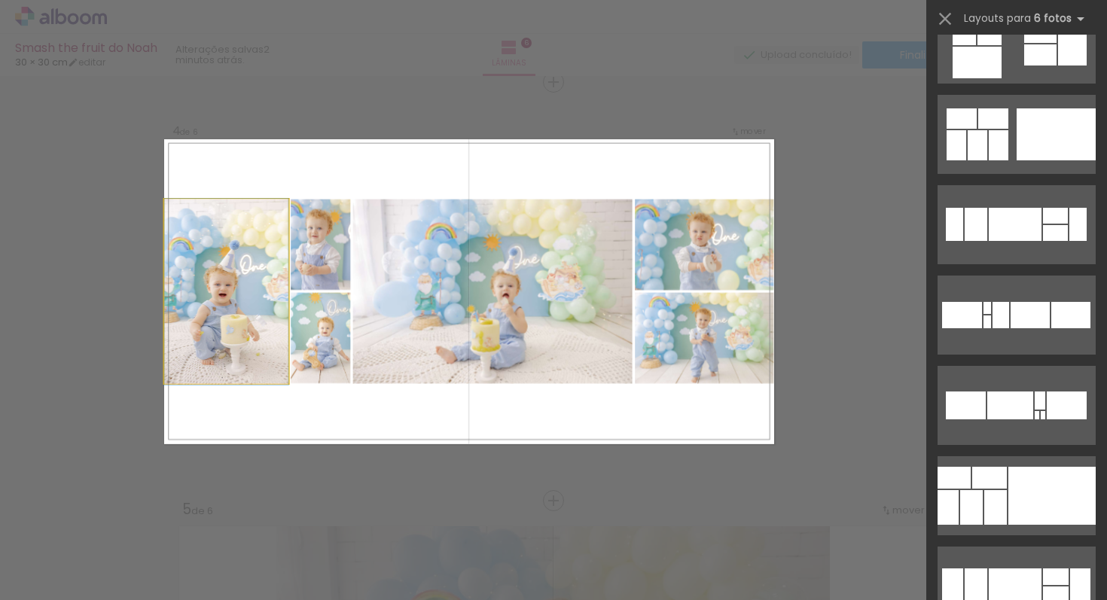
scroll to position [0, 0]
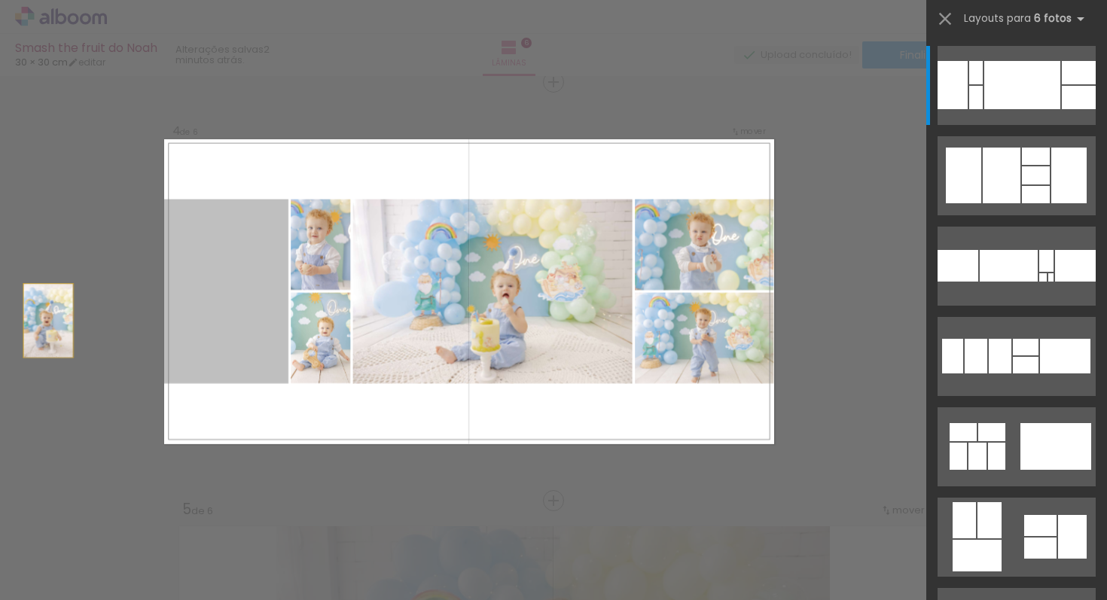
drag, startPoint x: 228, startPoint y: 302, endPoint x: 2, endPoint y: 328, distance: 227.4
click at [2, 328] on div "Inserir lâmina 1 de 6 Inserir lâmina 2 de 6 Inserir lâmina 3 de 6 Inserir lâmin…" at bounding box center [553, 284] width 1107 height 2967
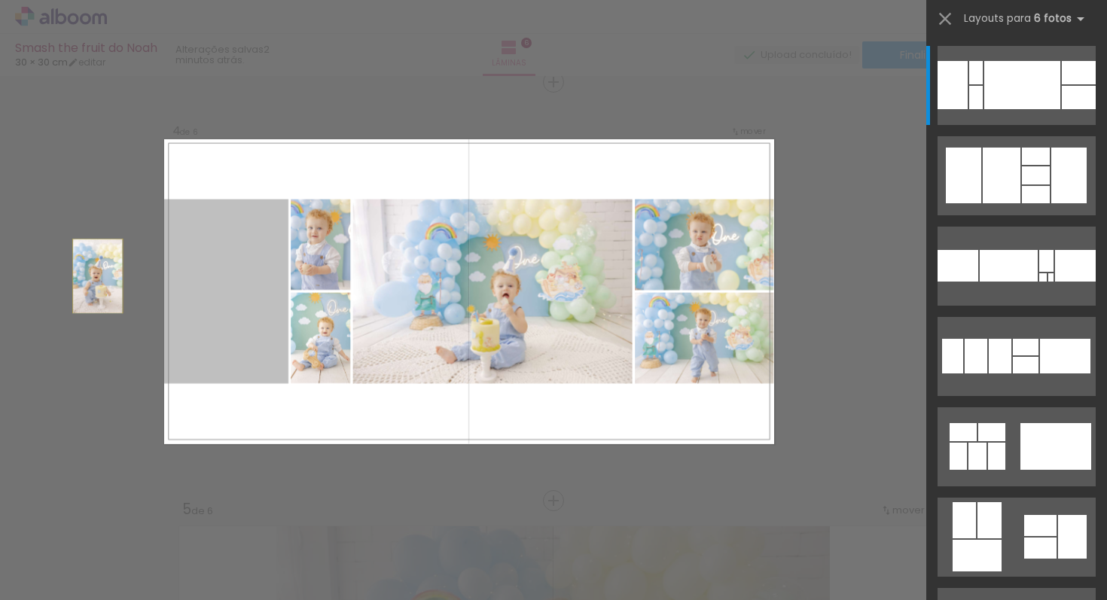
drag, startPoint x: 223, startPoint y: 272, endPoint x: 66, endPoint y: 272, distance: 157.4
click at [66, 272] on div "Inserir lâmina 1 de 6 Inserir lâmina 2 de 6 Inserir lâmina 3 de 6 Inserir lâmin…" at bounding box center [553, 284] width 1107 height 2967
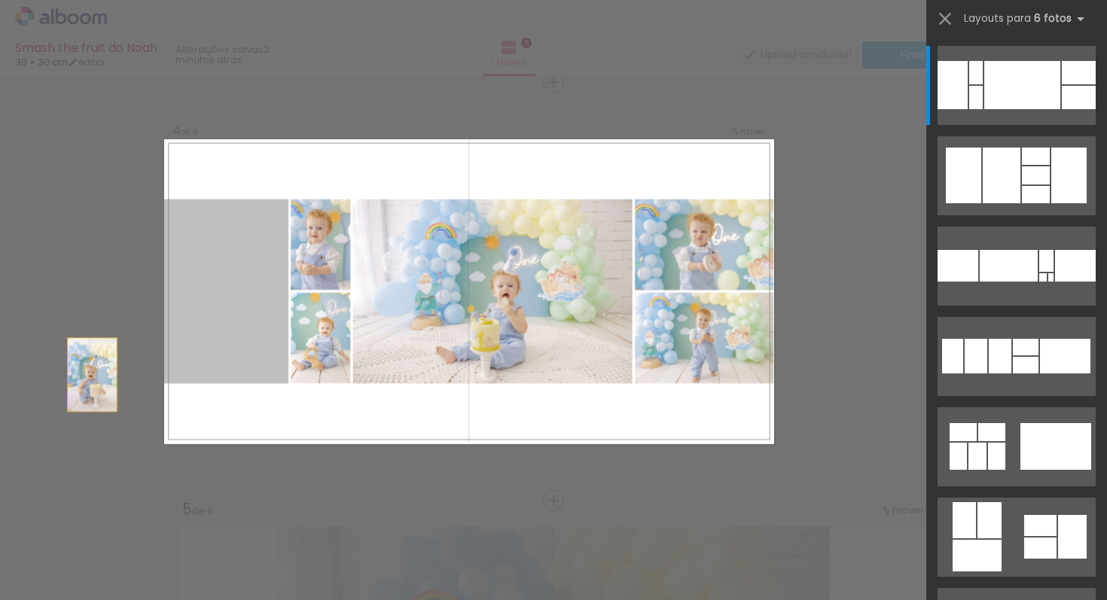
drag, startPoint x: 213, startPoint y: 299, endPoint x: 52, endPoint y: 407, distance: 193.8
click at [52, 407] on div "Inserir lâmina 1 de 6 Inserir lâmina 2 de 6 Inserir lâmina 3 de 6 Inserir lâmin…" at bounding box center [553, 284] width 1107 height 2967
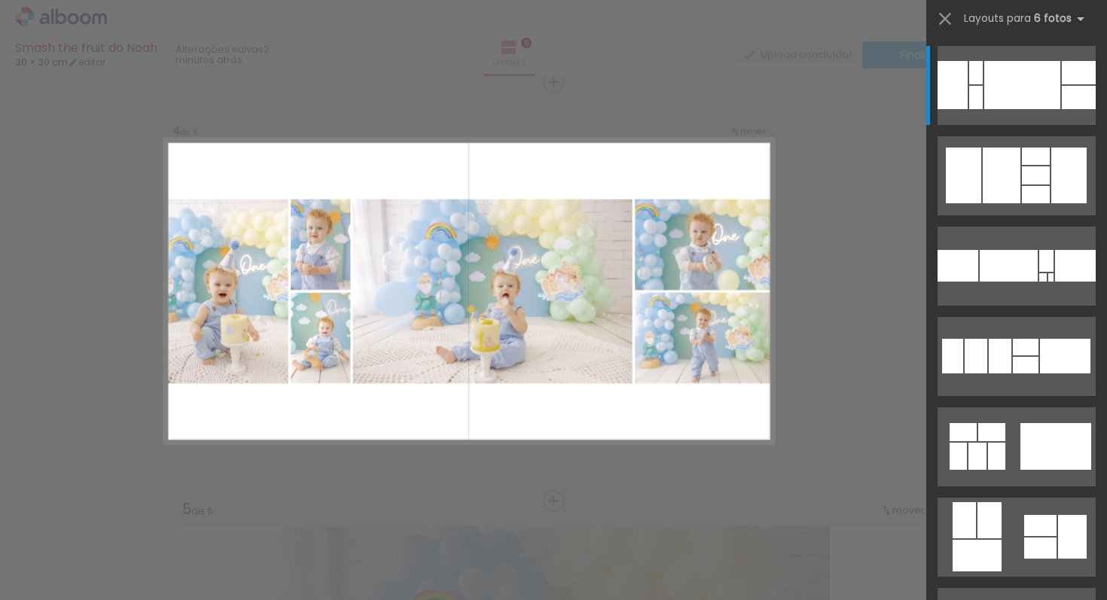
click at [805, 305] on div "Confirmar Cancelar" at bounding box center [553, 284] width 1107 height 2967
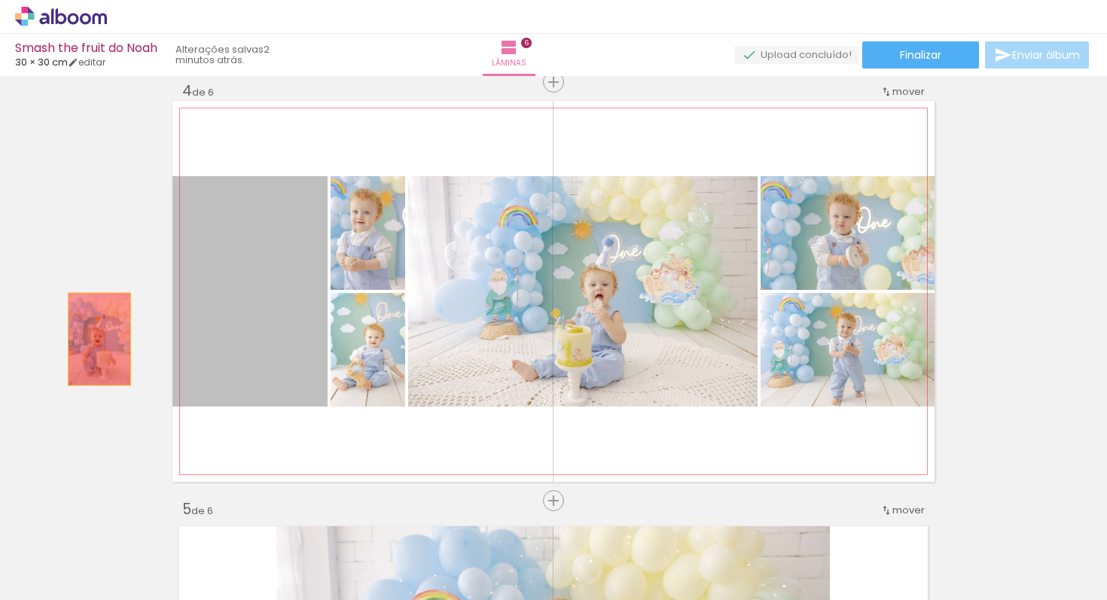
drag, startPoint x: 259, startPoint y: 319, endPoint x: 81, endPoint y: 355, distance: 181.9
click at [48, 350] on div "Inserir lâmina 1 de 6 Inserir lâmina 2 de 6 Inserir lâmina 3 de 6 Inserir lâmin…" at bounding box center [553, 272] width 1107 height 2932
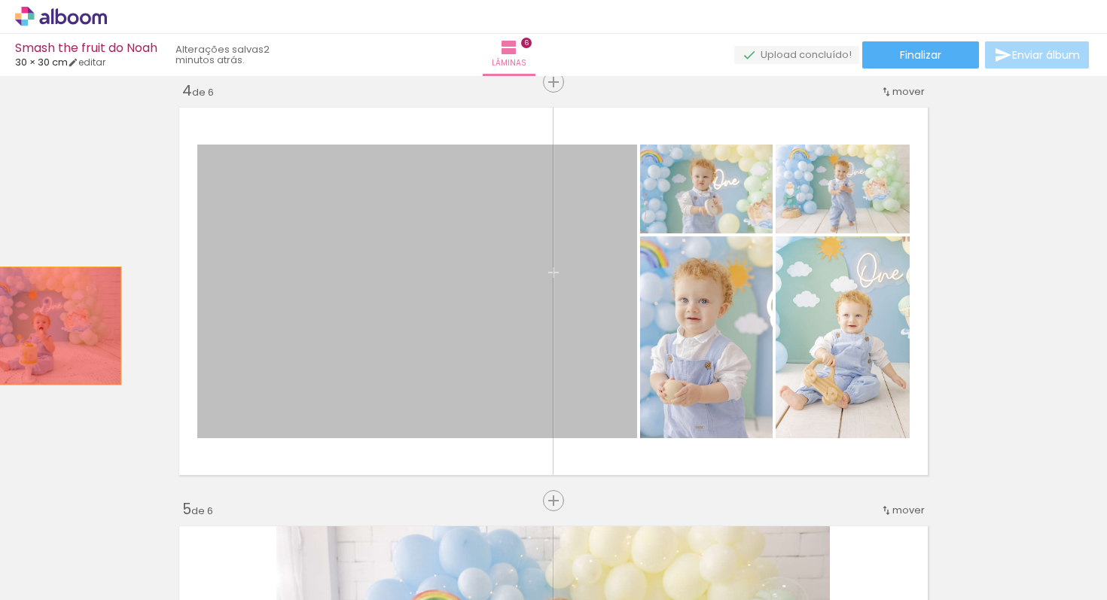
drag, startPoint x: 390, startPoint y: 291, endPoint x: 33, endPoint y: 325, distance: 358.5
click at [33, 325] on div "Inserir lâmina 1 de 6 Inserir lâmina 2 de 6 Inserir lâmina 3 de 6 Inserir lâmin…" at bounding box center [553, 272] width 1107 height 2932
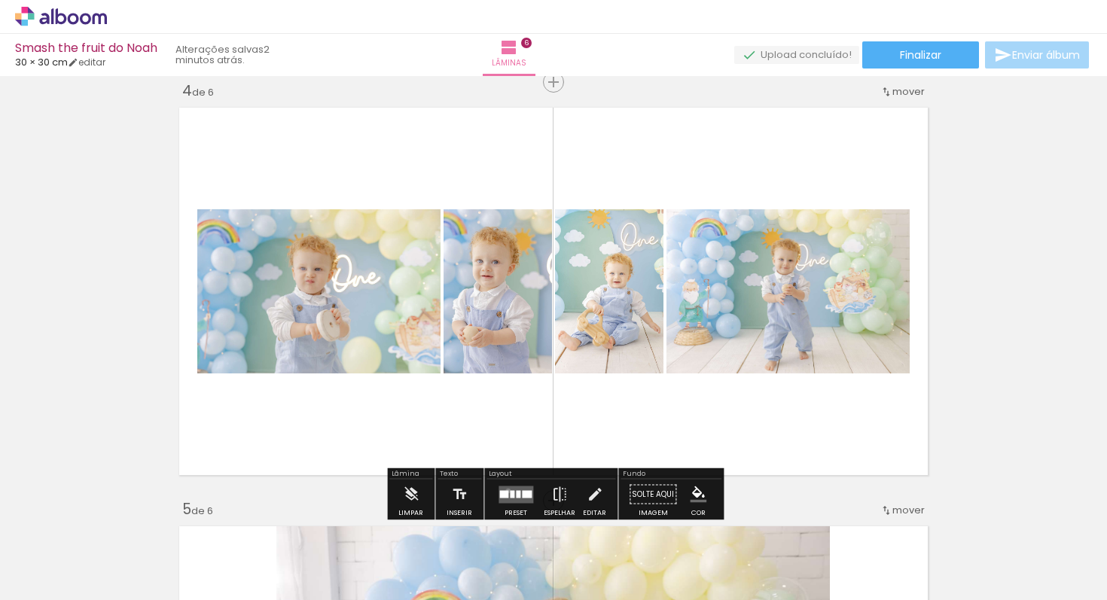
click at [505, 490] on quentale-layouter at bounding box center [516, 494] width 35 height 17
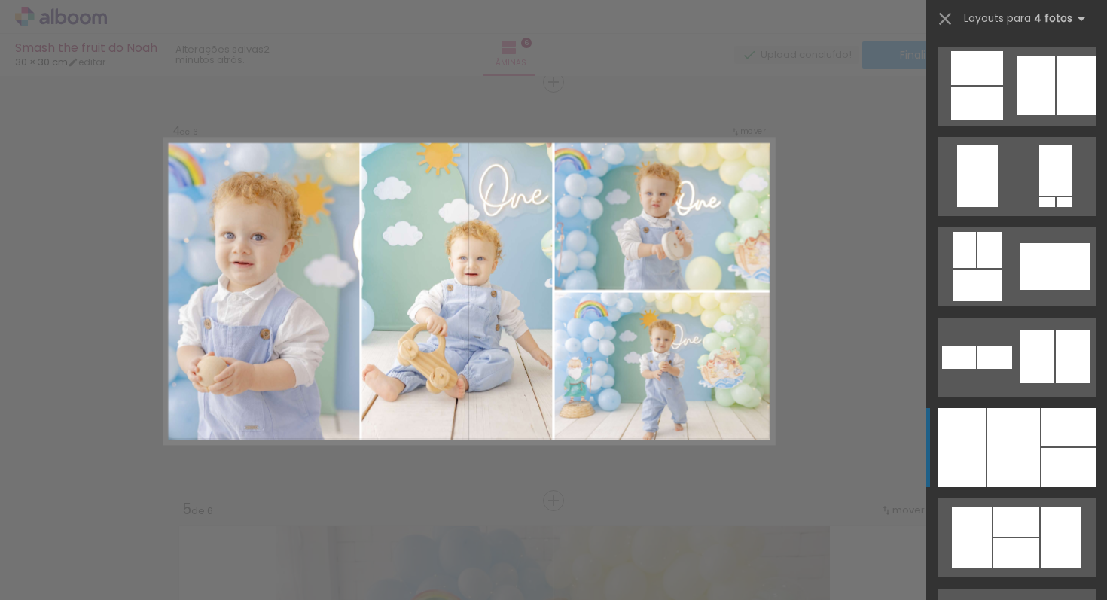
scroll to position [1123, 0]
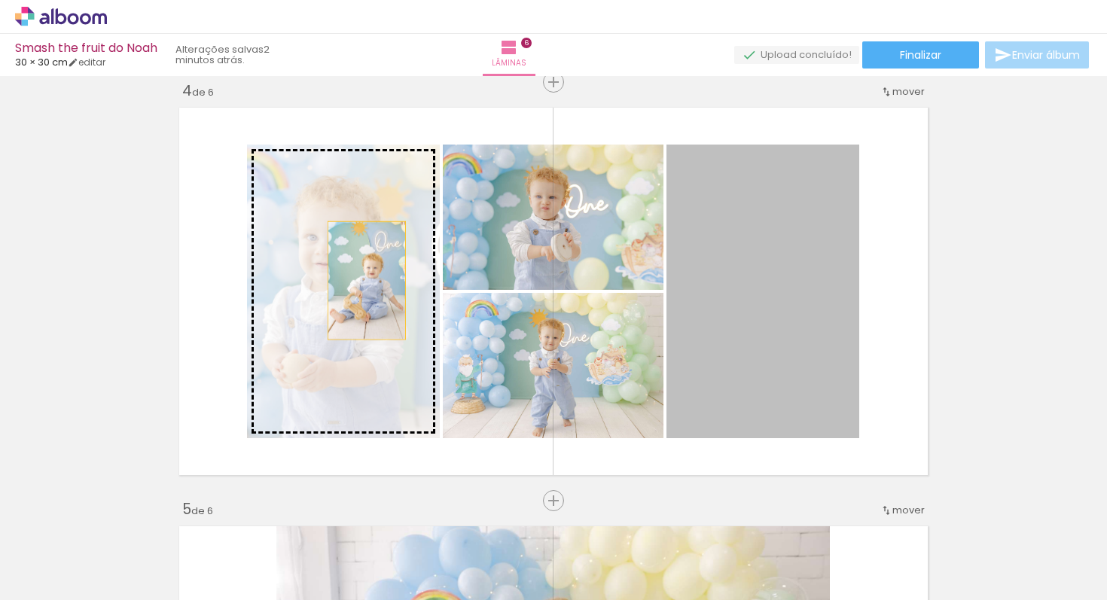
drag, startPoint x: 788, startPoint y: 279, endPoint x: 367, endPoint y: 280, distance: 421.7
click at [0, 0] on slot at bounding box center [0, 0] width 0 height 0
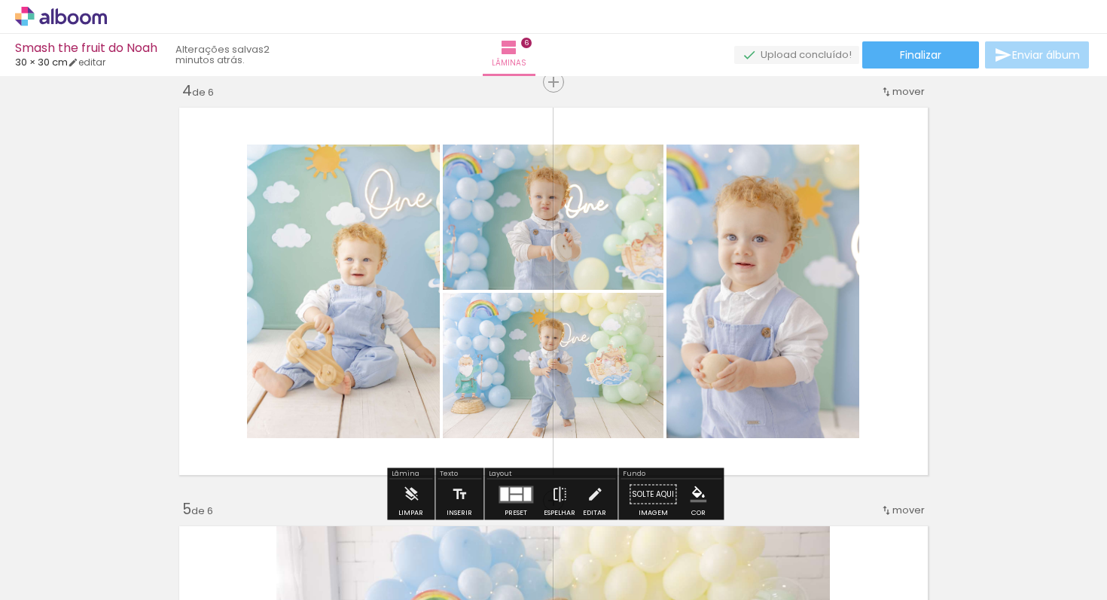
click at [952, 312] on div "Inserir lâmina 1 de 6 Inserir lâmina 2 de 6 Inserir lâmina 3 de 6 Inserir lâmin…" at bounding box center [553, 272] width 1107 height 2932
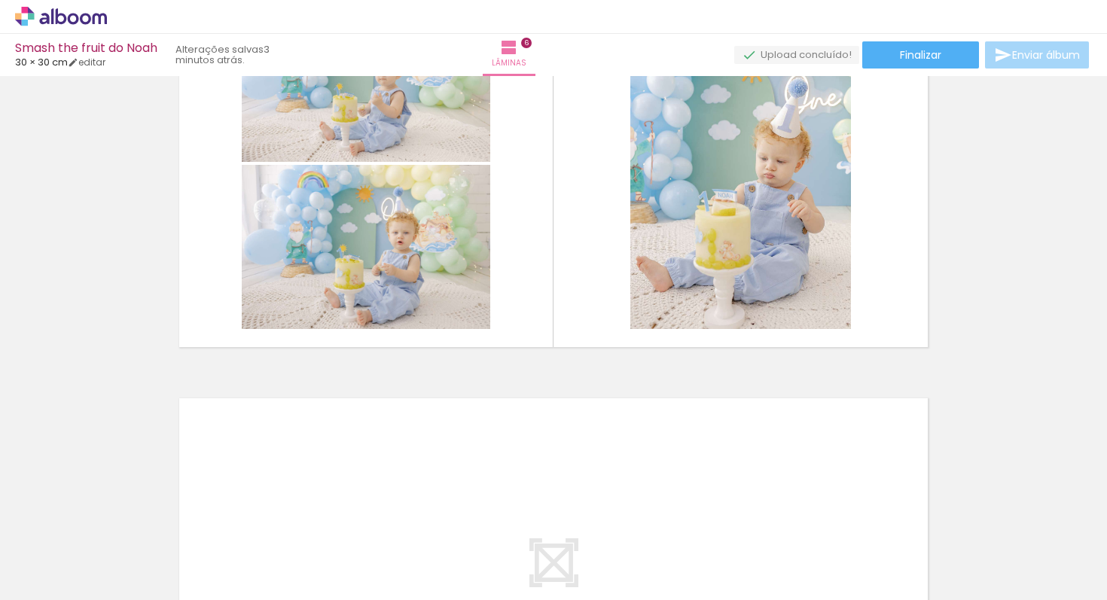
scroll to position [0, 688]
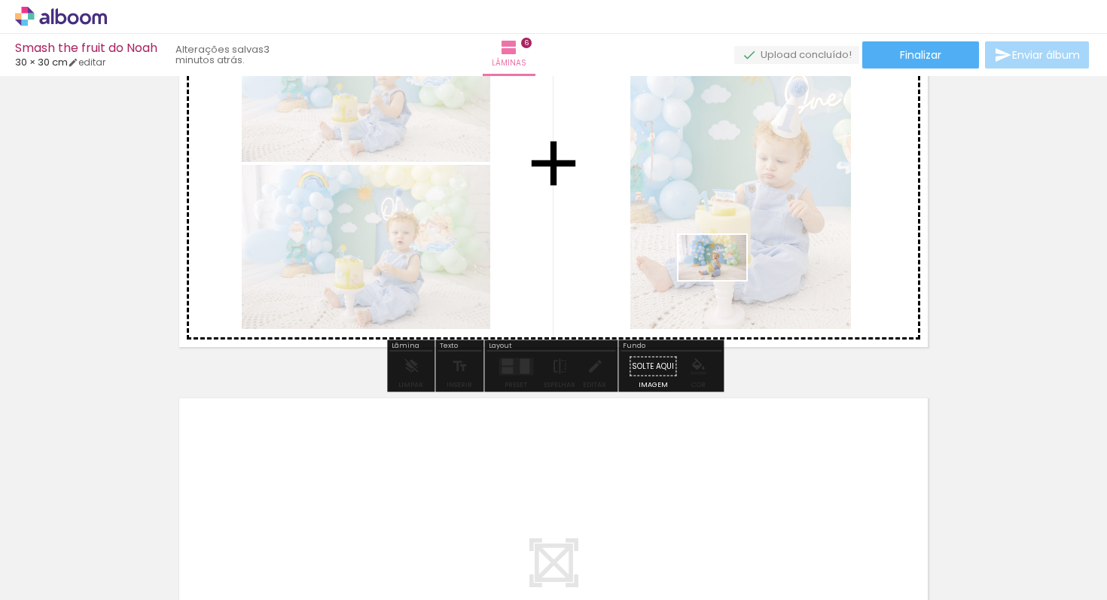
drag, startPoint x: 739, startPoint y: 559, endPoint x: 724, endPoint y: 280, distance: 279.0
click at [724, 280] on quentale-workspace at bounding box center [553, 300] width 1107 height 600
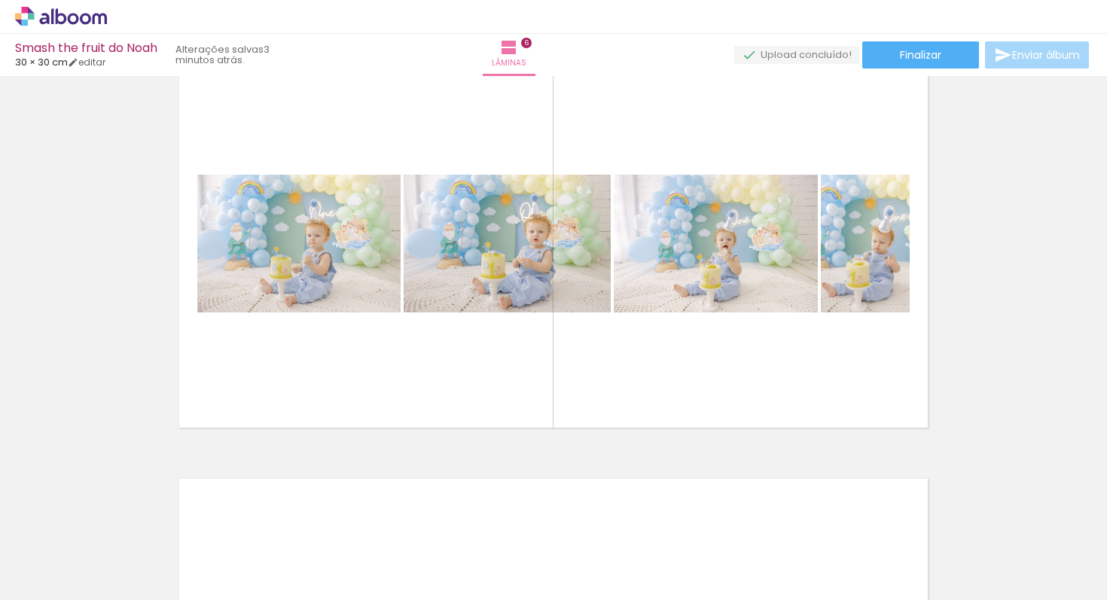
scroll to position [0, 1186]
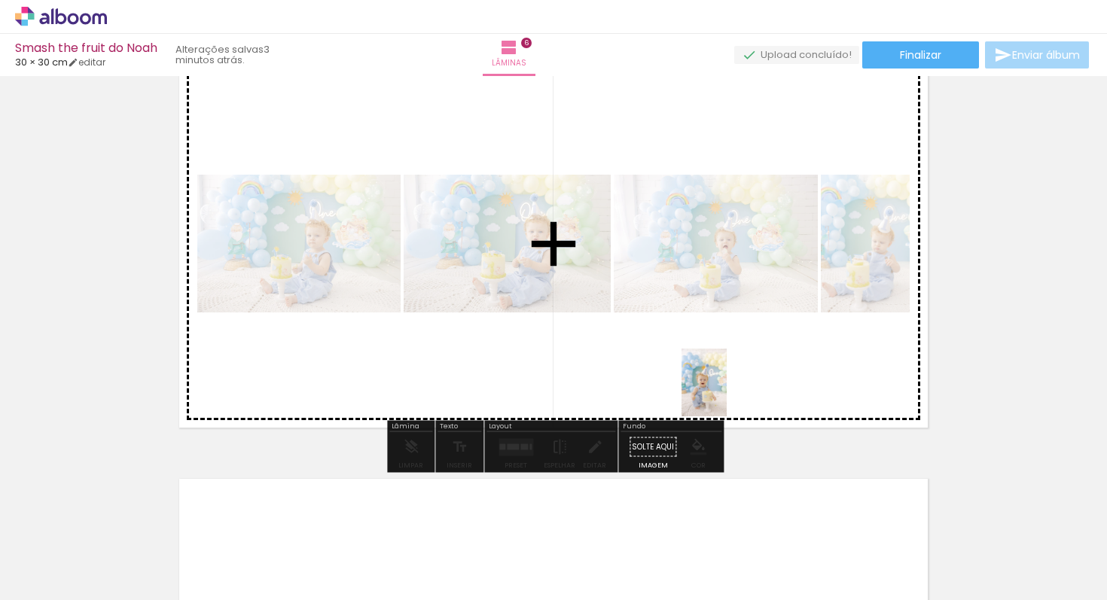
drag, startPoint x: 744, startPoint y: 558, endPoint x: 727, endPoint y: 387, distance: 171.7
click at [727, 387] on quentale-workspace at bounding box center [553, 300] width 1107 height 600
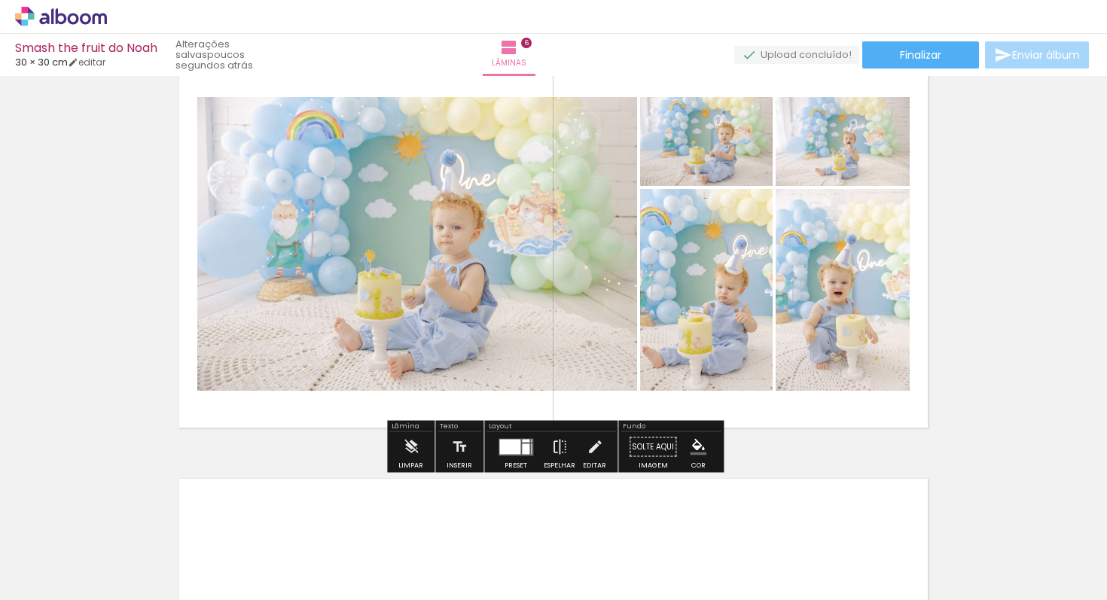
click at [506, 446] on div at bounding box center [509, 446] width 21 height 15
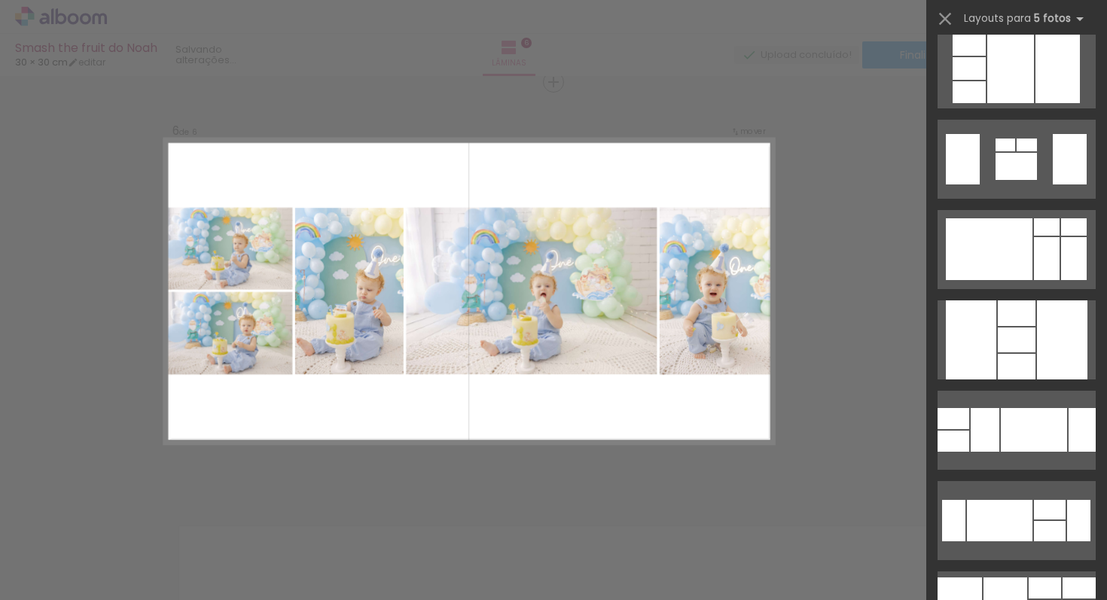
scroll to position [2560, 0]
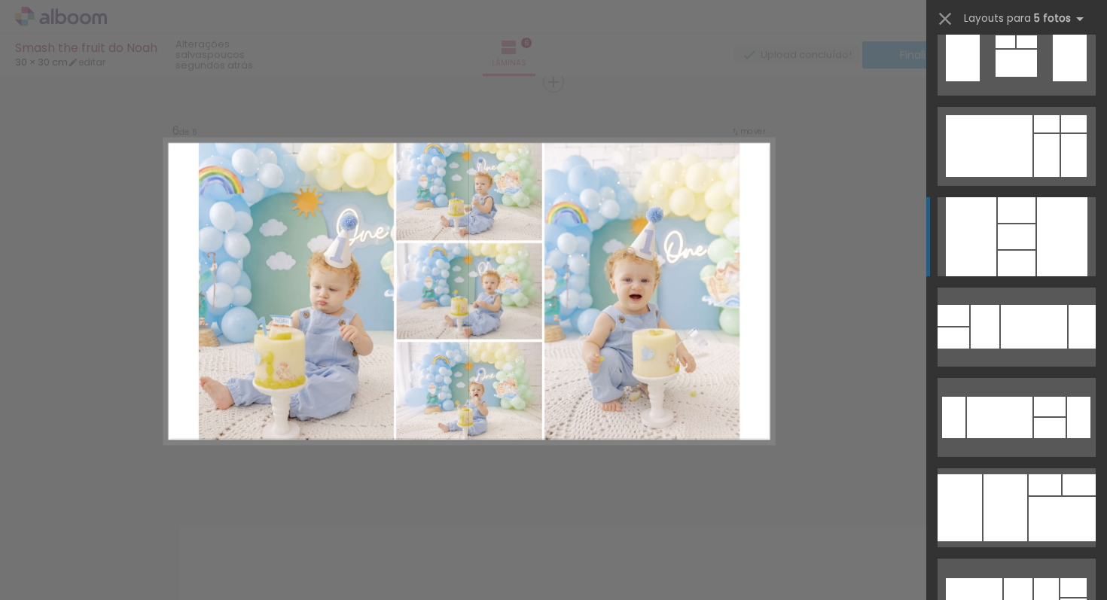
click at [1024, 253] on div at bounding box center [1017, 264] width 38 height 26
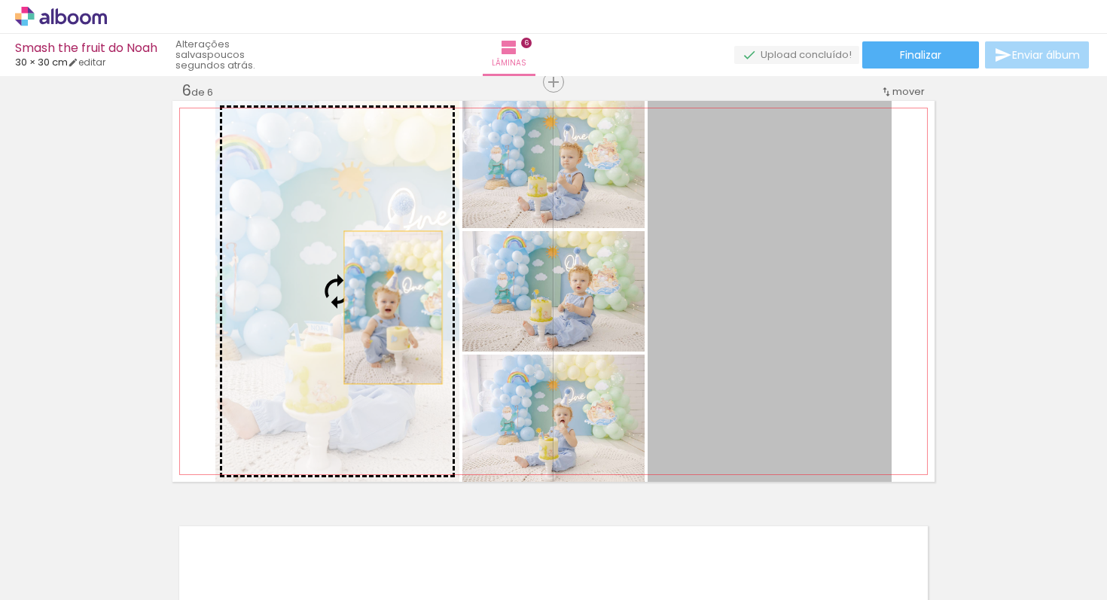
drag, startPoint x: 812, startPoint y: 316, endPoint x: 393, endPoint y: 307, distance: 418.8
click at [0, 0] on slot at bounding box center [0, 0] width 0 height 0
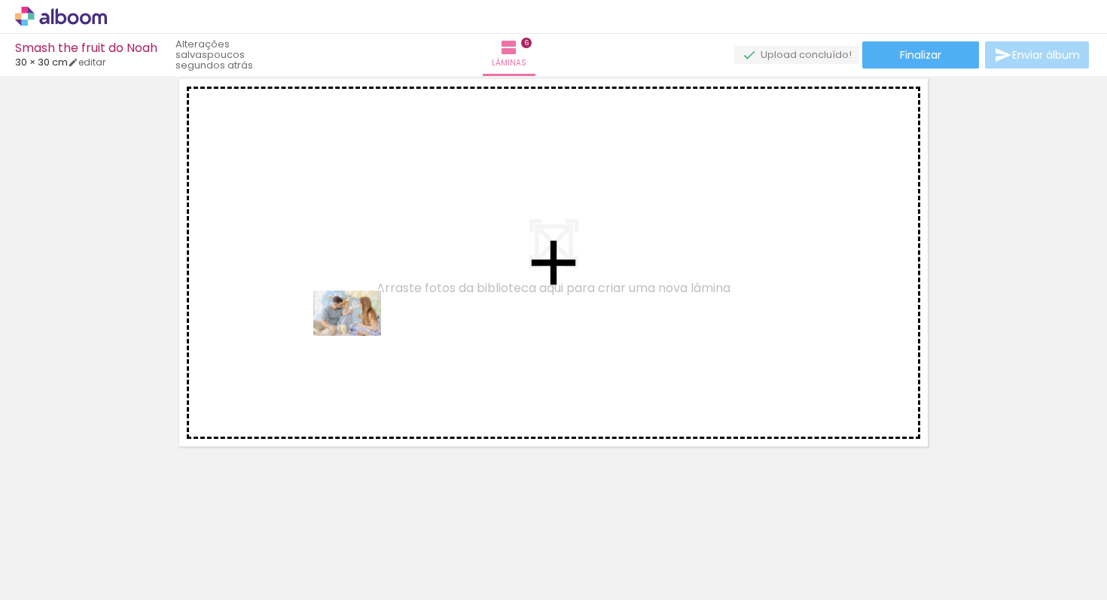
drag, startPoint x: 316, startPoint y: 569, endPoint x: 362, endPoint y: 326, distance: 247.7
click at [362, 326] on quentale-workspace at bounding box center [553, 300] width 1107 height 600
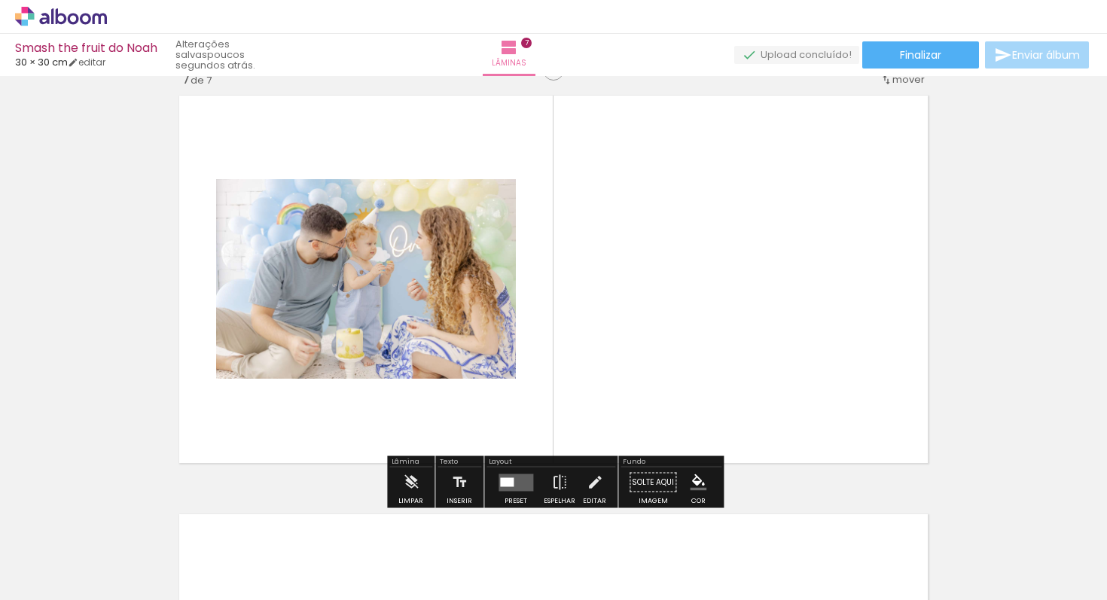
scroll to position [2531, 0]
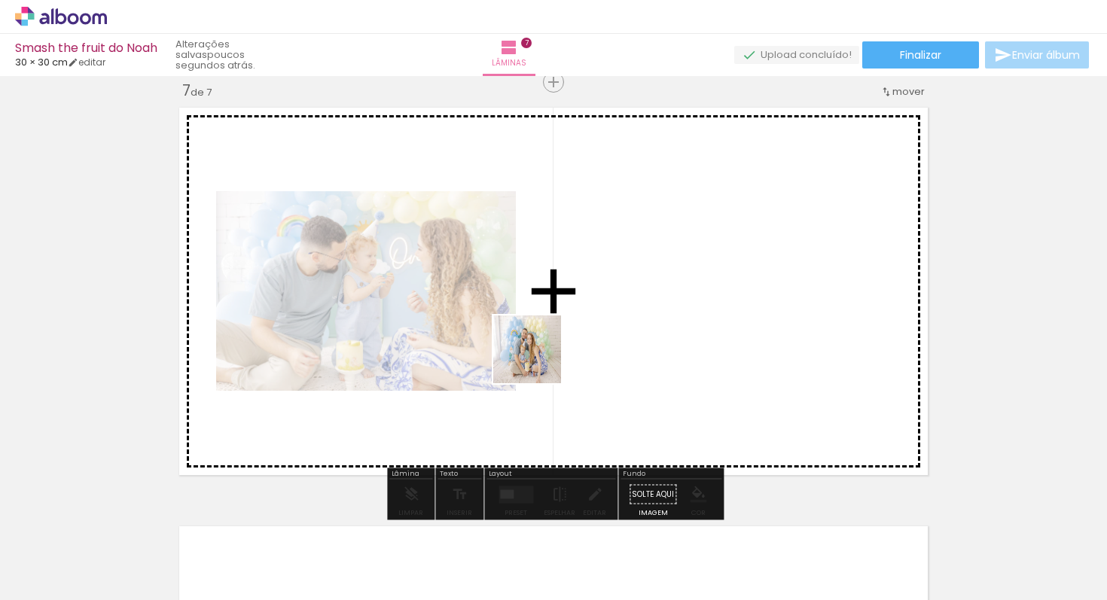
drag, startPoint x: 418, startPoint y: 553, endPoint x: 544, endPoint y: 353, distance: 235.9
click at [544, 353] on quentale-workspace at bounding box center [553, 300] width 1107 height 600
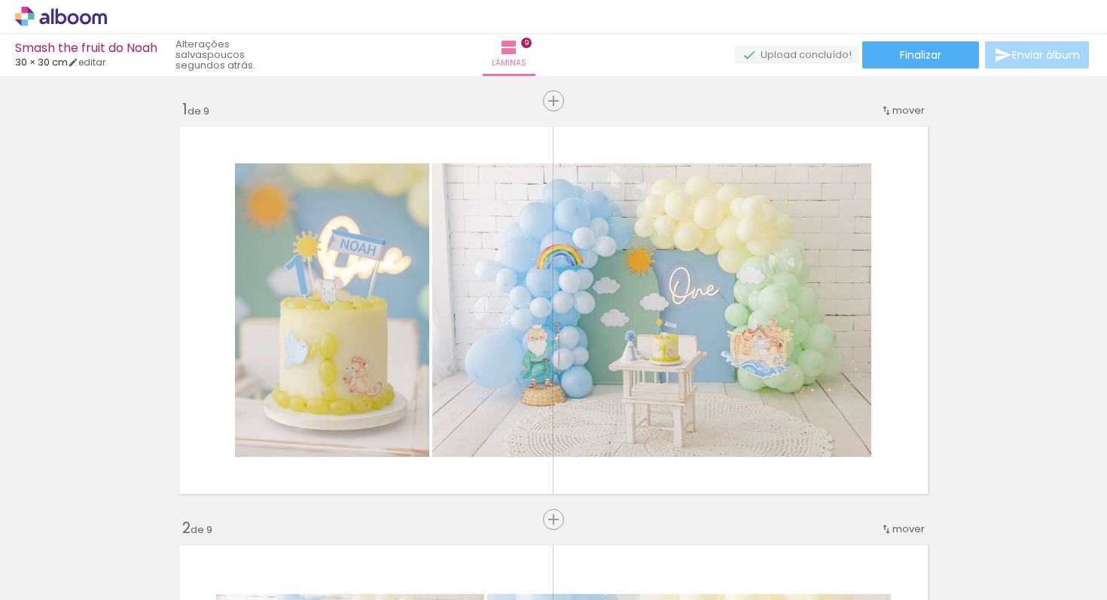
scroll to position [0, 1804]
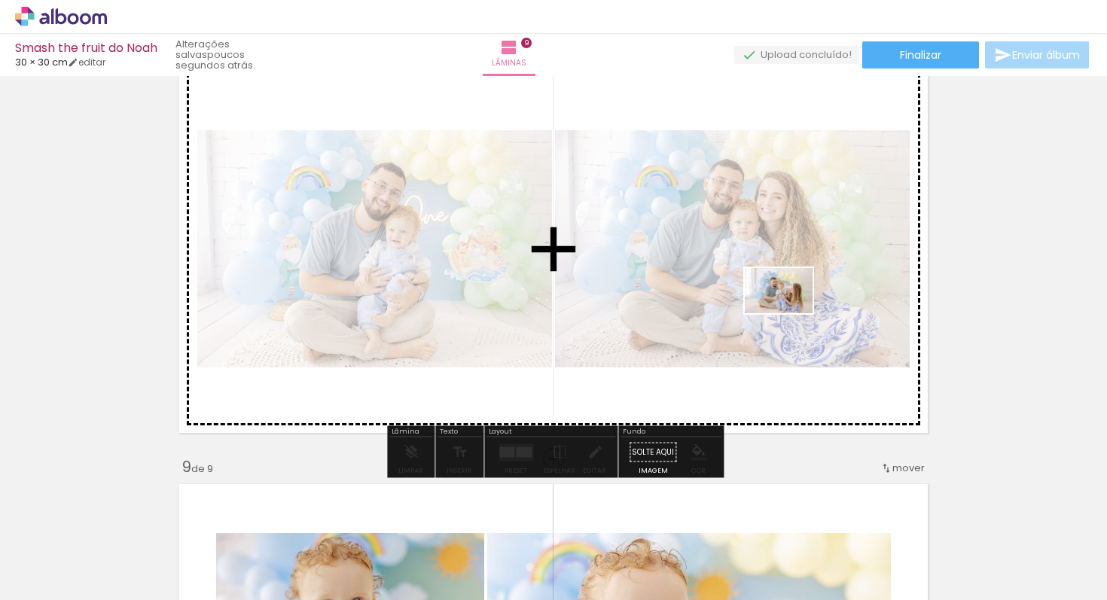
drag, startPoint x: 800, startPoint y: 546, endPoint x: 788, endPoint y: 311, distance: 235.2
click at [788, 311] on quentale-workspace at bounding box center [553, 300] width 1107 height 600
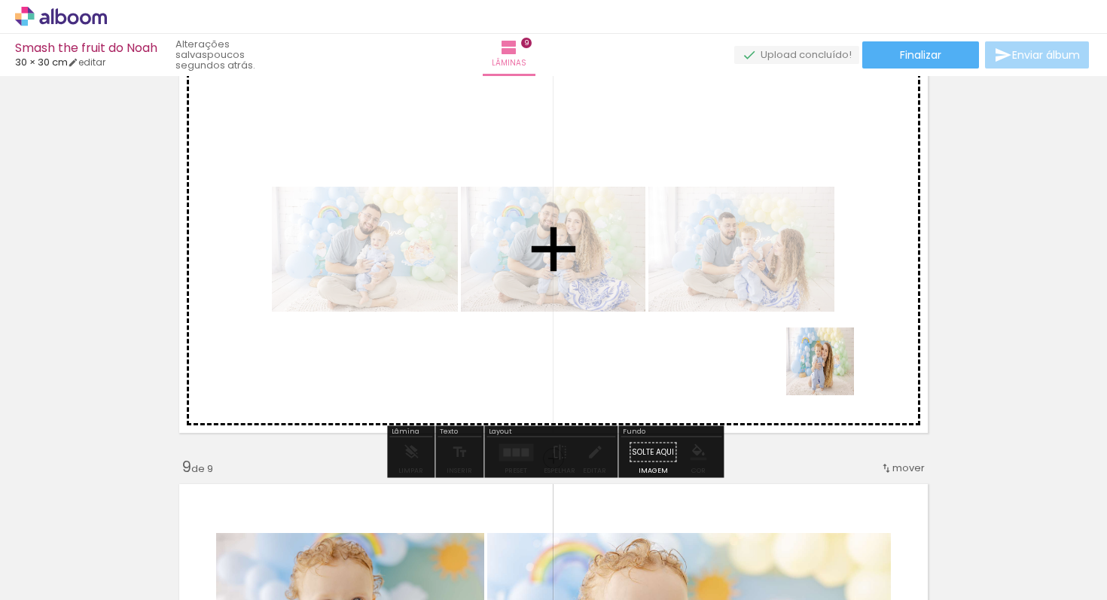
drag, startPoint x: 892, startPoint y: 556, endPoint x: 806, endPoint y: 298, distance: 271.5
click at [806, 298] on quentale-workspace at bounding box center [553, 300] width 1107 height 600
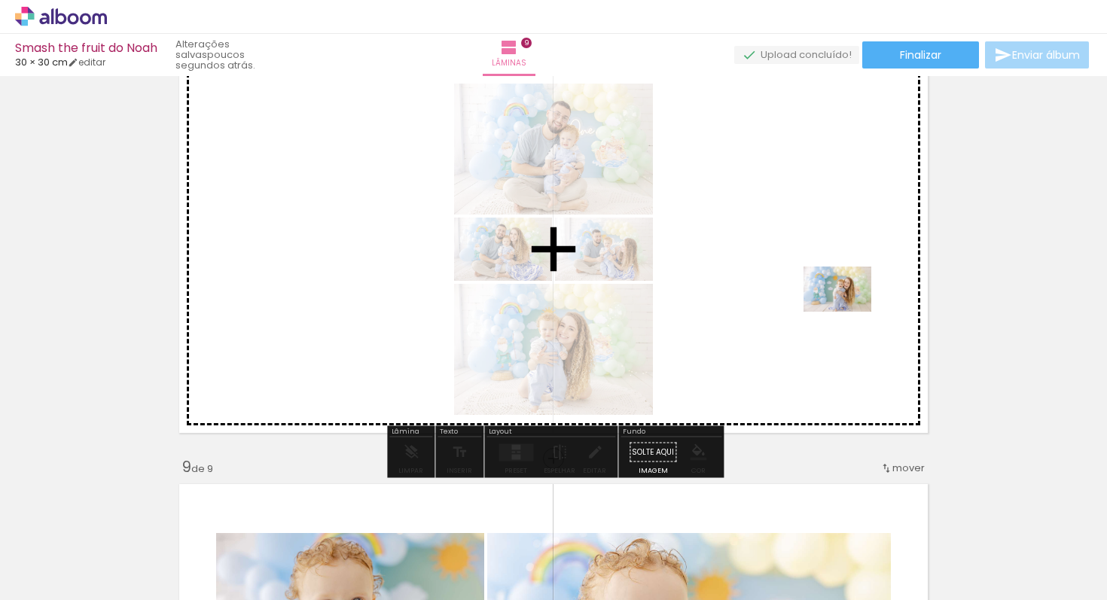
drag, startPoint x: 986, startPoint y: 544, endPoint x: 845, endPoint y: 303, distance: 278.5
click at [845, 303] on quentale-workspace at bounding box center [553, 300] width 1107 height 600
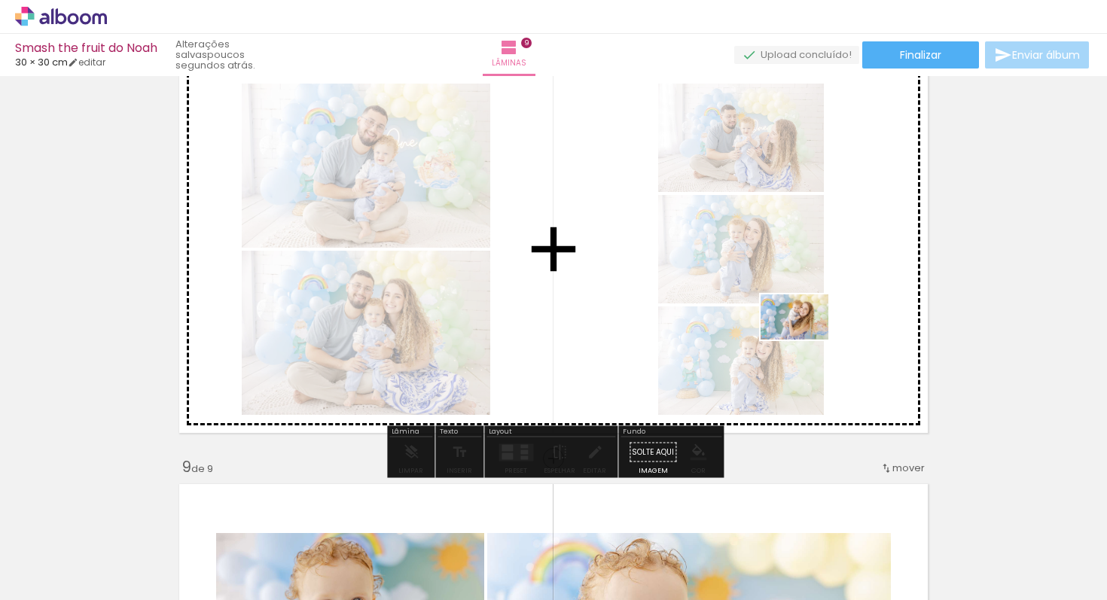
drag, startPoint x: 1035, startPoint y: 547, endPoint x: 791, endPoint y: 325, distance: 330.0
click at [791, 325] on quentale-workspace at bounding box center [553, 300] width 1107 height 600
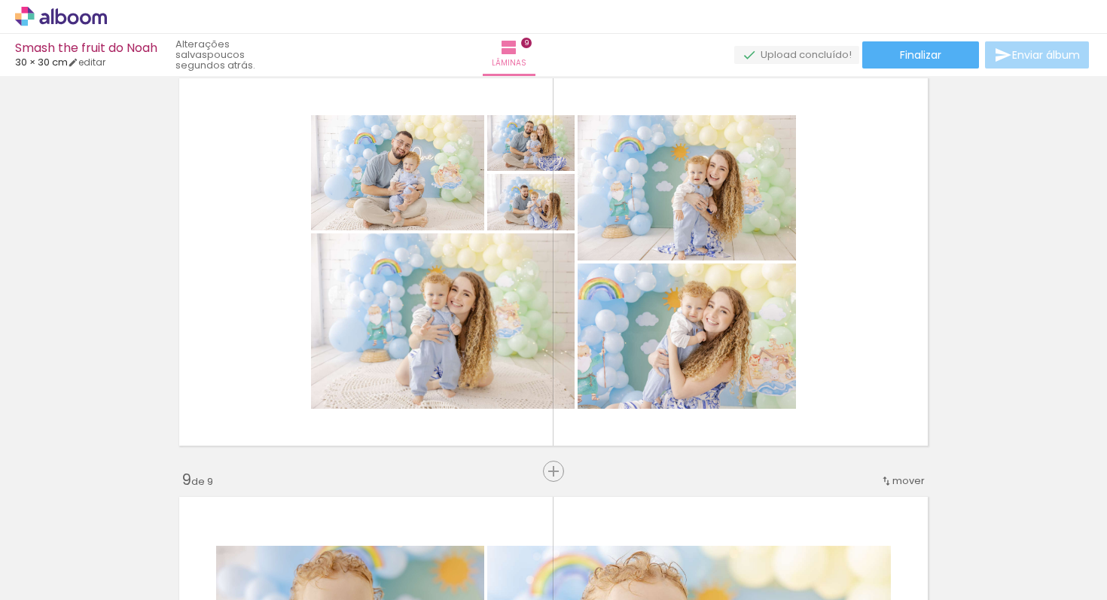
scroll to position [2986, 0]
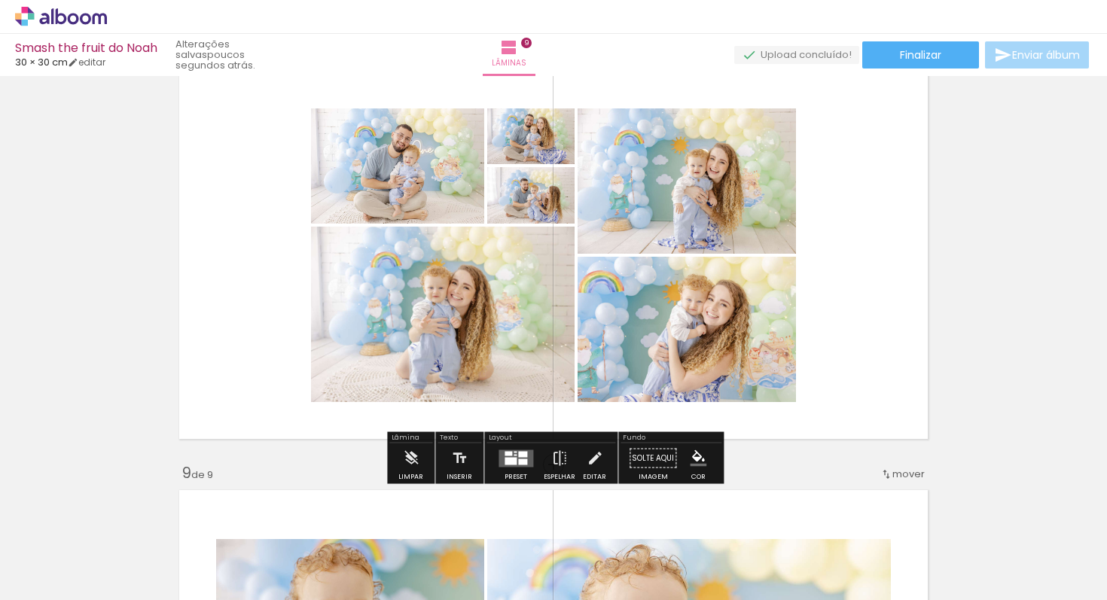
click at [496, 465] on div at bounding box center [516, 459] width 41 height 30
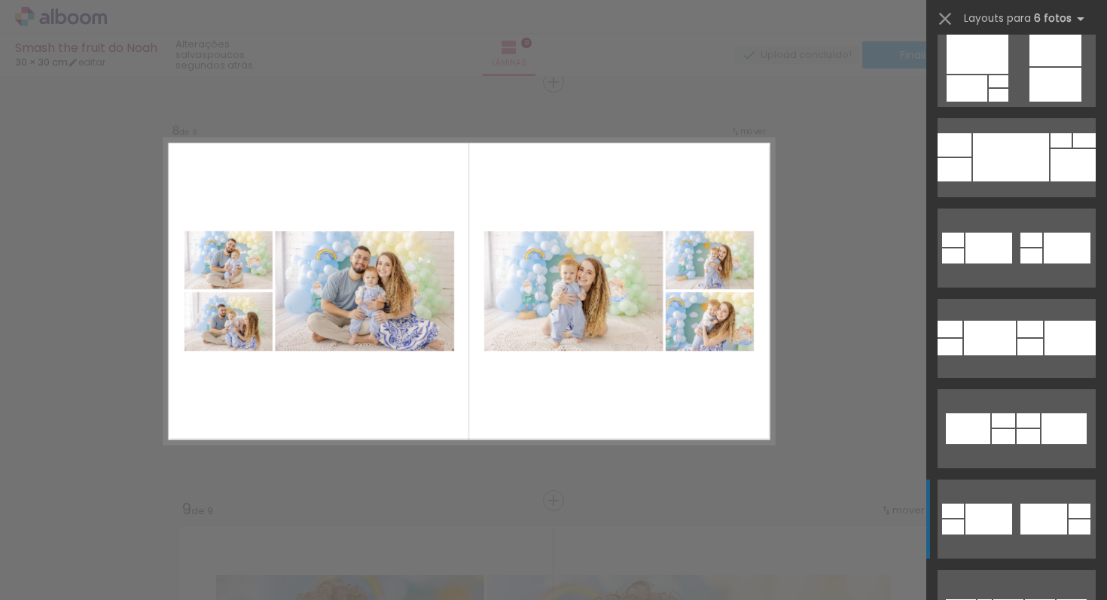
scroll to position [878, 0]
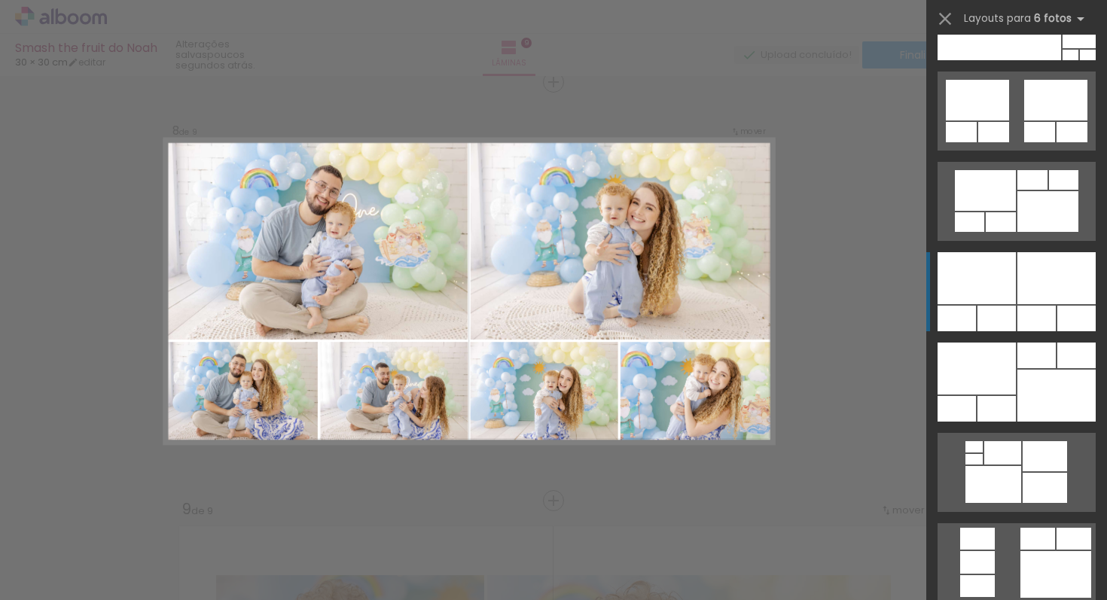
click at [1063, 48] on div at bounding box center [1079, 37] width 33 height 21
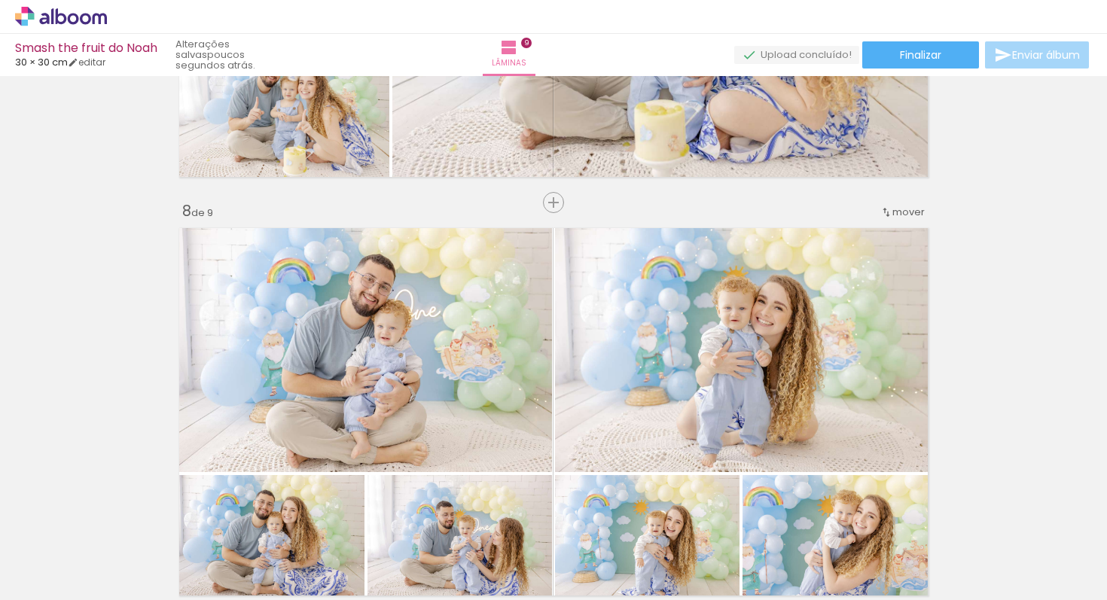
scroll to position [2810, 0]
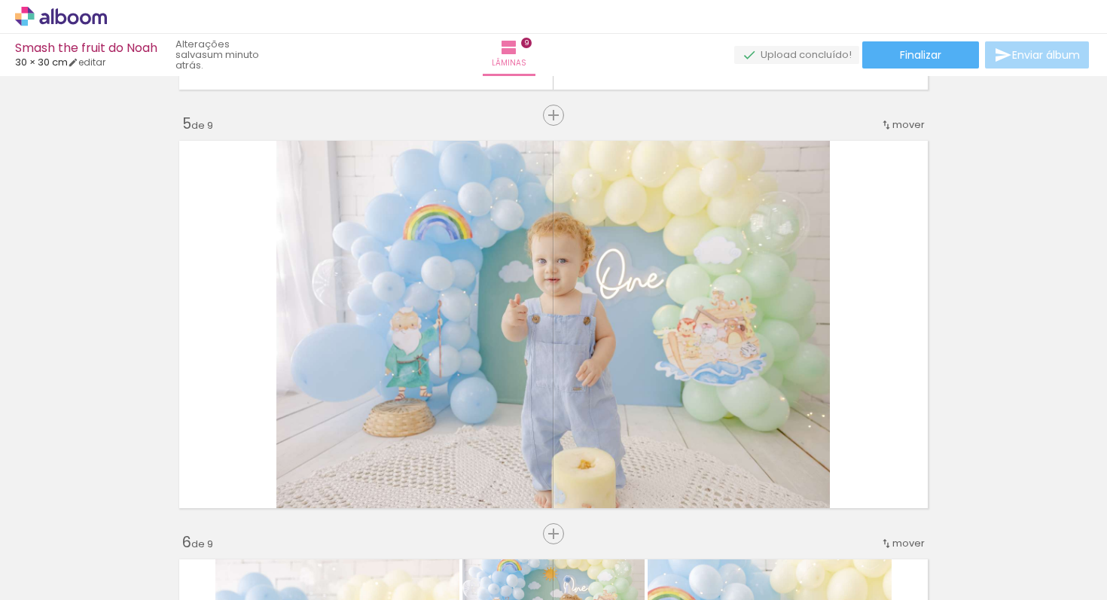
scroll to position [1638, 0]
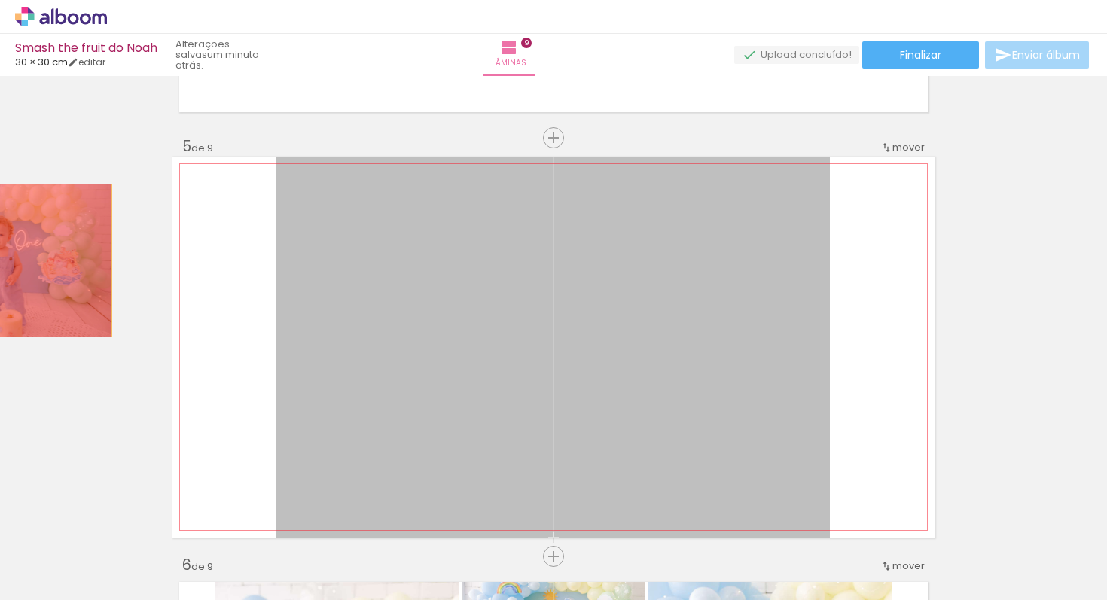
drag, startPoint x: 628, startPoint y: 369, endPoint x: 13, endPoint y: 261, distance: 624.7
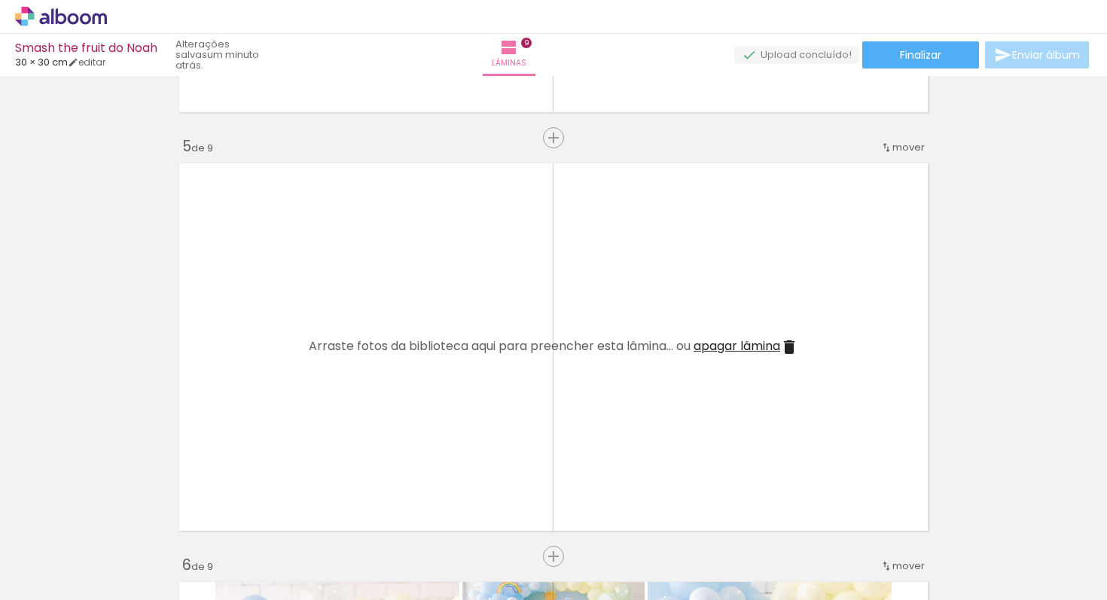
click at [791, 348] on iron-icon at bounding box center [789, 347] width 18 height 18
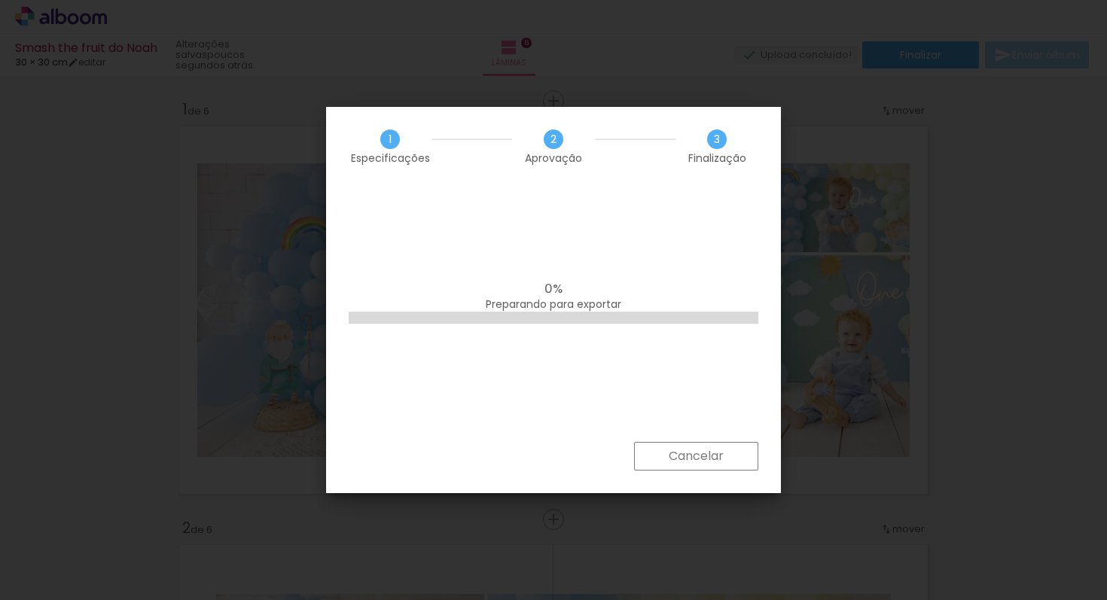
scroll to position [0, 53]
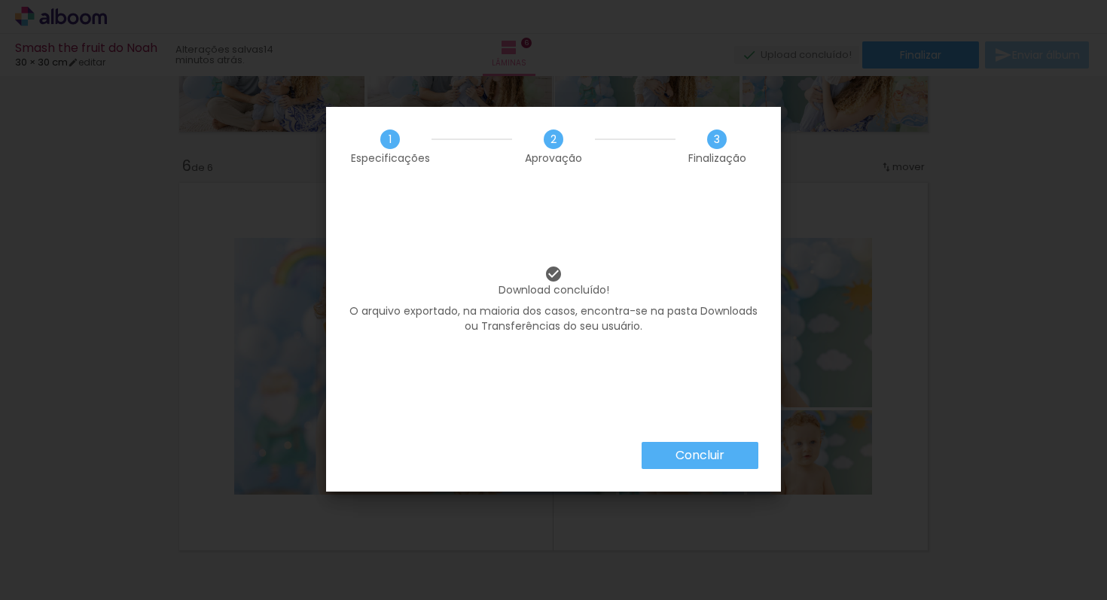
scroll to position [0, 53]
click at [0, 0] on slot "Concluir" at bounding box center [0, 0] width 0 height 0
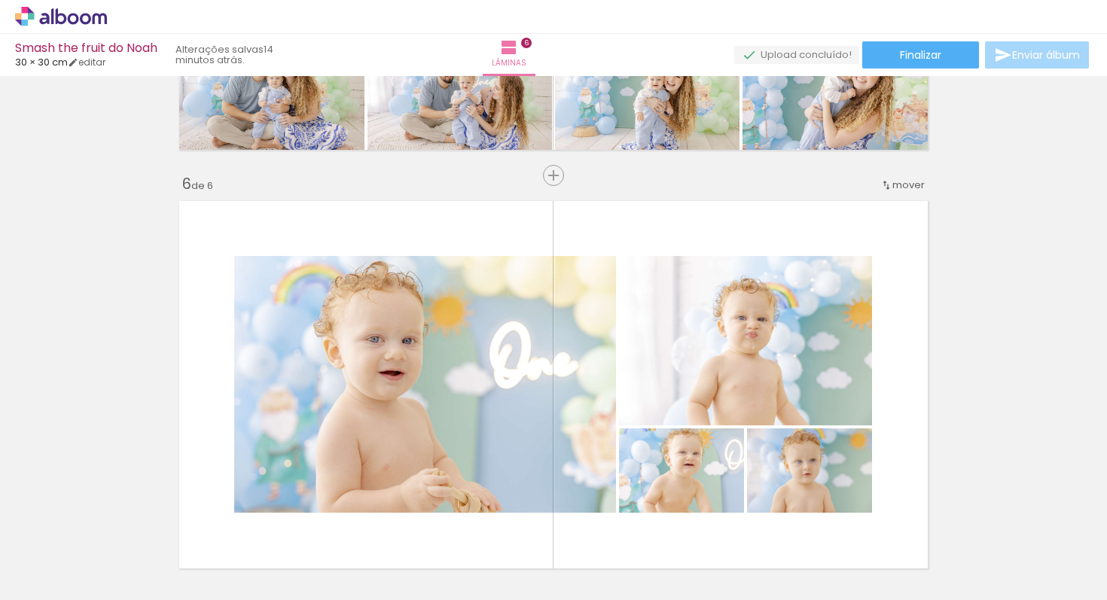
scroll to position [2560, 0]
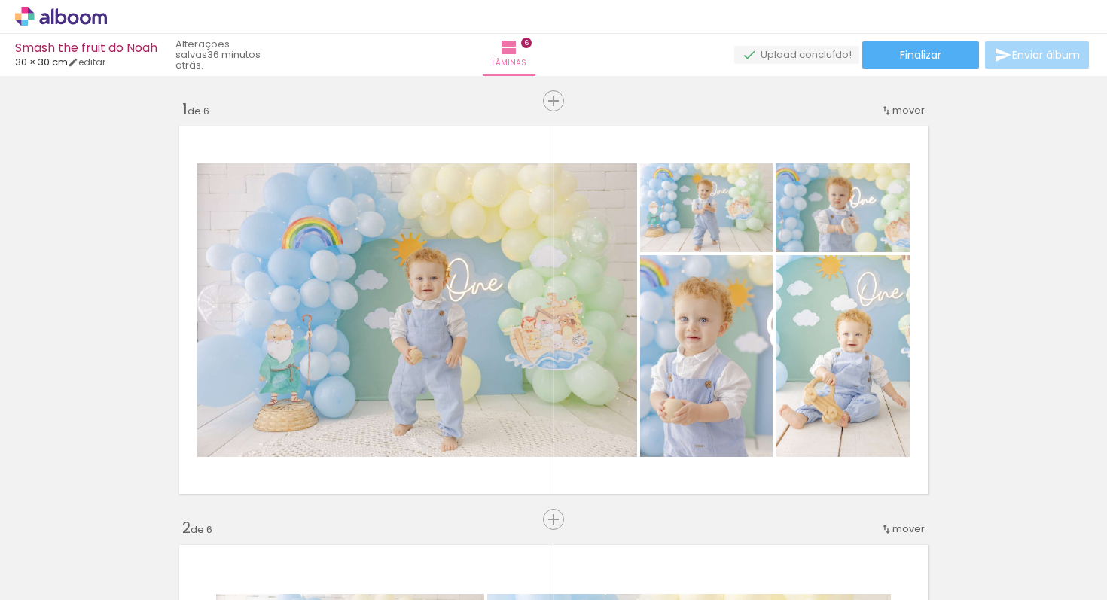
scroll to position [0, 53]
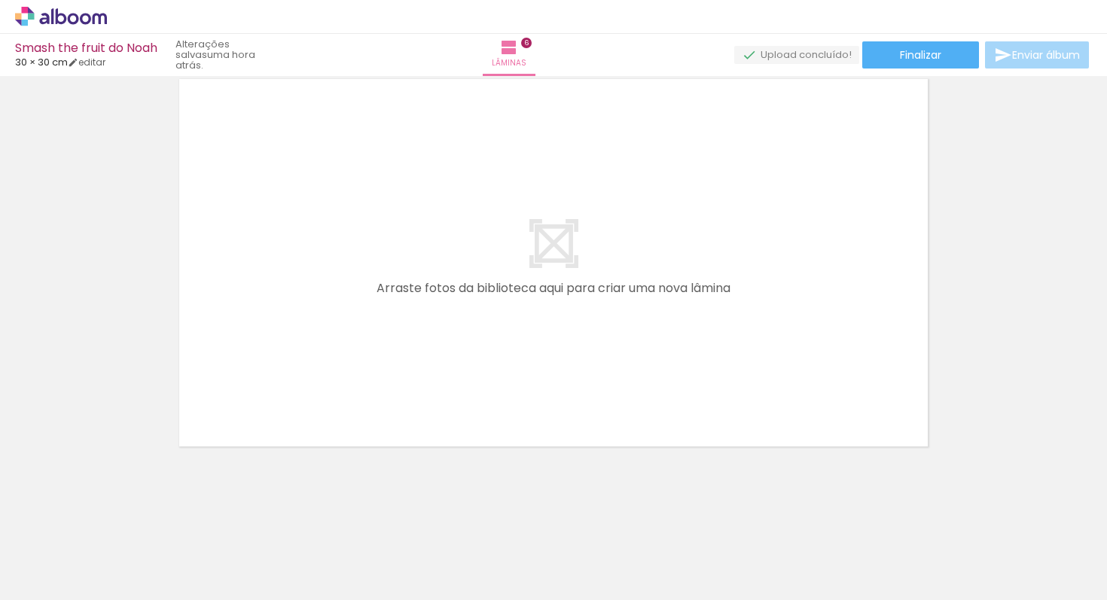
scroll to position [0, 53]
